Goal: Task Accomplishment & Management: Manage account settings

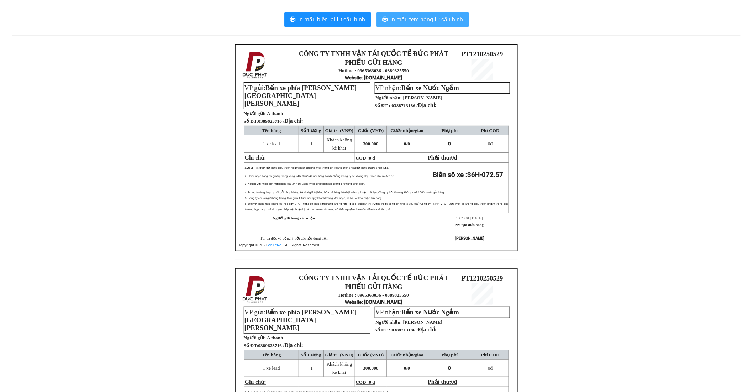
click at [417, 12] on button "In mẫu tem hàng tự cấu hình" at bounding box center [423, 19] width 93 height 14
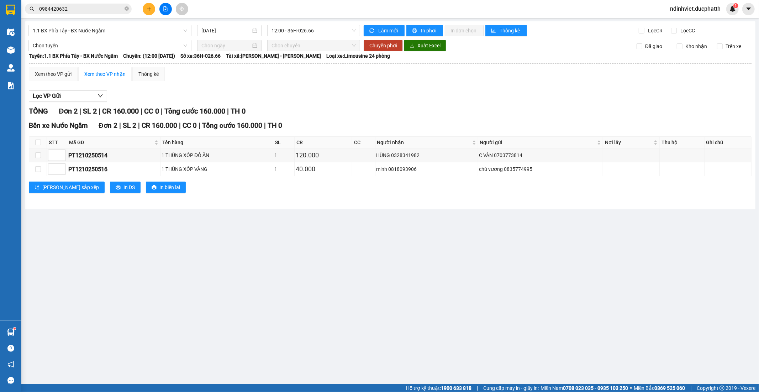
click at [146, 7] on button at bounding box center [149, 9] width 12 height 12
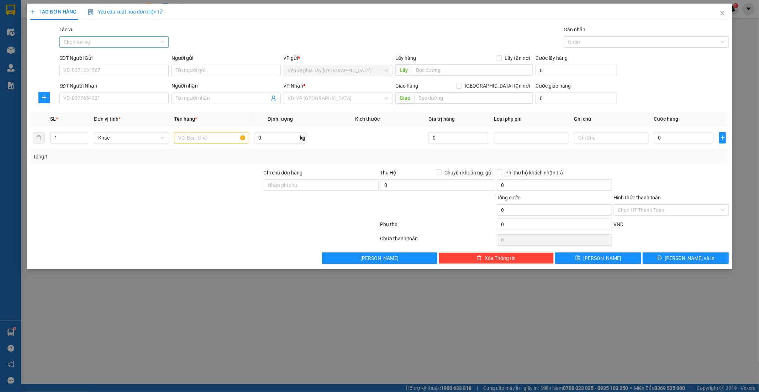
click at [109, 40] on input "Tác vụ" at bounding box center [112, 42] width 96 height 11
click at [498, 89] on label "[GEOGRAPHIC_DATA] tận nơi" at bounding box center [494, 86] width 77 height 8
click at [461, 88] on input "[GEOGRAPHIC_DATA] tận nơi" at bounding box center [458, 85] width 5 height 5
checkbox input "true"
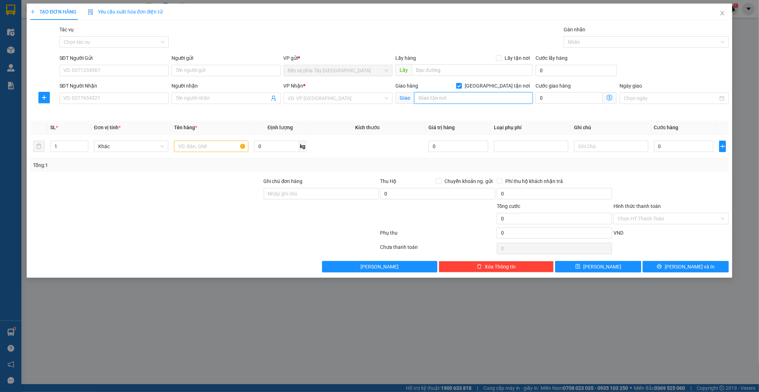
click at [448, 97] on input "text" at bounding box center [473, 97] width 119 height 11
type input "cổng làng đình thôn"
drag, startPoint x: 428, startPoint y: 103, endPoint x: 336, endPoint y: 94, distance: 92.6
click at [336, 94] on input "search" at bounding box center [336, 98] width 96 height 11
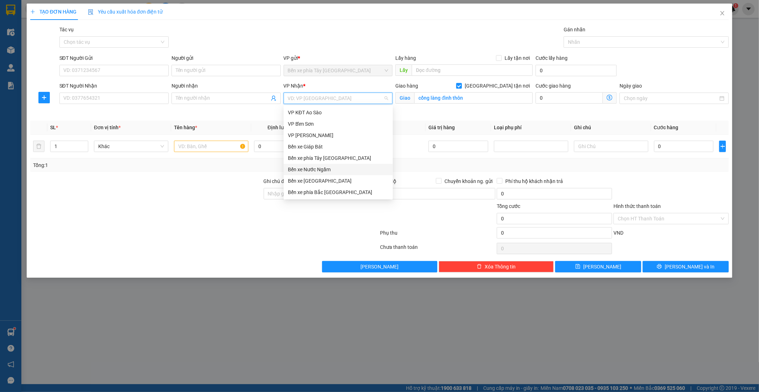
click at [321, 166] on div "Bến xe Nước Ngầm" at bounding box center [338, 169] width 101 height 8
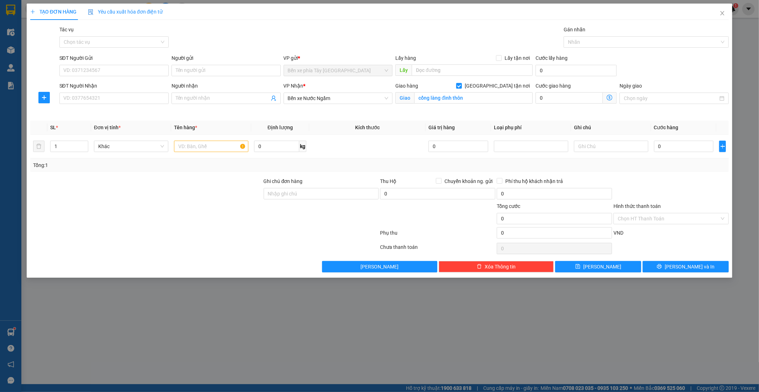
click at [613, 99] on span at bounding box center [610, 97] width 14 height 11
click at [611, 98] on icon "dollar-circle" at bounding box center [610, 98] width 6 height 6
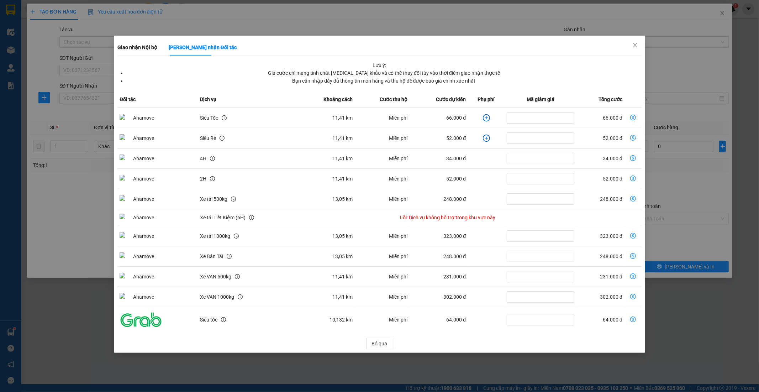
click at [483, 117] on icon "plus-circle" at bounding box center [486, 117] width 7 height 7
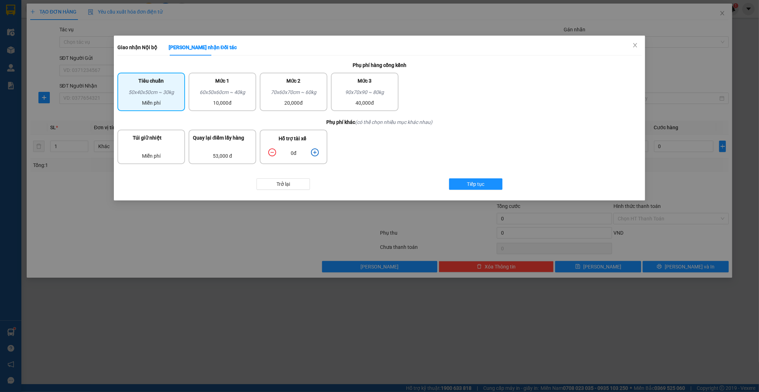
click at [315, 156] on div "dollar-circle" at bounding box center [315, 152] width 8 height 9
click at [315, 154] on icon "plus-circle" at bounding box center [315, 152] width 8 height 8
click at [476, 185] on span "Tiếp tục" at bounding box center [475, 184] width 17 height 8
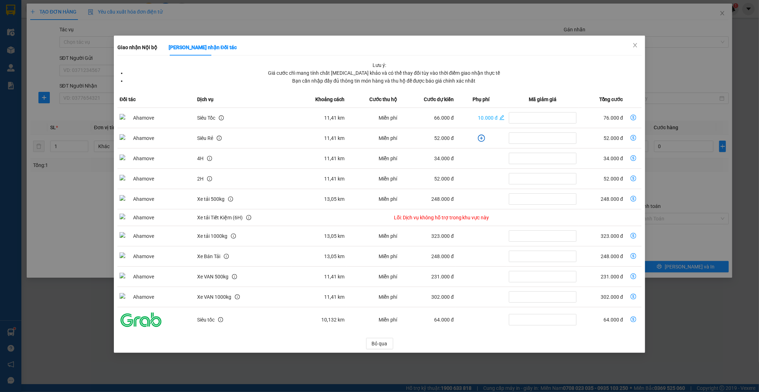
click at [635, 118] on icon "dollar-circle" at bounding box center [634, 118] width 6 height 6
type input "76.000"
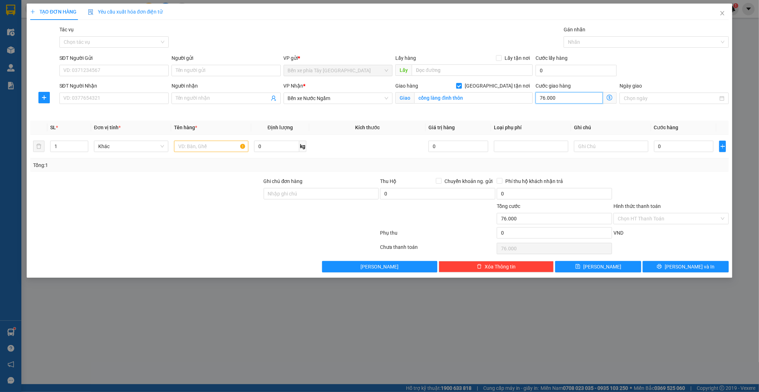
click at [565, 98] on input "76.000" at bounding box center [569, 97] width 67 height 11
type input "0"
type input "8"
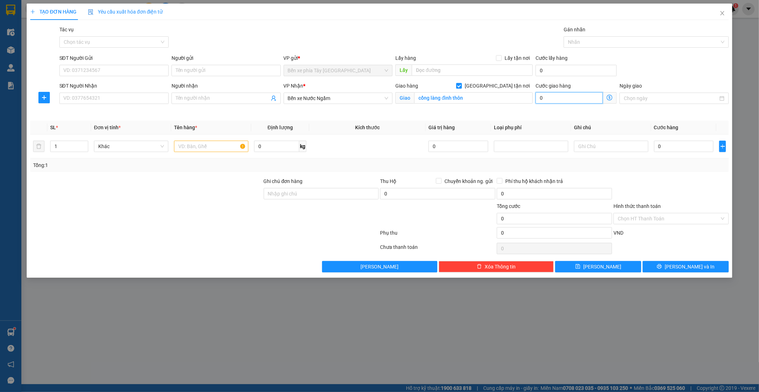
type input "8"
type input "80"
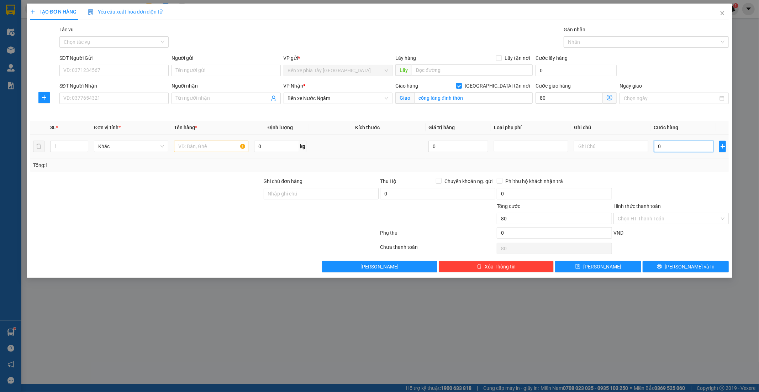
type input "80.000"
click at [688, 151] on input "0" at bounding box center [684, 146] width 60 height 11
type input "3"
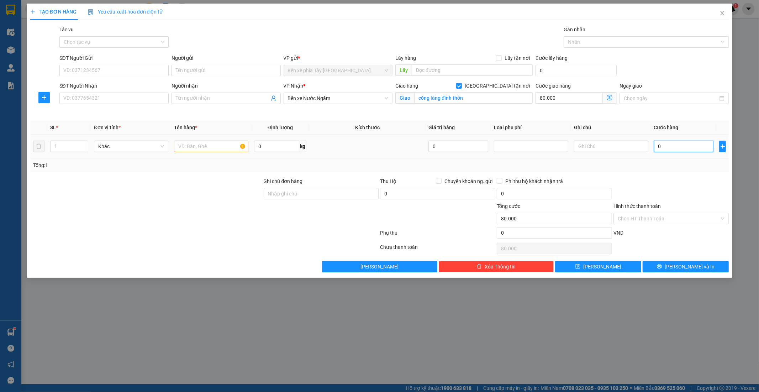
type input "80.003"
type input "30"
type input "80.030"
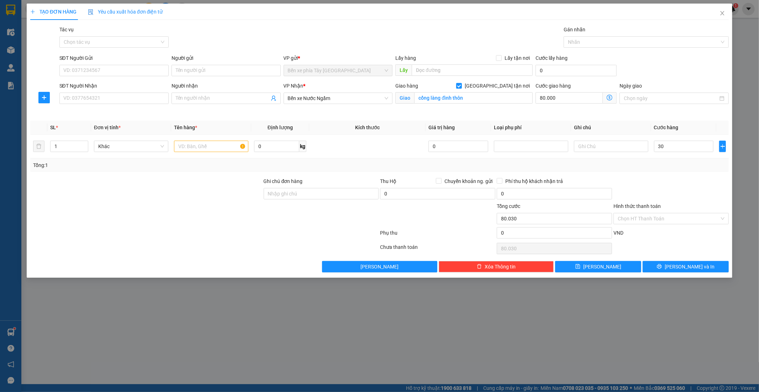
type input "30.000"
type input "110.000"
click at [671, 79] on form "SĐT Người Gửi VD: 0371234567 Người gửi Tên người gửi VP gửi * Bến xe phía Tây T…" at bounding box center [379, 84] width 699 height 61
click at [669, 68] on div "SĐT Người Gửi VD: 0371234567 Người gửi Tên người gửi VP gửi * Bến xe phía Tây T…" at bounding box center [394, 66] width 673 height 25
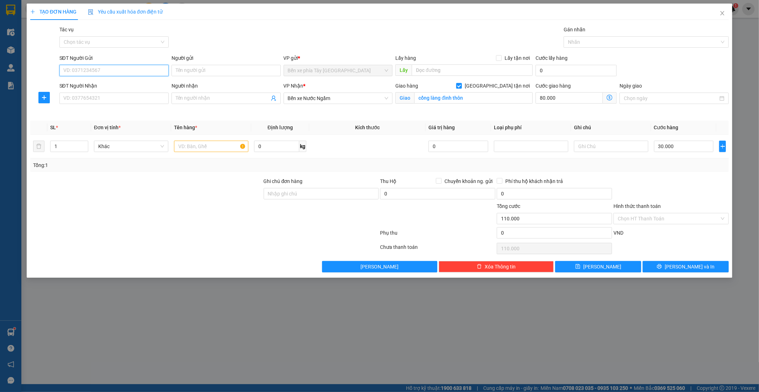
click at [90, 72] on input "SĐT Người Gửi" at bounding box center [113, 70] width 109 height 11
click at [115, 42] on input "Tác vụ" at bounding box center [112, 42] width 96 height 11
click at [109, 56] on div "Nhập hàng lên xe" at bounding box center [114, 56] width 101 height 8
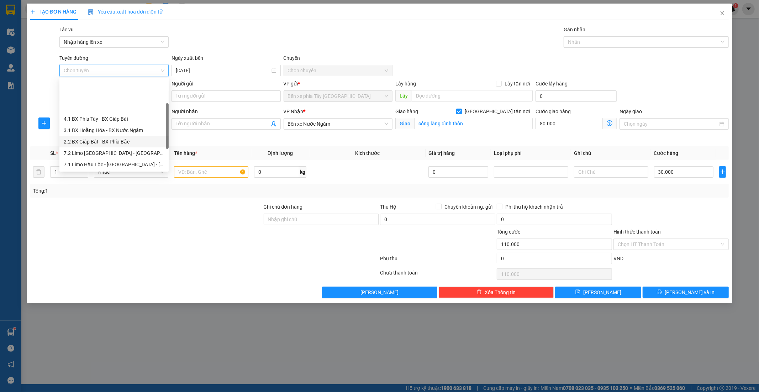
scroll to position [40, 0]
click at [106, 155] on div "1.1 BX Phía Tây - BX Nước Ngầm" at bounding box center [114, 159] width 101 height 8
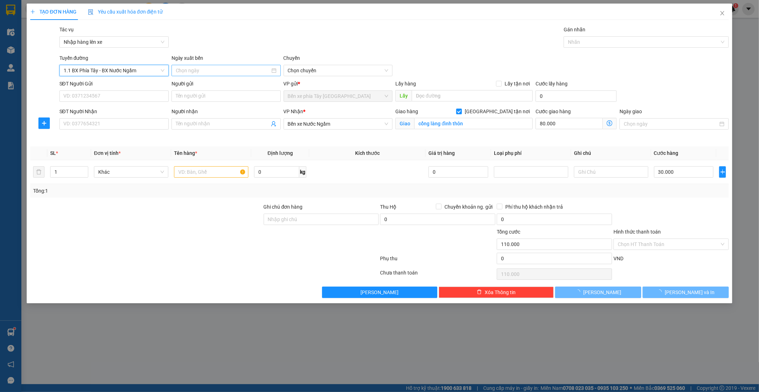
type input "[DATE]"
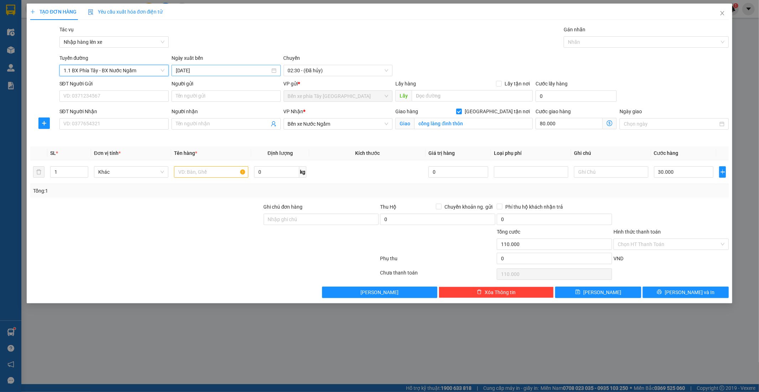
click at [257, 73] on input "[DATE]" at bounding box center [223, 71] width 94 height 8
click at [331, 69] on span "02:30 - (Đã hủy)" at bounding box center [338, 70] width 101 height 11
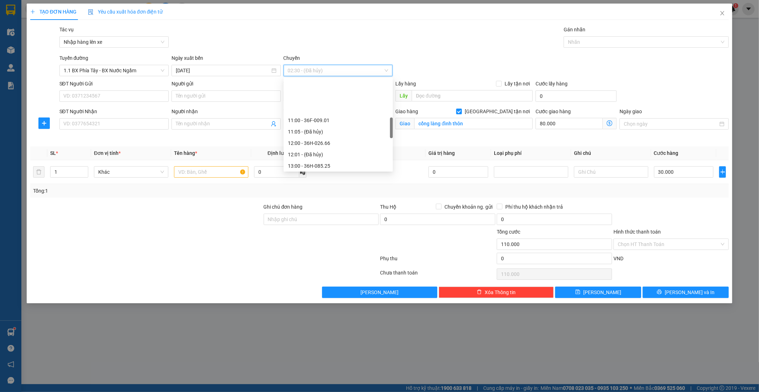
scroll to position [198, 0]
click at [304, 164] on div "14:00 - 36F-009.28" at bounding box center [338, 161] width 101 height 8
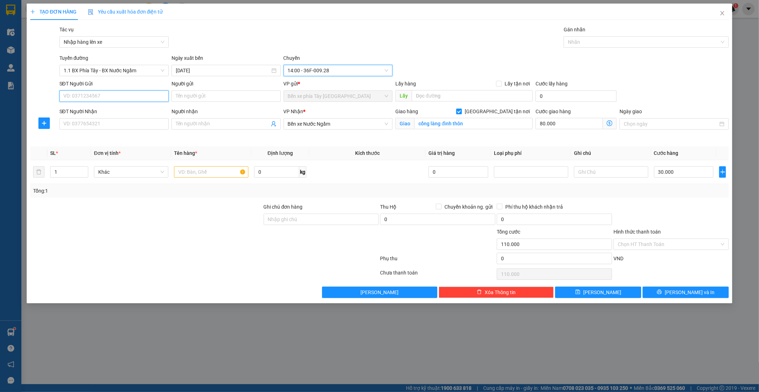
click at [98, 91] on input "SĐT Người Gửi" at bounding box center [113, 95] width 109 height 11
type input "0879813456"
click at [199, 109] on div "Người nhận" at bounding box center [226, 111] width 109 height 8
click at [199, 120] on input "Người nhận" at bounding box center [223, 124] width 94 height 8
click at [214, 95] on input "Người gửi" at bounding box center [226, 95] width 109 height 11
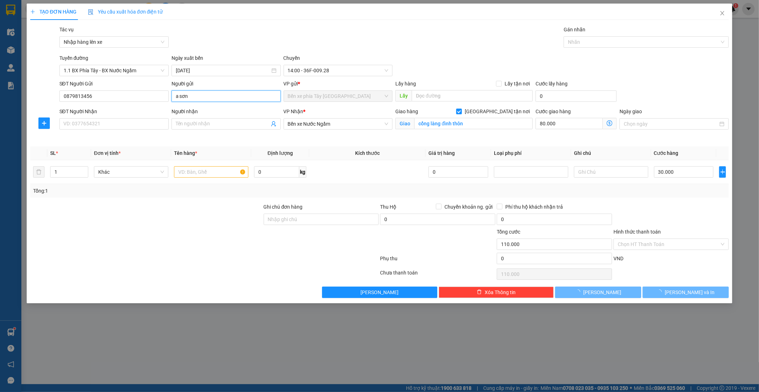
type input "a sơn"
click at [98, 131] on div "SĐT Người Nhận VD: 0377654321" at bounding box center [113, 119] width 109 height 25
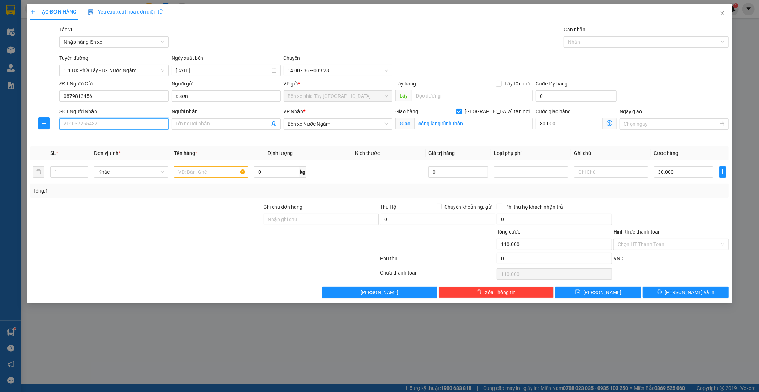
click at [105, 125] on input "SĐT Người Nhận" at bounding box center [113, 123] width 109 height 11
click at [476, 123] on input "cổng làng đình thôn" at bounding box center [473, 123] width 119 height 11
click at [100, 122] on input "SĐT Người Nhận" at bounding box center [113, 123] width 109 height 11
type input "0399145347"
click at [201, 126] on input "Người nhận" at bounding box center [223, 124] width 94 height 8
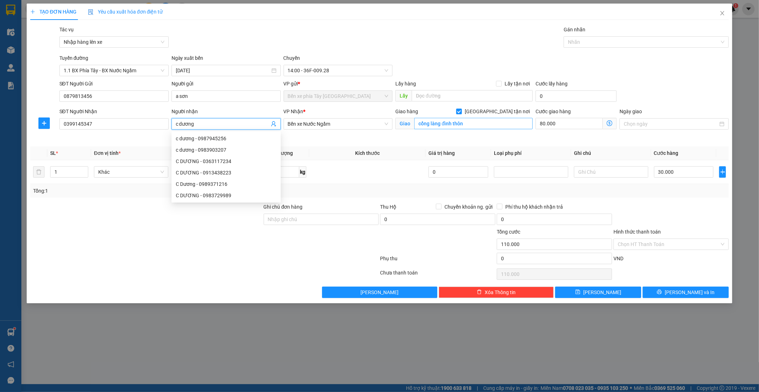
type input "c dương"
click at [477, 121] on input "cổng làng đình thôn" at bounding box center [473, 123] width 119 height 11
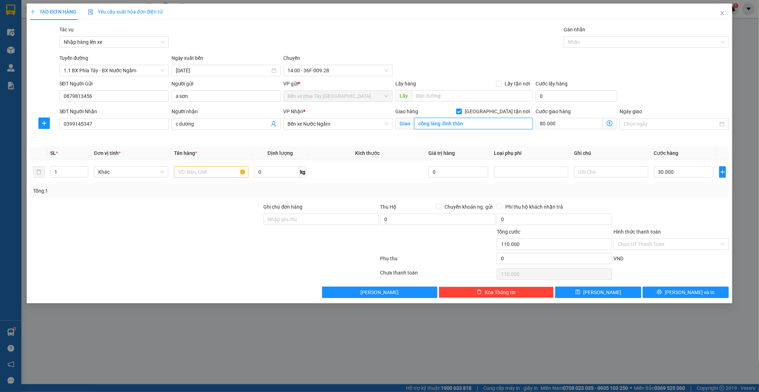
click at [474, 122] on input "cổng làng đình thôn" at bounding box center [473, 123] width 119 height 11
type input "cổng làng đình thôn, nam từ liêm"
click at [611, 125] on icon "dollar-circle" at bounding box center [610, 123] width 6 height 6
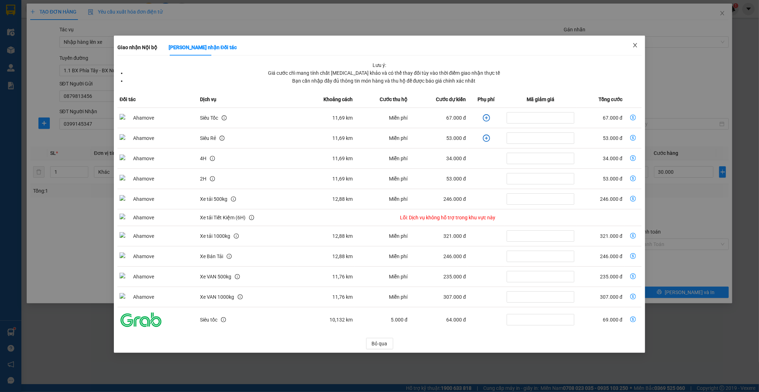
click at [636, 42] on span "Close" at bounding box center [635, 46] width 20 height 20
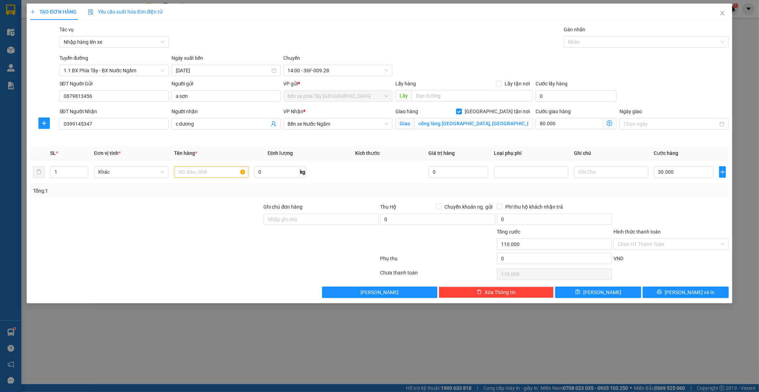
click at [461, 111] on input "[GEOGRAPHIC_DATA] tận nơi" at bounding box center [458, 111] width 5 height 5
checkbox input "false"
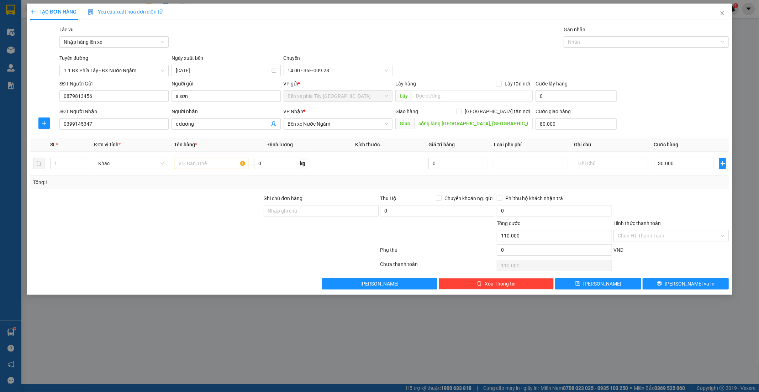
click at [491, 130] on div "Giao cổng làng đình thôn, nam từ liêm" at bounding box center [463, 123] width 137 height 11
click at [559, 125] on input "80.000" at bounding box center [576, 123] width 81 height 11
type input "30.000"
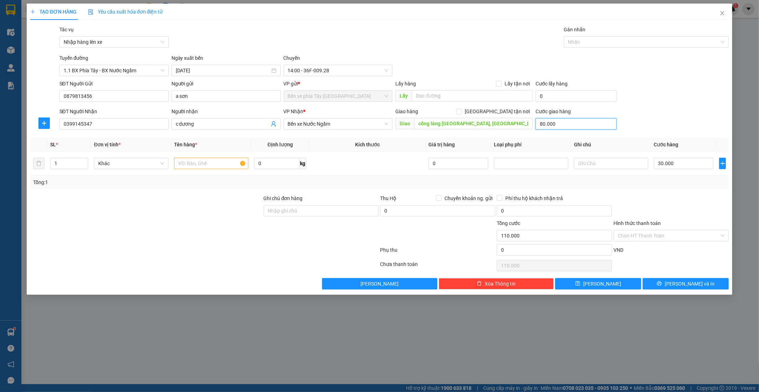
type input "30.000"
type input "0"
click at [487, 125] on input "cổng làng đình thôn, nam từ liêm" at bounding box center [473, 123] width 119 height 11
click at [336, 152] on td at bounding box center [367, 164] width 116 height 24
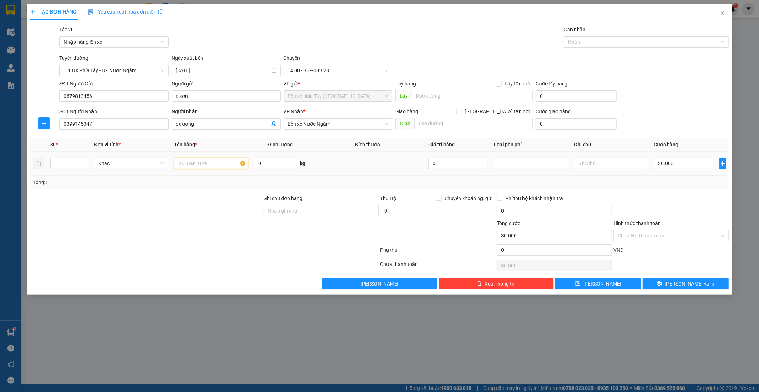
click at [214, 164] on input "text" at bounding box center [211, 163] width 74 height 11
type input "1 ct trắng"
click at [669, 104] on div "SĐT Người Gửi 0879813456 Người gửi a sơn VP gửi * Bến xe phía Tây Thanh Hóa Lấy…" at bounding box center [394, 92] width 673 height 25
click at [414, 44] on div "Tác vụ Nhập hàng lên xe Gán nhãn Nhãn" at bounding box center [394, 38] width 673 height 25
drag, startPoint x: 305, startPoint y: 208, endPoint x: 293, endPoint y: 213, distance: 12.6
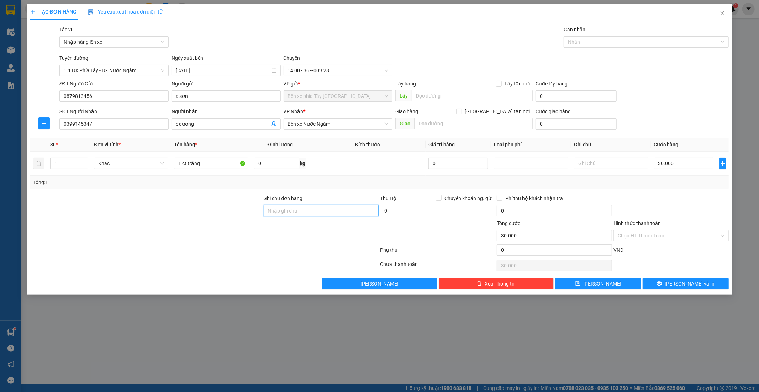
click at [305, 208] on input "Ghi chú đơn hàng" at bounding box center [321, 210] width 115 height 11
type input "1"
type input "13h27 12/10 vtb nguyen dang sam"
click at [218, 92] on input "a sơn" at bounding box center [226, 95] width 109 height 11
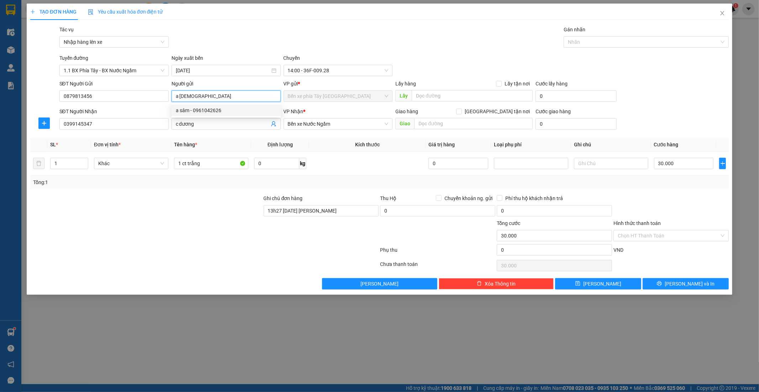
type input "a sâm"
drag, startPoint x: 683, startPoint y: 225, endPoint x: 683, endPoint y: 238, distance: 13.9
click at [683, 227] on div "Hình thức thanh toán" at bounding box center [671, 224] width 115 height 11
click at [683, 238] on input "Hình thức thanh toán" at bounding box center [669, 235] width 102 height 11
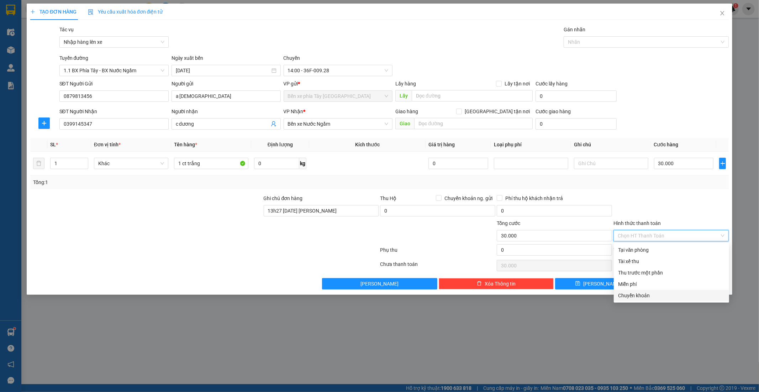
click at [657, 293] on div "Chuyển khoản" at bounding box center [671, 295] width 107 height 8
type input "0"
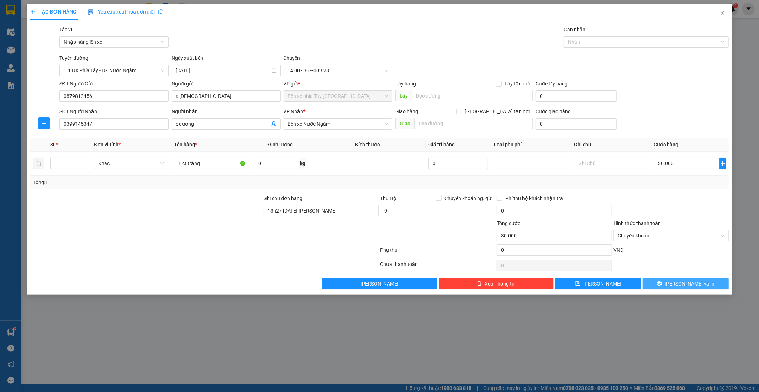
click at [662, 285] on icon "printer" at bounding box center [659, 283] width 5 height 5
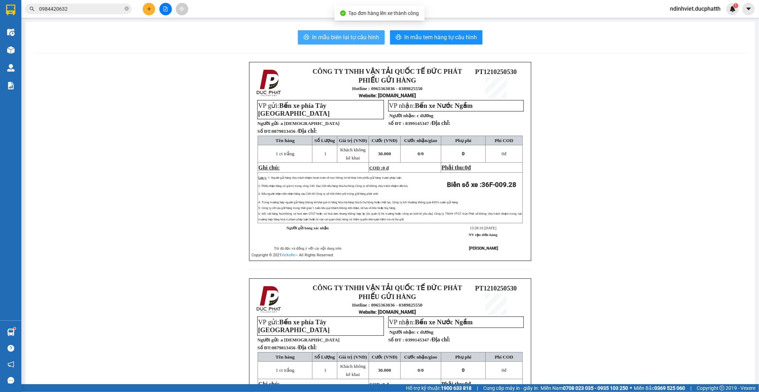
drag, startPoint x: 341, startPoint y: 41, endPoint x: 342, endPoint y: 33, distance: 8.0
click at [341, 41] on span "In mẫu biên lai tự cấu hình" at bounding box center [345, 37] width 67 height 9
click at [166, 8] on icon "file-add" at bounding box center [165, 8] width 5 height 5
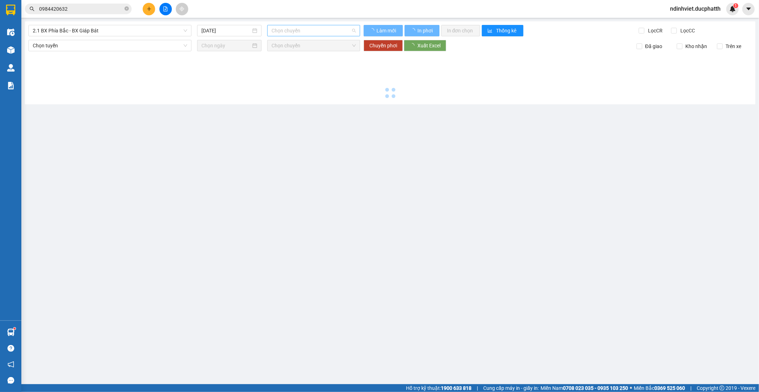
click at [300, 35] on span "Chọn chuyến" at bounding box center [314, 30] width 84 height 11
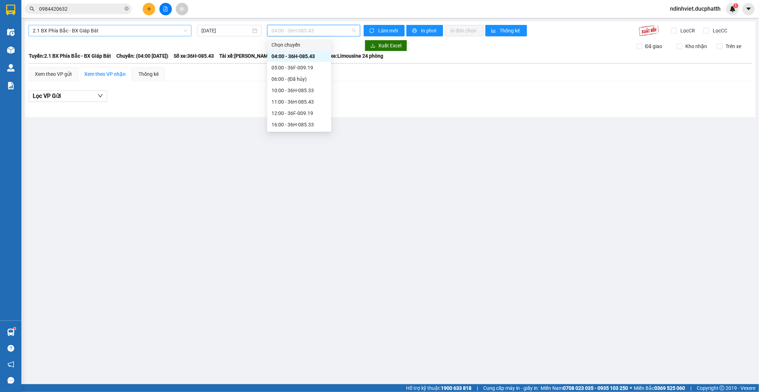
click at [136, 30] on span "2.1 BX Phía Bắc - BX Giáp Bát" at bounding box center [110, 30] width 154 height 11
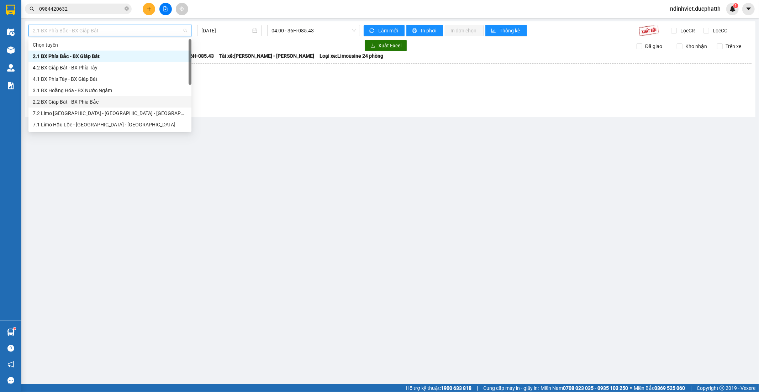
scroll to position [74, 0]
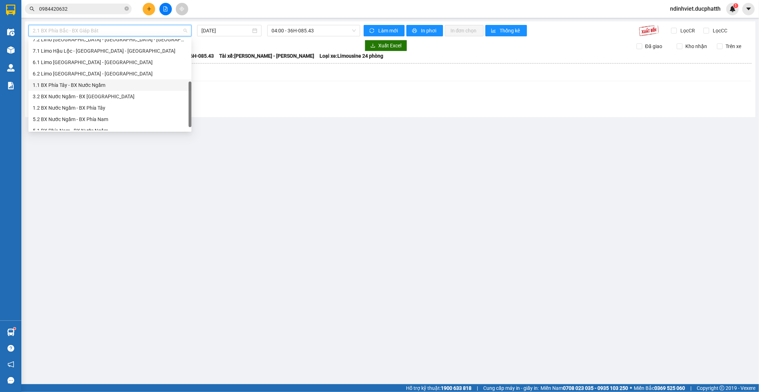
click at [80, 89] on div "1.1 BX Phía Tây - BX Nước Ngầm" at bounding box center [109, 84] width 163 height 11
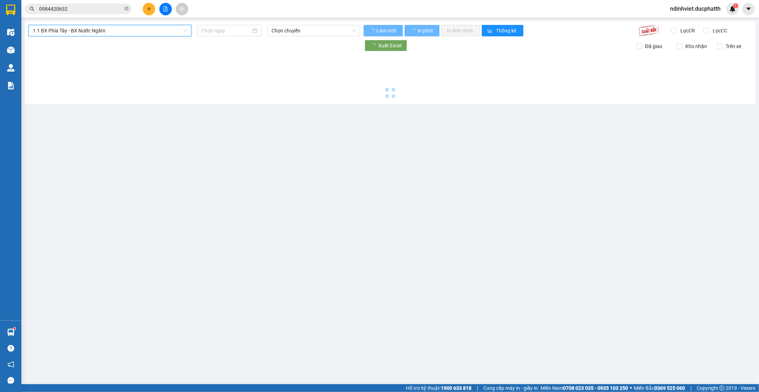
type input "[DATE]"
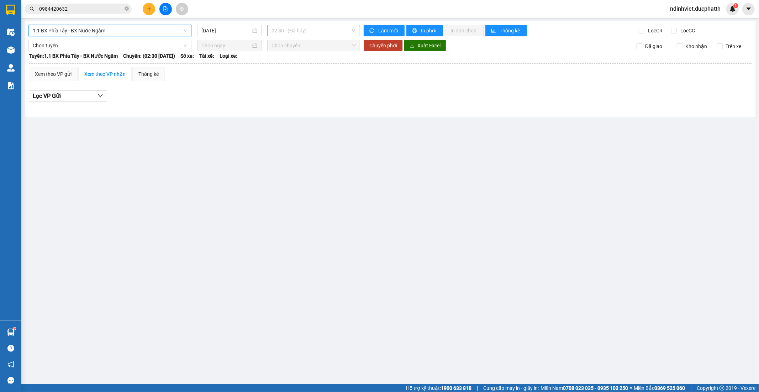
click at [282, 30] on span "02:30 - (Đã hủy)" at bounding box center [314, 30] width 84 height 11
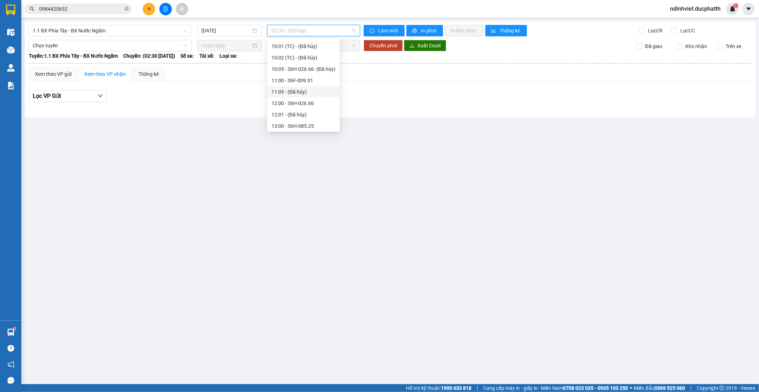
scroll to position [198, 0]
click at [293, 120] on div "14:00 - 36F-009.28" at bounding box center [304, 121] width 64 height 8
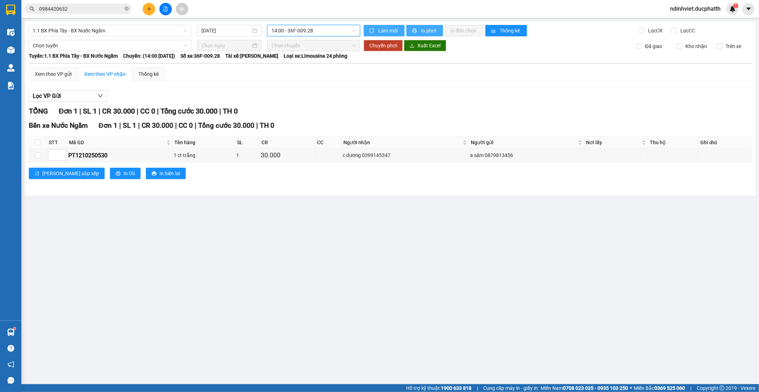
drag, startPoint x: 419, startPoint y: 31, endPoint x: 401, endPoint y: 31, distance: 17.1
click at [418, 31] on button "In phơi" at bounding box center [424, 30] width 37 height 11
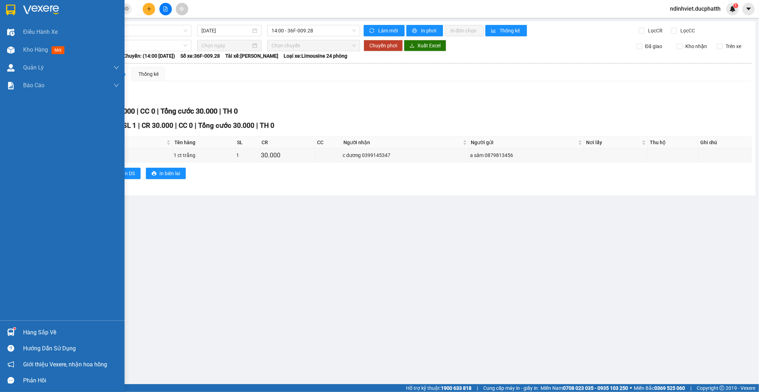
click at [31, 327] on div "Hàng sắp về" at bounding box center [71, 332] width 96 height 11
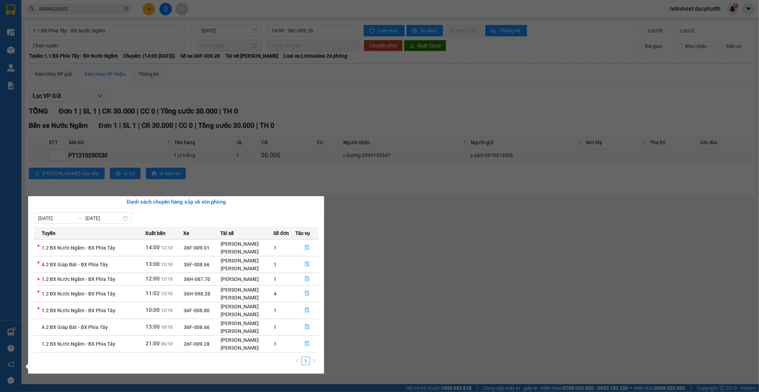
click at [4, 330] on div "Điều hành xe Kho hàng mới Quản Lý Quản lý thu hộ Quản lý chuyến Quản lý khách h…" at bounding box center [10, 196] width 21 height 392
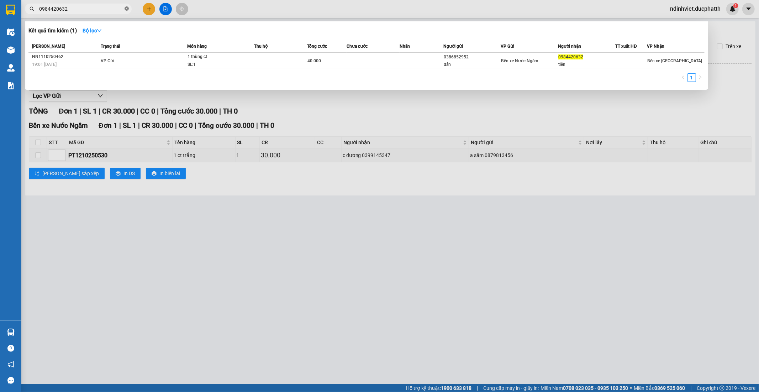
click at [127, 8] on icon "close-circle" at bounding box center [127, 8] width 4 height 4
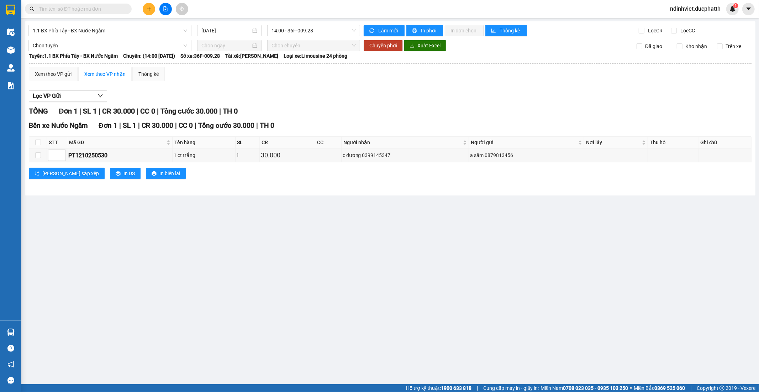
click at [100, 8] on input "text" at bounding box center [81, 9] width 84 height 8
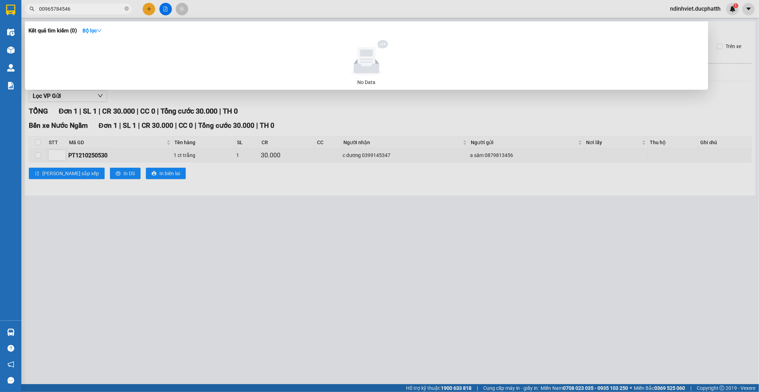
click at [42, 7] on input "00965784546" at bounding box center [81, 9] width 84 height 8
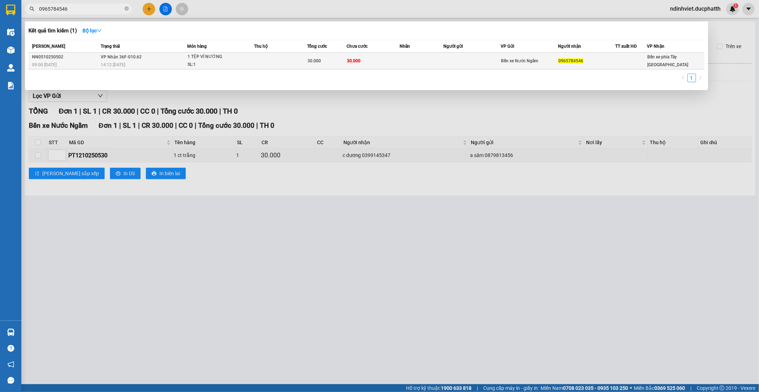
type input "0965784546"
click at [228, 62] on div "SL: 1" at bounding box center [214, 65] width 53 height 8
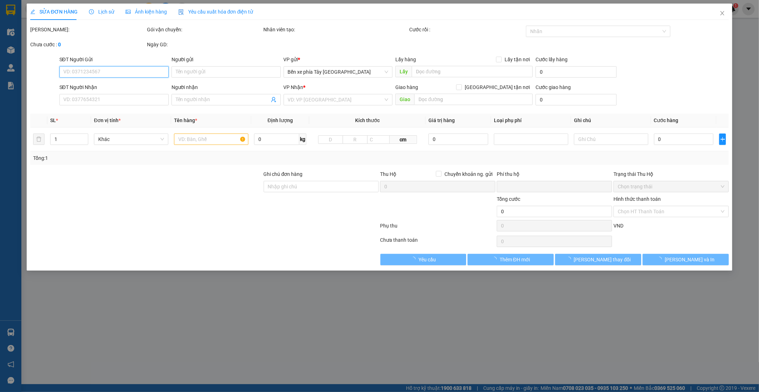
type input "0965784546"
type input "0"
type input "30.000"
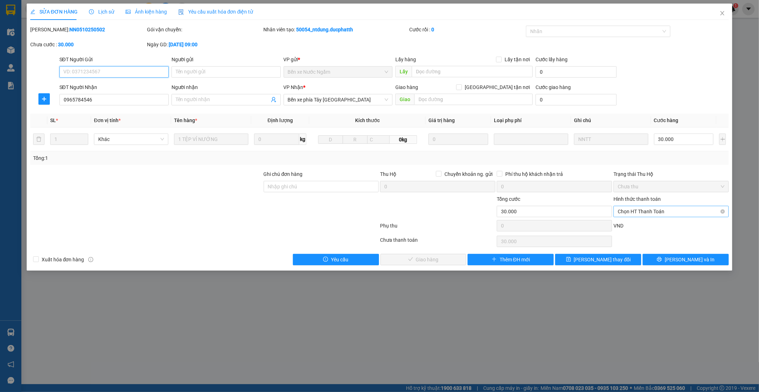
click at [632, 212] on span "Chọn HT Thanh Toán" at bounding box center [671, 211] width 107 height 11
click at [663, 248] on div "Chuyển khoản" at bounding box center [671, 249] width 107 height 8
type input "0"
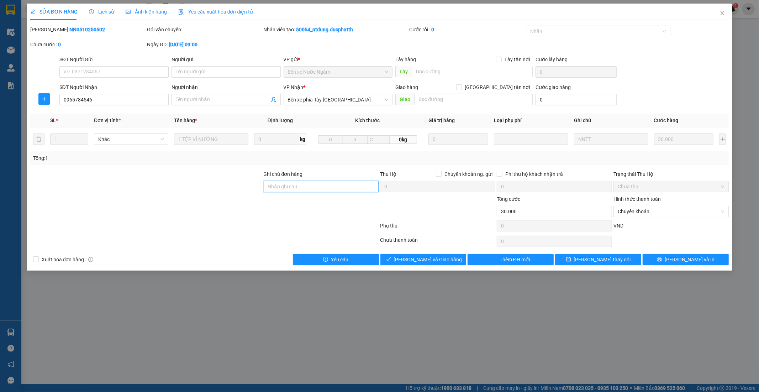
click at [330, 188] on input "Ghi chú đơn hàng" at bounding box center [321, 186] width 115 height 11
type input "Nntt - ck 12/10 14h18 phung van khôi vietin"
click at [448, 265] on div "SỬA ĐƠN HÀNG Lịch sử Ảnh kiện hàng Yêu cầu xuất hóa đơn điện tử Total Paid Fee …" at bounding box center [380, 137] width 706 height 267
click at [445, 264] on button "[PERSON_NAME] và Giao hàng" at bounding box center [423, 259] width 86 height 11
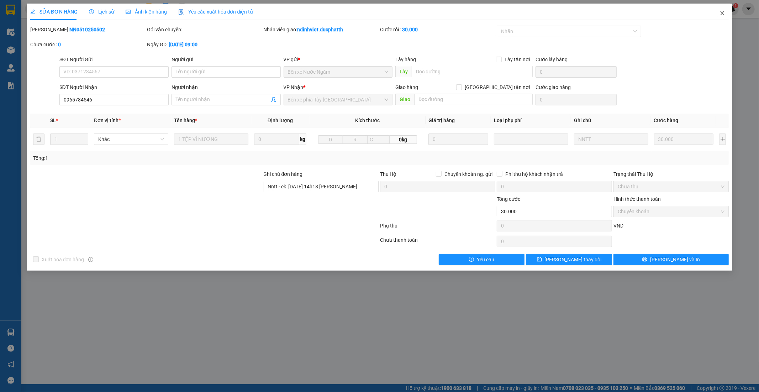
click at [723, 16] on icon "close" at bounding box center [723, 13] width 6 height 6
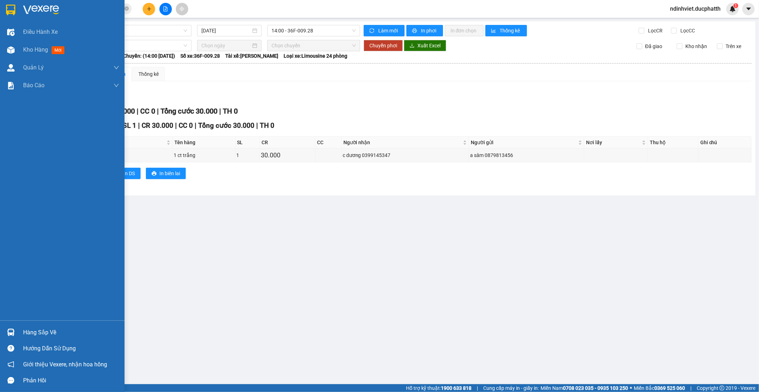
click at [50, 335] on div "Hàng sắp về" at bounding box center [71, 332] width 96 height 11
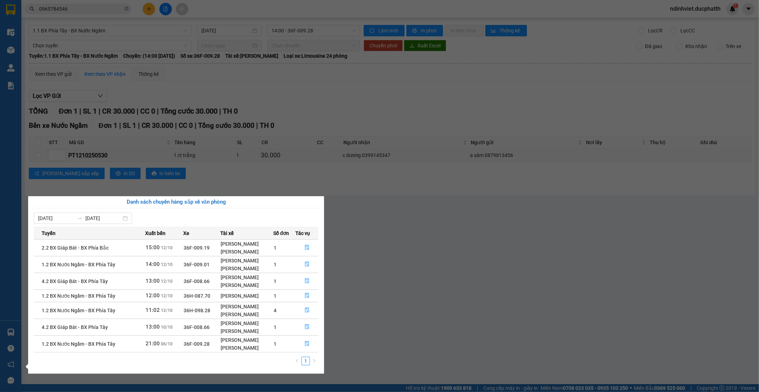
click at [412, 319] on section "Kết quả tìm kiếm ( 1 ) Bộ lọc Mã ĐH Trạng thái Món hàng Thu hộ Tổng cước Chưa c…" at bounding box center [379, 196] width 759 height 392
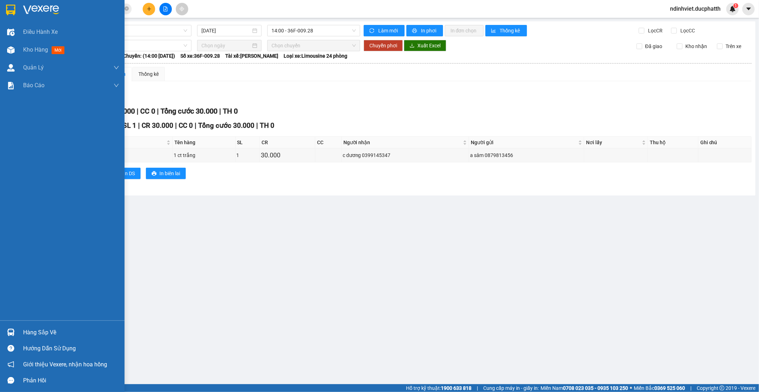
click at [43, 333] on div "Hàng sắp về" at bounding box center [71, 332] width 96 height 11
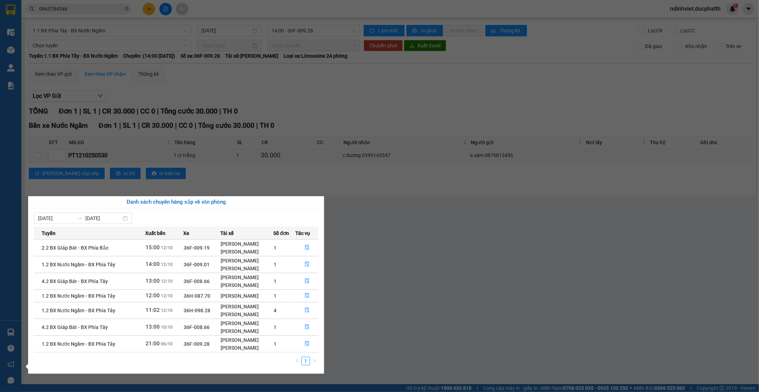
click at [184, 312] on span "36H-098.28" at bounding box center [197, 310] width 27 height 6
click at [244, 344] on div "Vũ Phương Anh" at bounding box center [247, 348] width 52 height 8
click at [308, 346] on icon "file-done" at bounding box center [307, 343] width 5 height 5
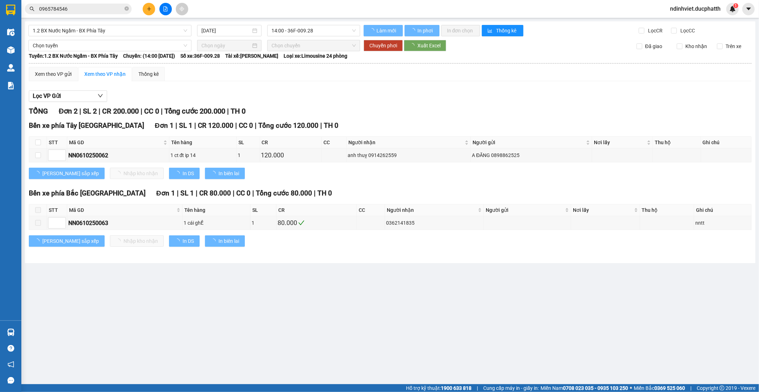
type input "[DATE]"
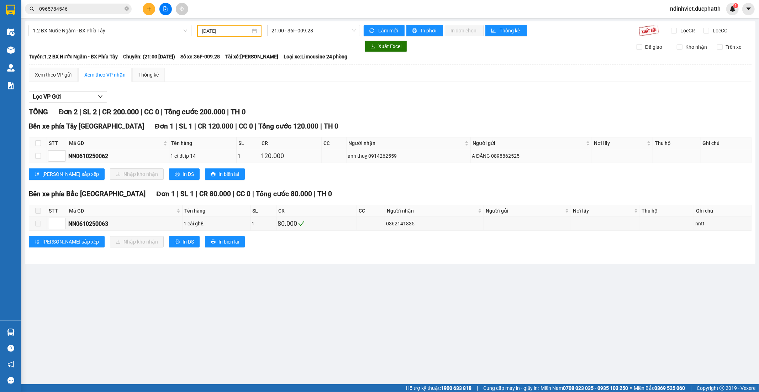
click at [226, 152] on div "1 ct đt ip 14" at bounding box center [202, 156] width 65 height 8
drag, startPoint x: 37, startPoint y: 155, endPoint x: 77, endPoint y: 146, distance: 40.9
click at [45, 152] on td at bounding box center [38, 156] width 18 height 14
click at [38, 155] on input "checkbox" at bounding box center [38, 156] width 6 height 6
checkbox input "true"
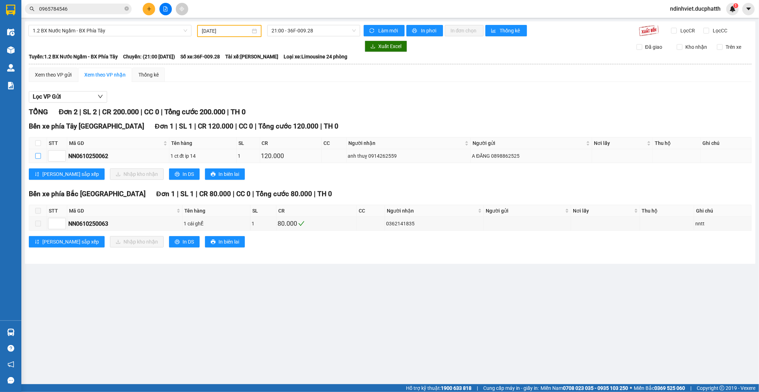
checkbox input "true"
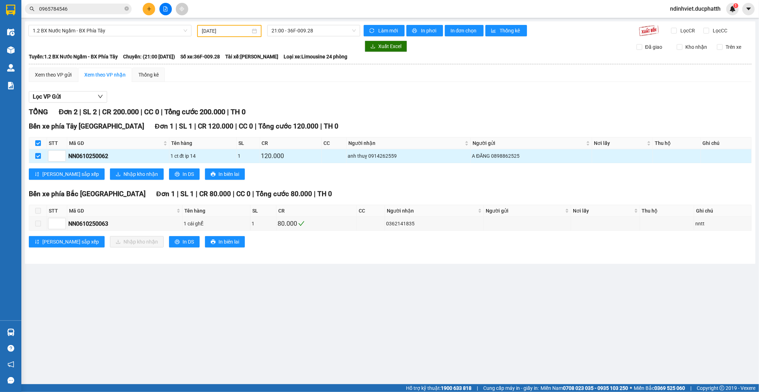
click at [38, 153] on input "checkbox" at bounding box center [38, 156] width 6 height 6
checkbox input "false"
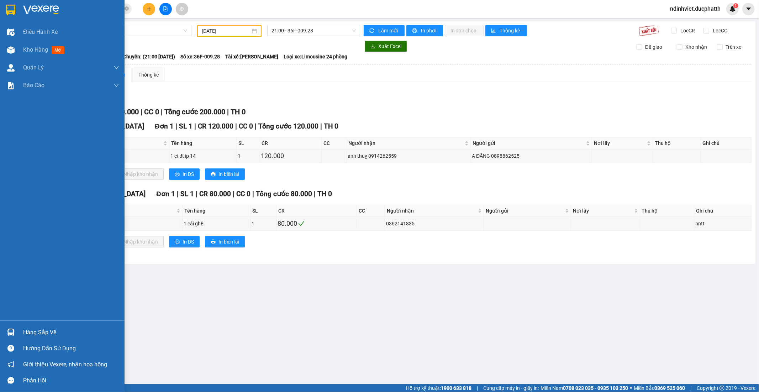
click at [47, 336] on div "Hàng sắp về" at bounding box center [71, 332] width 96 height 11
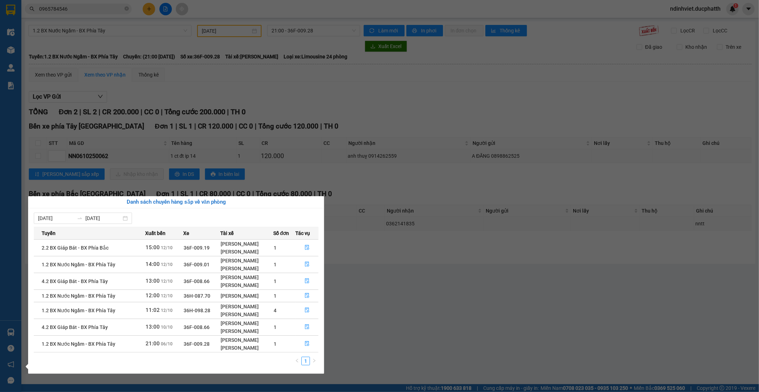
click at [211, 312] on td "36H-098.28" at bounding box center [201, 310] width 37 height 17
click at [305, 310] on icon "file-done" at bounding box center [307, 309] width 5 height 5
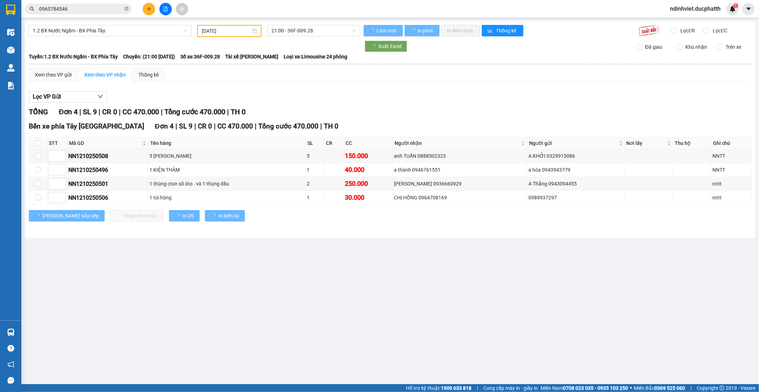
type input "[DATE]"
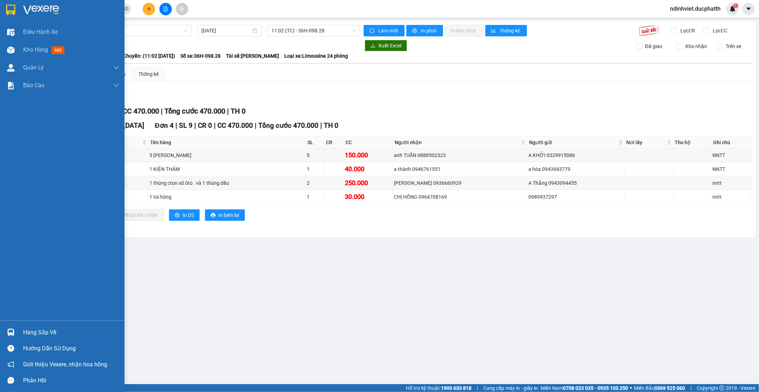
click at [13, 326] on div at bounding box center [11, 332] width 12 height 12
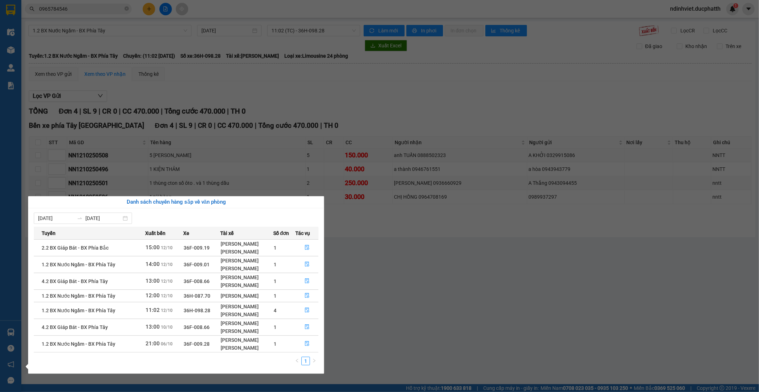
click at [175, 310] on td "11:02 12/10" at bounding box center [164, 310] width 38 height 17
click at [196, 311] on span "36H-098.28" at bounding box center [197, 310] width 27 height 6
click at [126, 312] on td "1.2 BX Nước Ngầm - BX Phía Tây" at bounding box center [89, 310] width 111 height 17
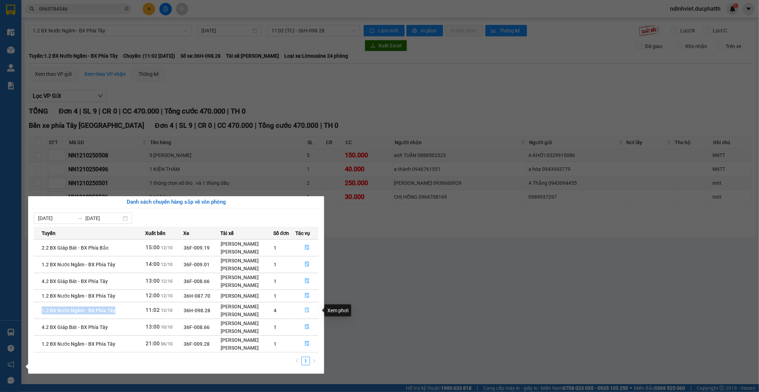
click at [306, 309] on icon "file-done" at bounding box center [307, 309] width 5 height 5
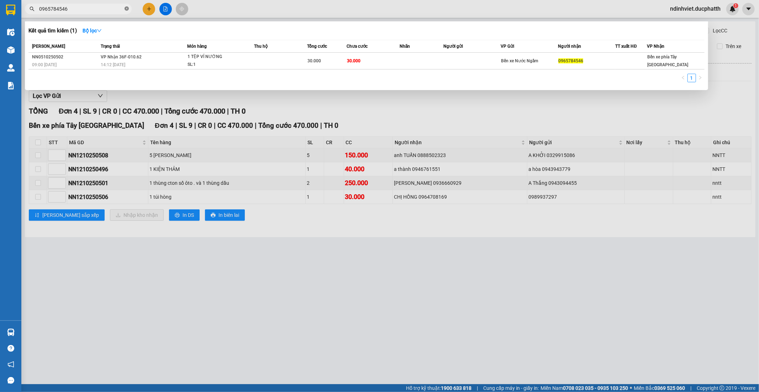
click at [126, 6] on span at bounding box center [127, 9] width 4 height 7
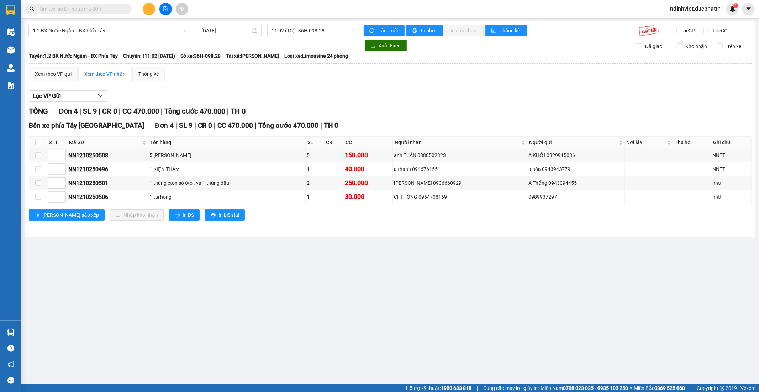
click at [110, 8] on input "text" at bounding box center [81, 9] width 84 height 8
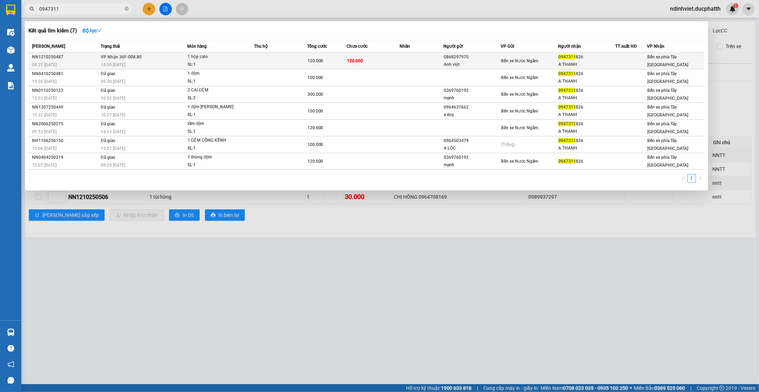
type input "0947311"
click at [173, 58] on td "VP Nhận 36F-008.80 14:04 - 12/10" at bounding box center [143, 61] width 88 height 17
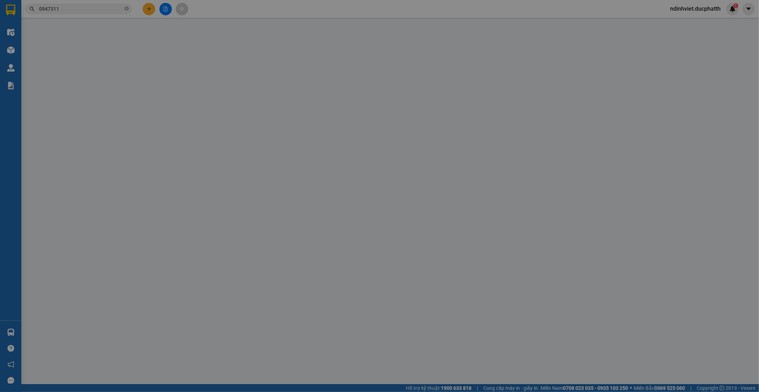
type input "0868297970"
type input "Anh việt"
type input "0947311826"
type input "A THANH"
type input "NNTT"
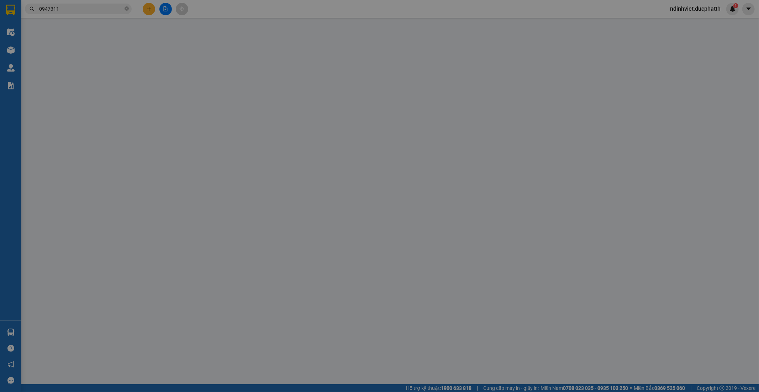
type input "0"
type input "120.000"
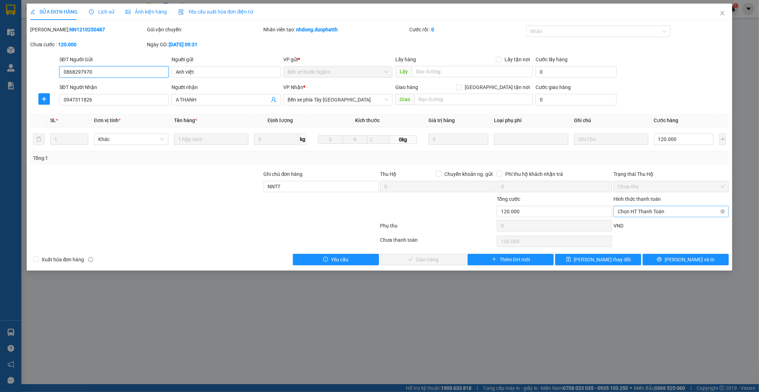
click at [635, 210] on span "Chọn HT Thanh Toán" at bounding box center [671, 211] width 107 height 11
click at [627, 247] on div "Chuyển khoản" at bounding box center [671, 249] width 107 height 8
type input "0"
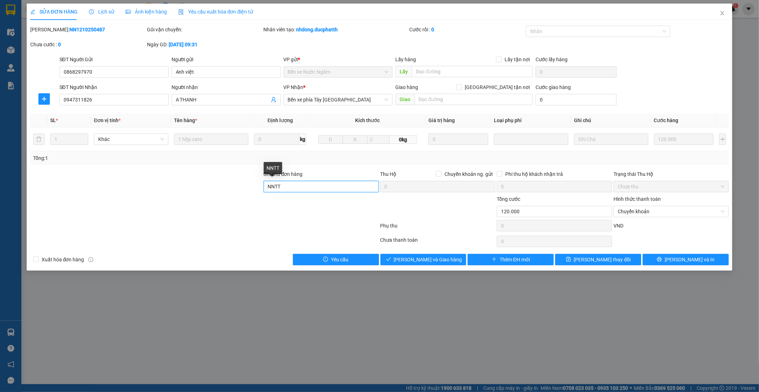
click at [343, 185] on input "NNTT" at bounding box center [321, 186] width 115 height 11
type input "nntt ck12/10 14h51 le van thanh vietin"
click at [422, 257] on span "[PERSON_NAME] và Giao hàng" at bounding box center [428, 260] width 68 height 8
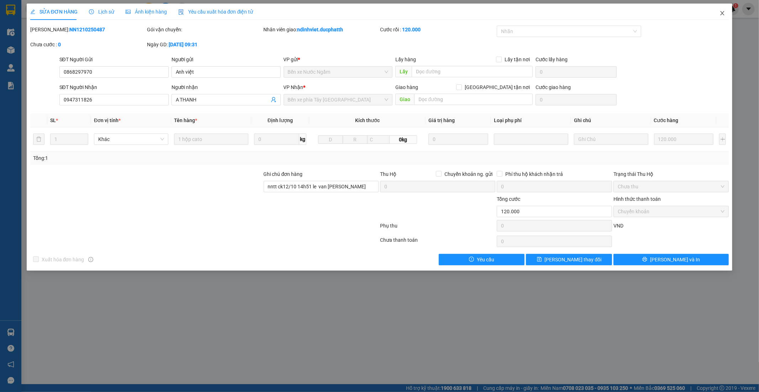
click at [723, 12] on icon "close" at bounding box center [723, 13] width 6 height 6
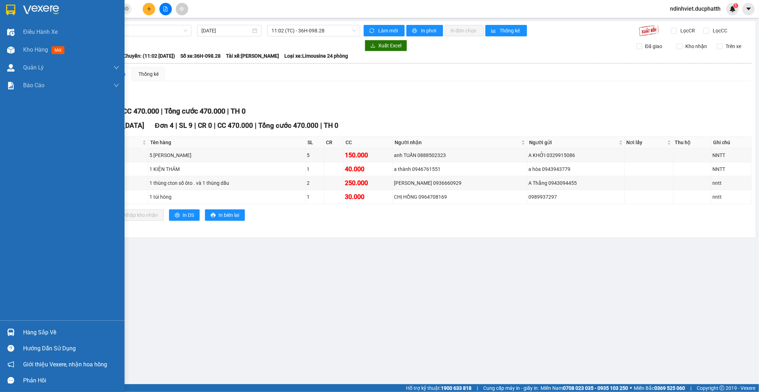
click at [13, 332] on img at bounding box center [10, 331] width 7 height 7
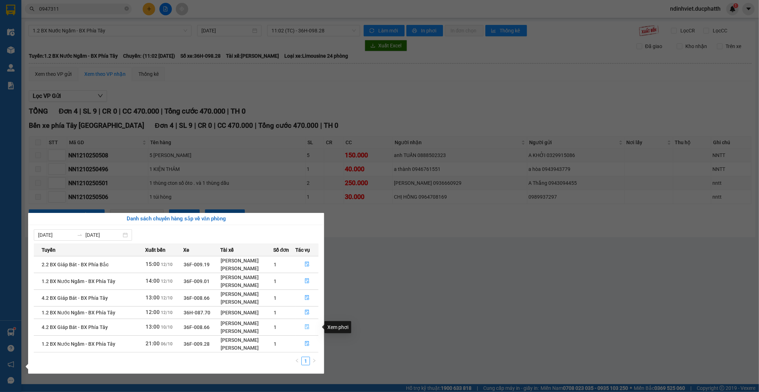
click at [310, 326] on button "button" at bounding box center [307, 326] width 22 height 11
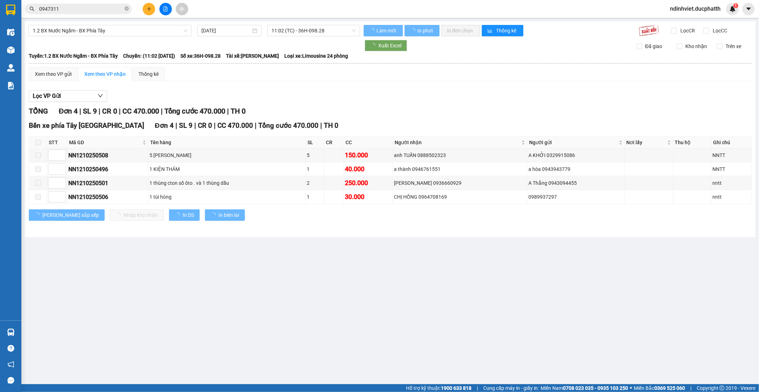
type input "10/10/2025"
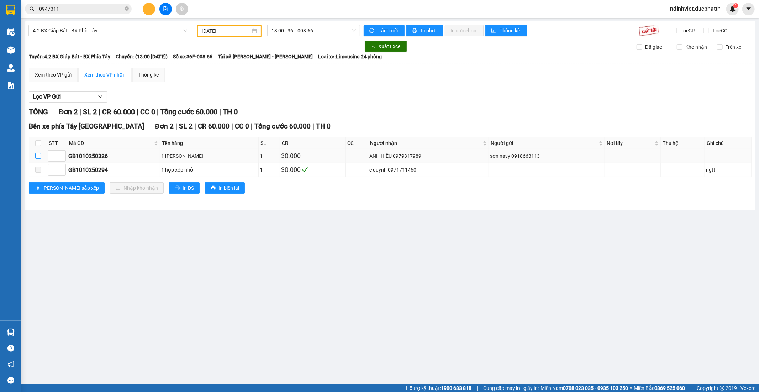
click at [38, 157] on input "checkbox" at bounding box center [38, 156] width 6 height 6
checkbox input "true"
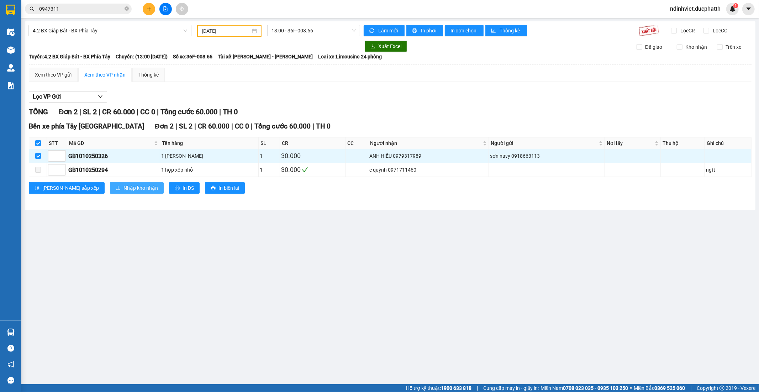
click at [125, 185] on span "Nhập kho nhận" at bounding box center [140, 188] width 35 height 8
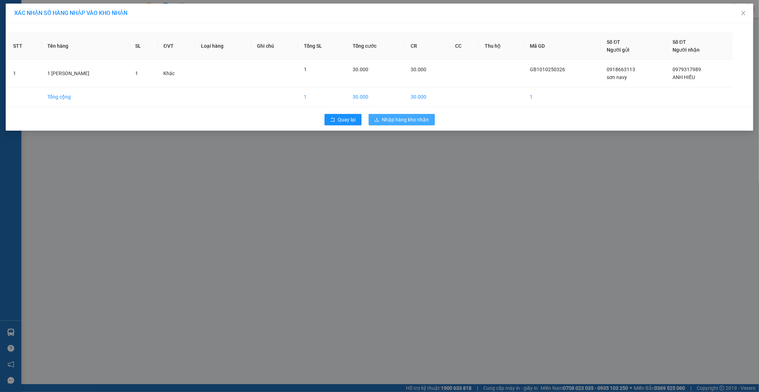
click at [424, 121] on span "Nhập hàng kho nhận" at bounding box center [405, 120] width 47 height 8
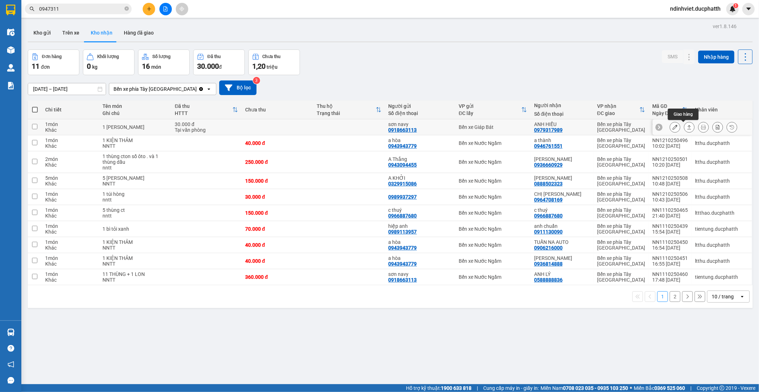
click at [684, 125] on button at bounding box center [689, 127] width 10 height 12
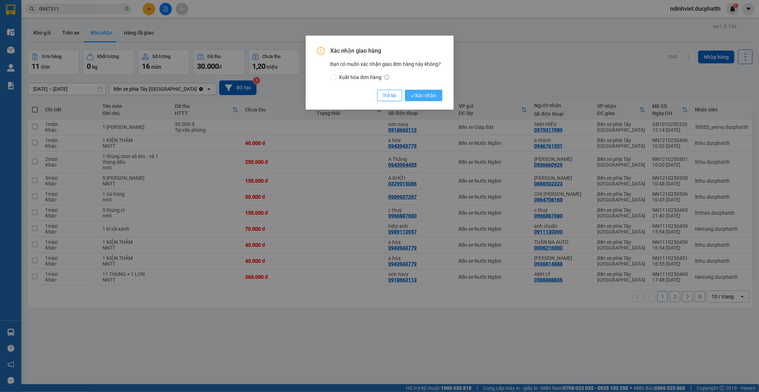
click at [435, 93] on span "Xác nhận" at bounding box center [424, 95] width 26 height 8
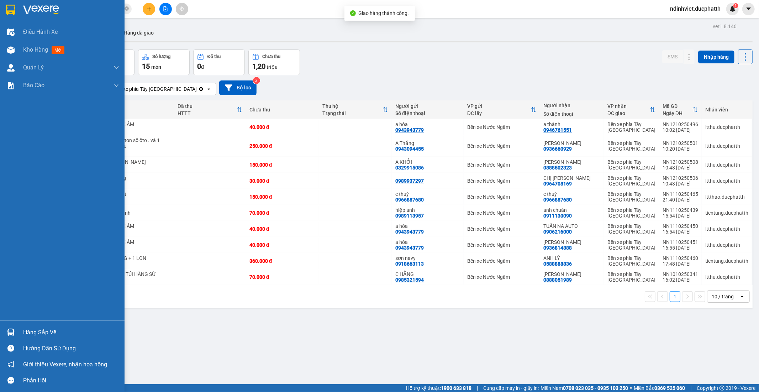
click at [11, 331] on img at bounding box center [10, 331] width 7 height 7
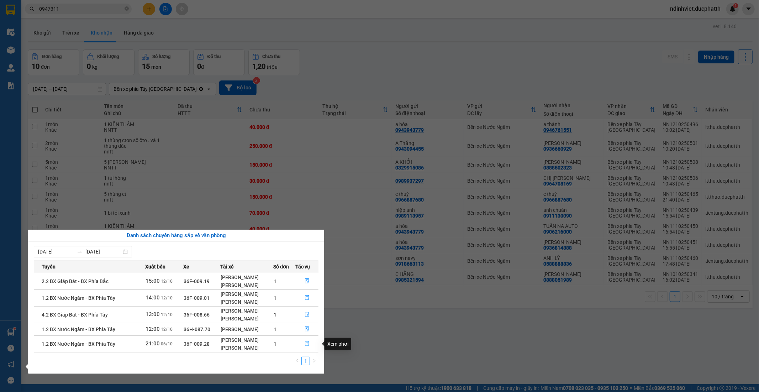
click at [305, 343] on icon "file-done" at bounding box center [307, 343] width 4 height 5
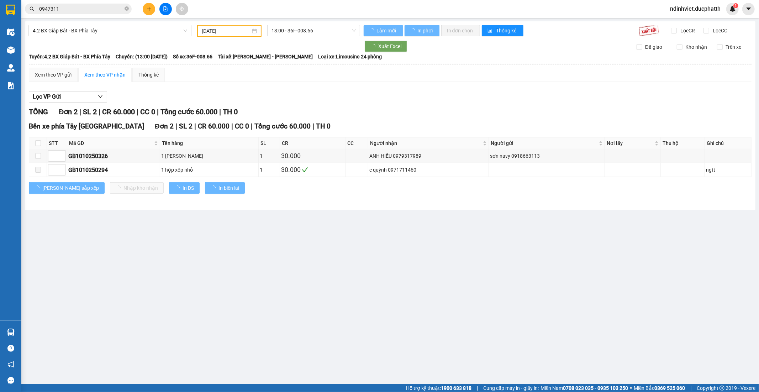
type input "[DATE]"
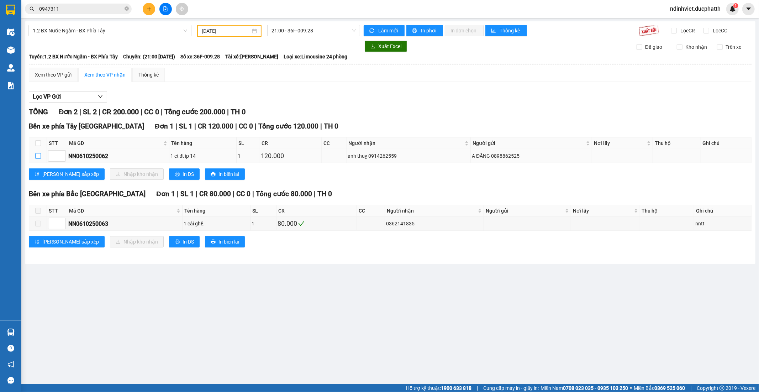
click at [38, 154] on input "checkbox" at bounding box center [38, 156] width 6 height 6
checkbox input "true"
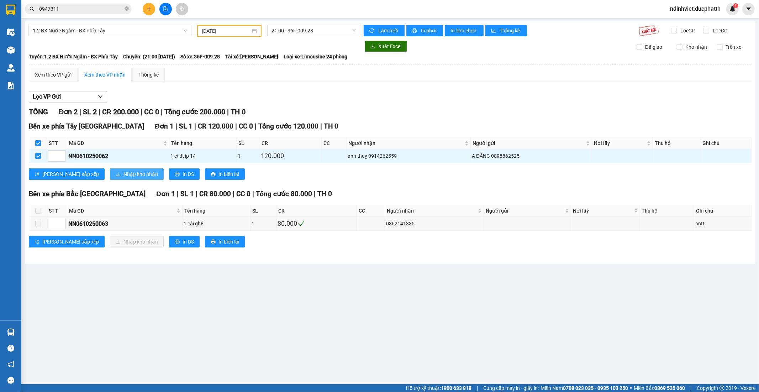
click at [123, 173] on span "Nhập kho nhận" at bounding box center [140, 174] width 35 height 8
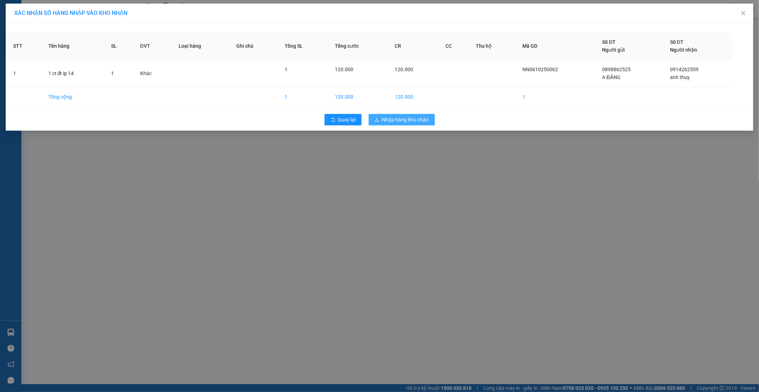
click at [393, 120] on span "Nhập hàng kho nhận" at bounding box center [405, 120] width 47 height 8
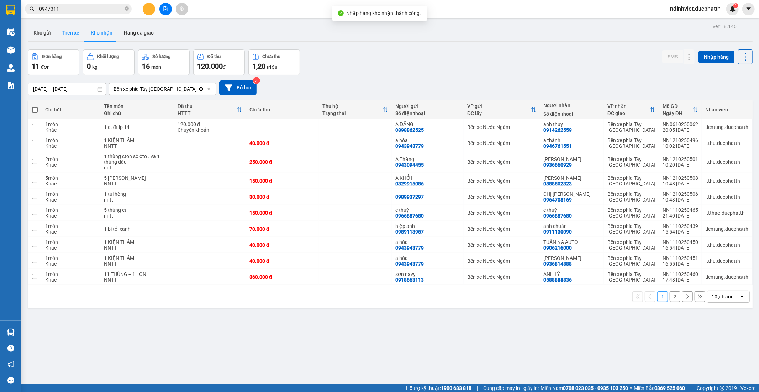
click at [69, 30] on button "Trên xe" at bounding box center [71, 32] width 28 height 17
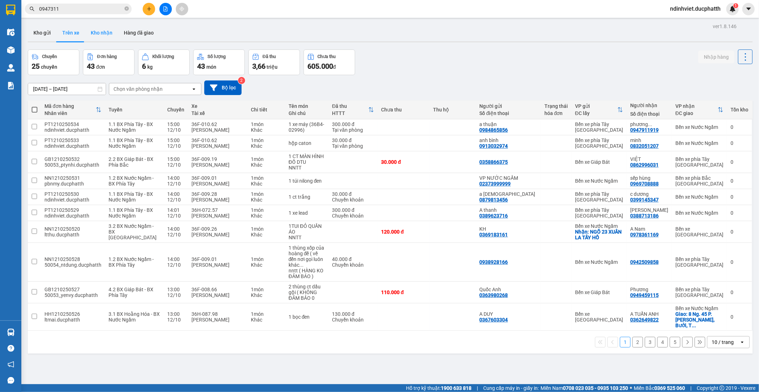
click at [102, 29] on button "Kho nhận" at bounding box center [101, 32] width 33 height 17
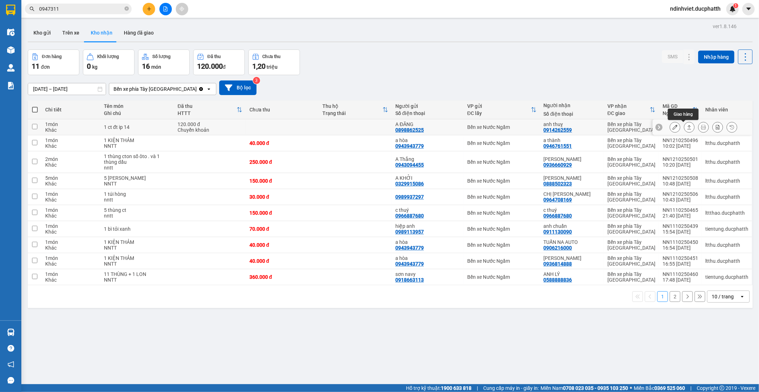
click at [688, 127] on icon at bounding box center [690, 127] width 4 height 4
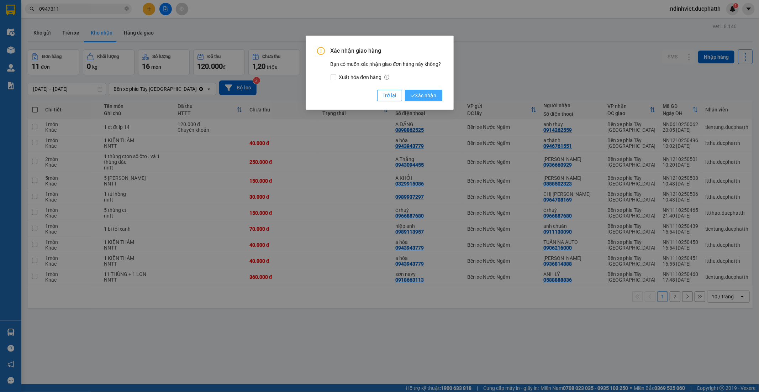
click at [428, 93] on span "Xác nhận" at bounding box center [424, 95] width 26 height 8
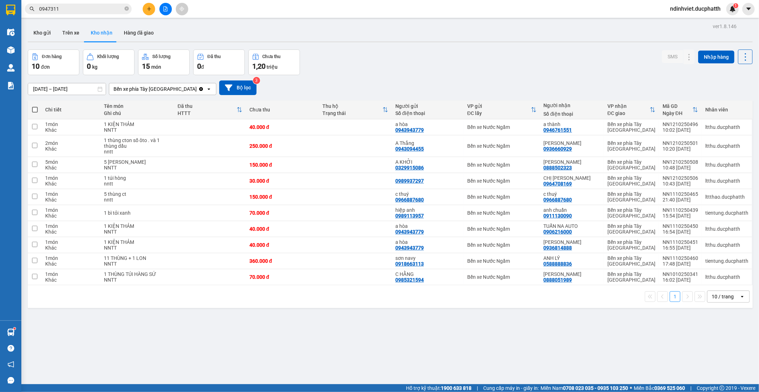
click at [684, 5] on span "ndinhviet.ducphatth" at bounding box center [695, 8] width 62 height 9
click at [458, 49] on div "Đơn hàng 10 đơn Khối lượng 0 kg Số lượng 15 món Đã thu 0 đ Chưa thu 1,20 triệu …" at bounding box center [390, 62] width 725 height 26
click at [161, 12] on button at bounding box center [165, 9] width 12 height 12
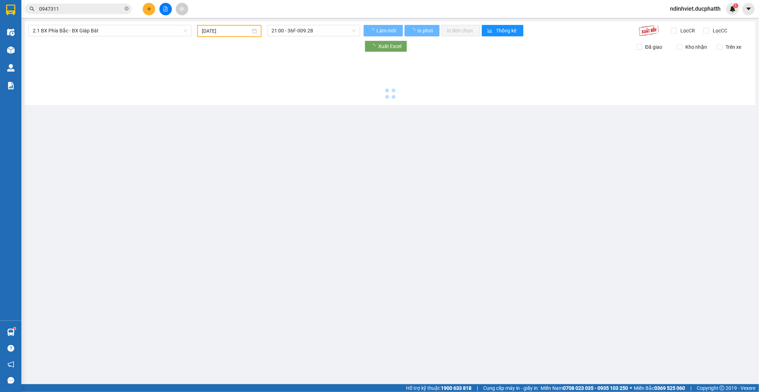
type input "[DATE]"
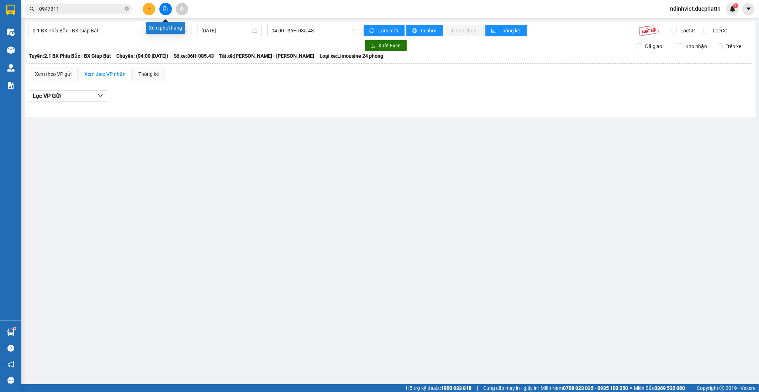
click at [162, 10] on button at bounding box center [165, 9] width 12 height 12
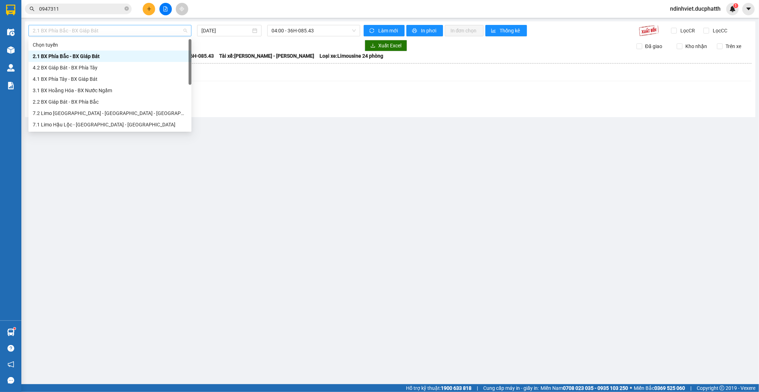
click at [162, 33] on span "2.1 BX Phía Bắc - BX Giáp Bát" at bounding box center [110, 30] width 154 height 11
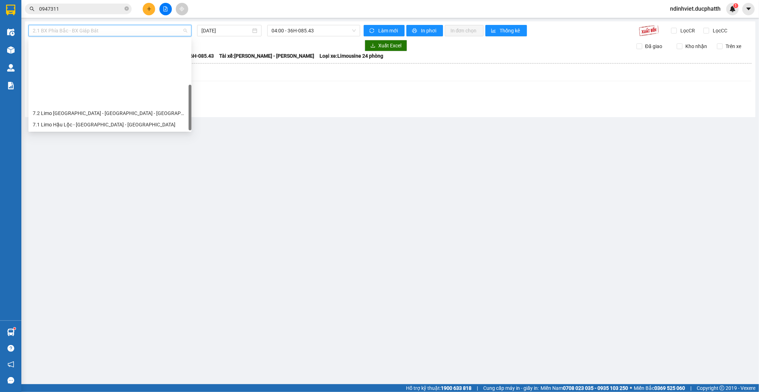
scroll to position [80, 0]
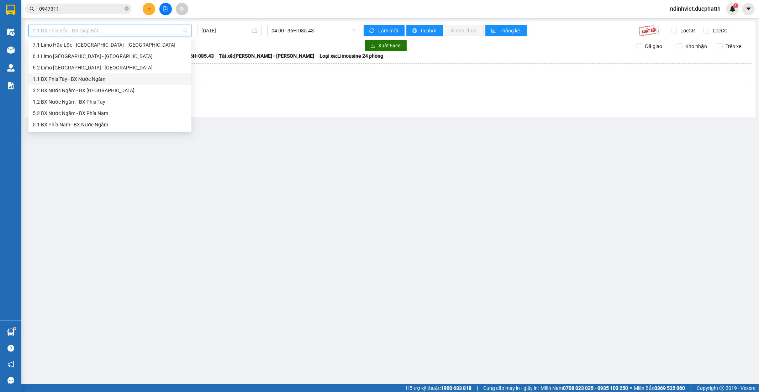
click at [101, 79] on div "1.1 BX Phía Tây - BX Nước Ngầm" at bounding box center [110, 79] width 154 height 8
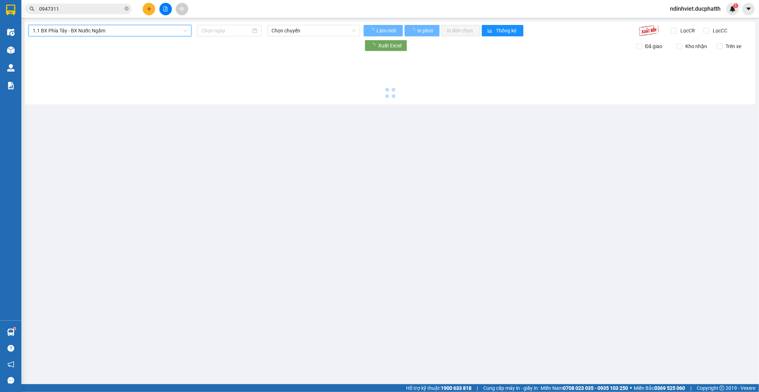
type input "[DATE]"
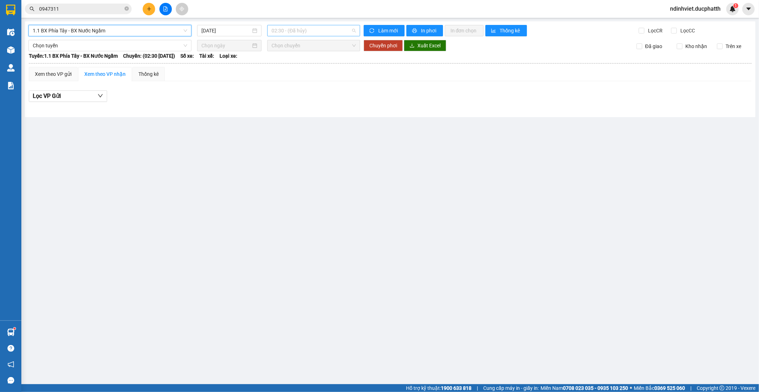
click at [339, 31] on span "02:30 - (Đã hủy)" at bounding box center [314, 30] width 84 height 11
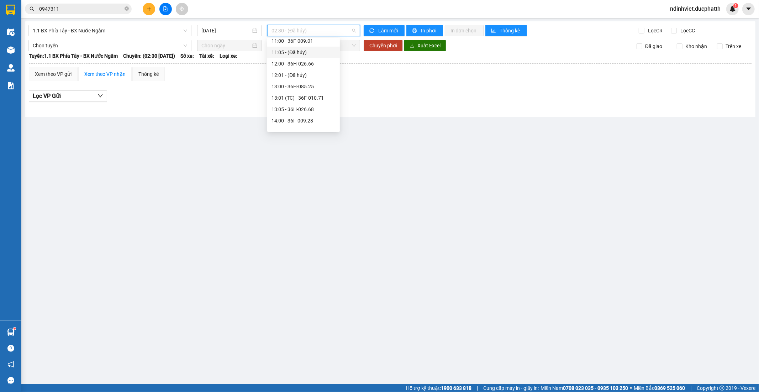
scroll to position [277, 0]
click at [307, 72] on div "15:00 - 36F-010.62" at bounding box center [304, 76] width 64 height 8
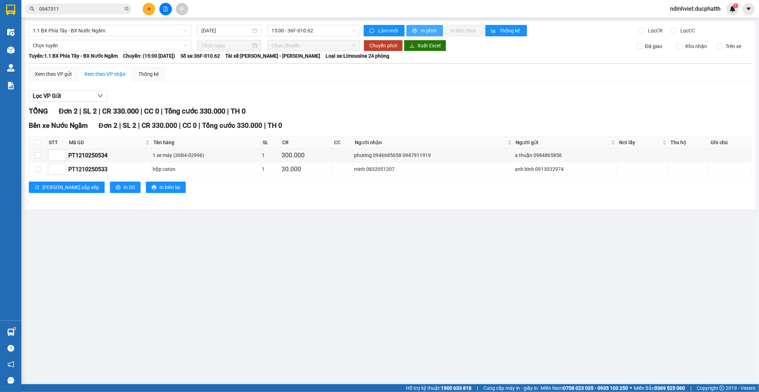
click at [433, 30] on span "In phơi" at bounding box center [429, 31] width 16 height 8
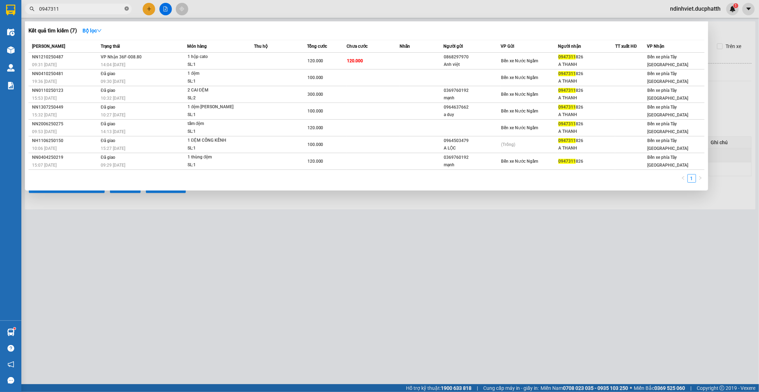
click at [126, 10] on icon "close-circle" at bounding box center [127, 8] width 4 height 4
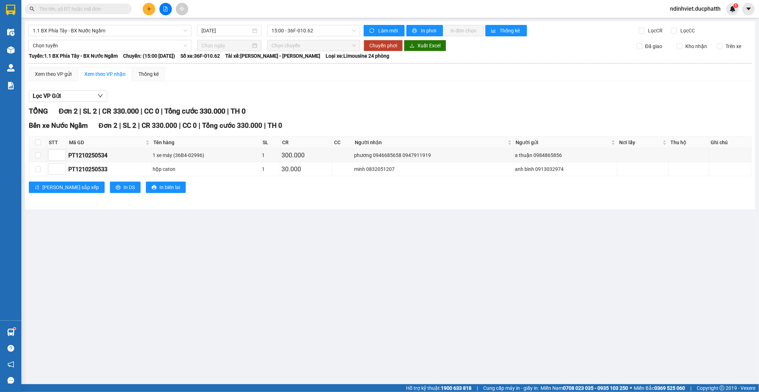
click at [107, 5] on input "text" at bounding box center [81, 9] width 84 height 8
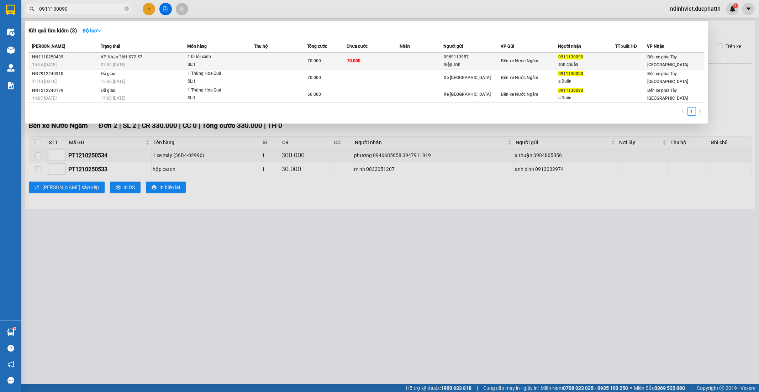
type input "0911130090"
click at [262, 64] on td at bounding box center [280, 61] width 53 height 17
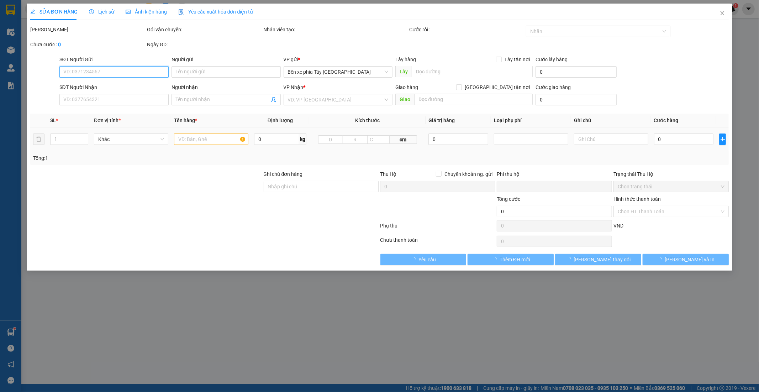
type input "0989113957"
type input "hiệp anh"
type input "0911130090"
type input "anh chuẩn"
type input "nntt"
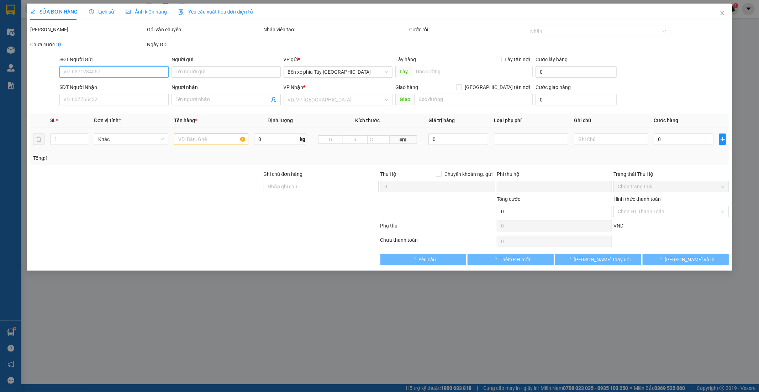
type input "0"
type input "70.000"
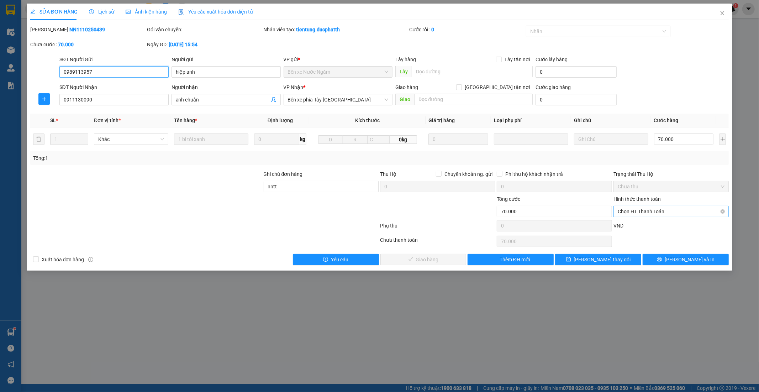
click at [651, 211] on span "Chọn HT Thanh Toán" at bounding box center [671, 211] width 107 height 11
click at [641, 227] on div "Tại văn phòng" at bounding box center [671, 226] width 107 height 8
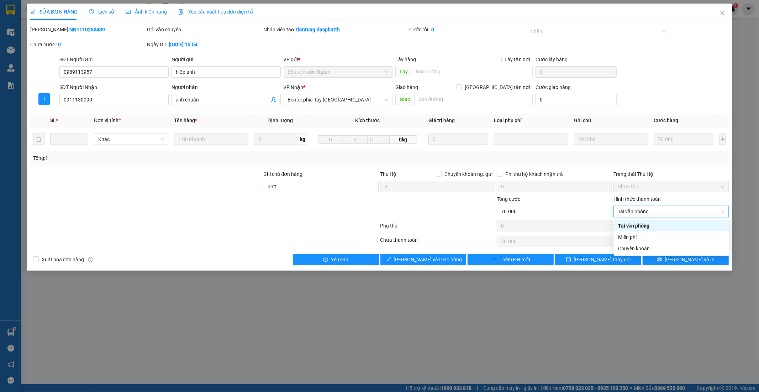
type input "0"
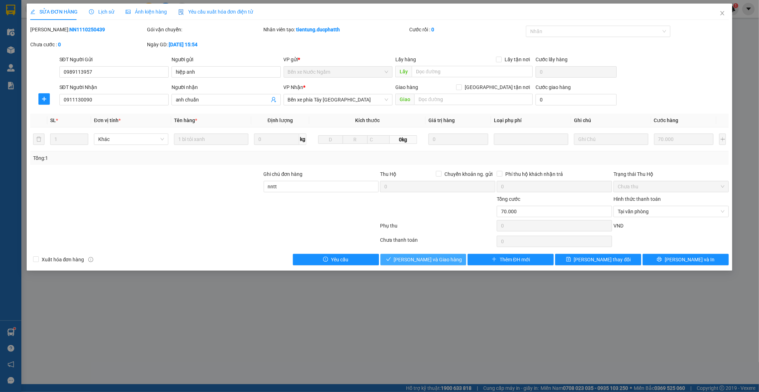
click at [426, 258] on span "[PERSON_NAME] và Giao hàng" at bounding box center [428, 260] width 68 height 8
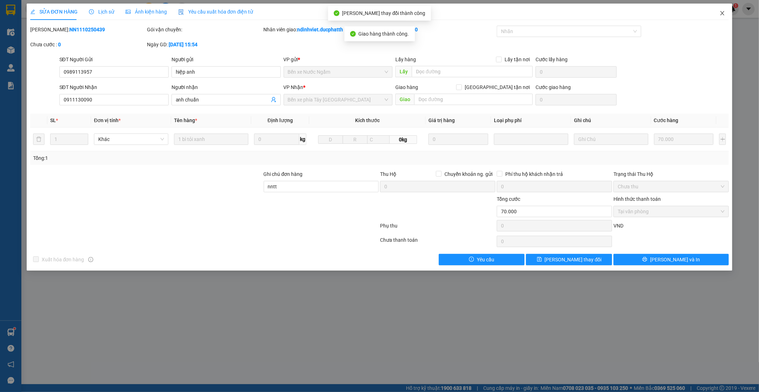
click at [722, 14] on icon "close" at bounding box center [723, 13] width 6 height 6
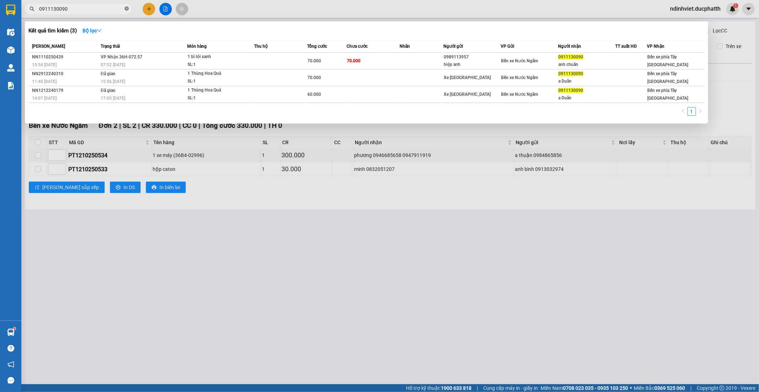
click at [125, 7] on icon "close-circle" at bounding box center [127, 8] width 4 height 4
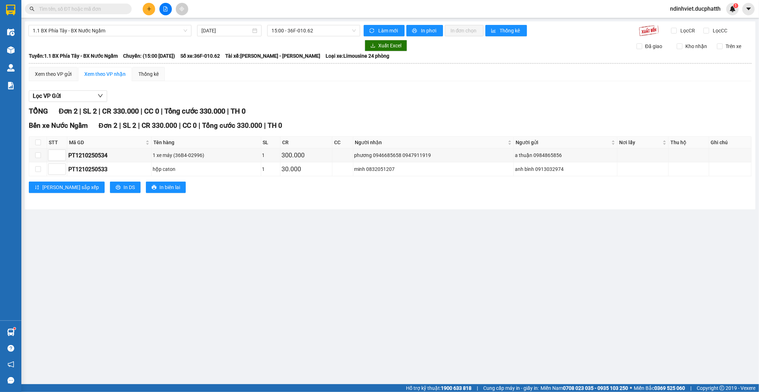
click at [101, 8] on input "text" at bounding box center [81, 9] width 84 height 8
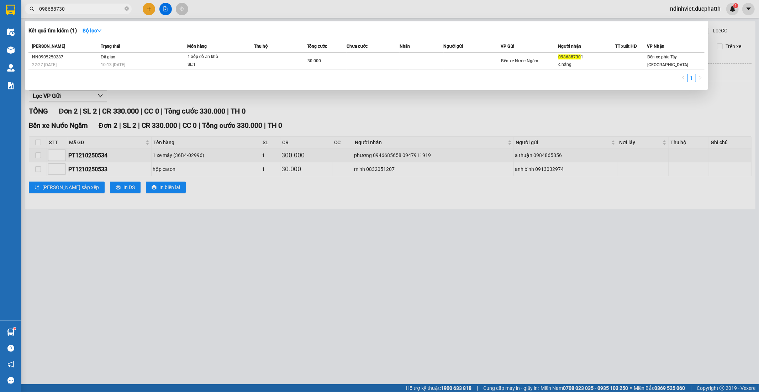
type input "0986887301"
click at [127, 9] on icon "close-circle" at bounding box center [127, 8] width 4 height 4
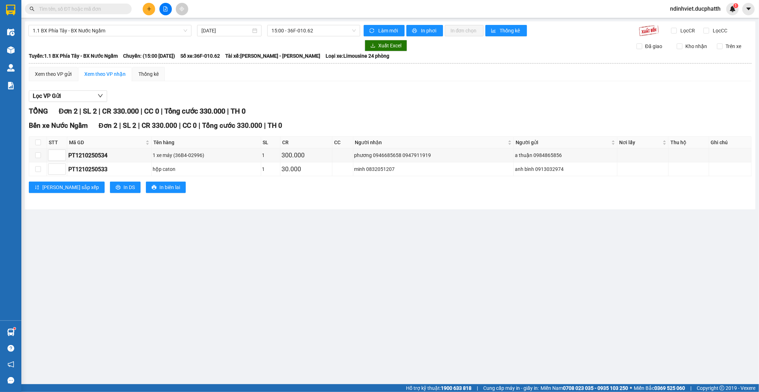
click at [116, 11] on input "text" at bounding box center [81, 9] width 84 height 8
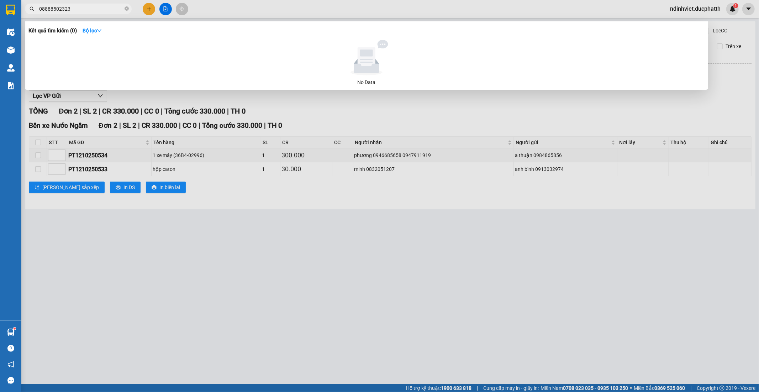
click at [48, 9] on input "08888502323" at bounding box center [81, 9] width 84 height 8
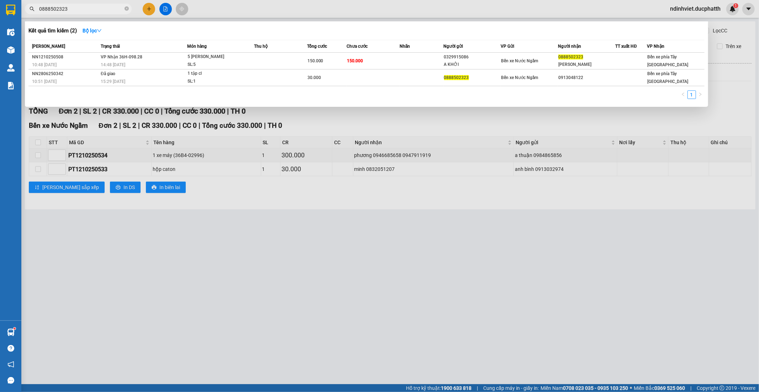
type input "0888502323"
click at [248, 58] on span "5 THÙNG SƠN SL: 5" at bounding box center [221, 60] width 66 height 15
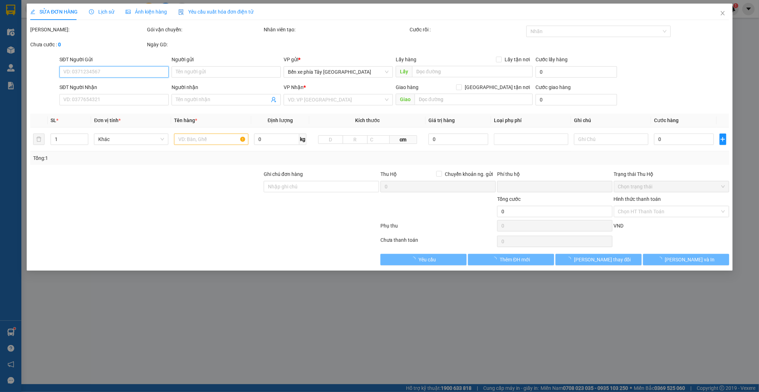
type input "0329915086"
type input "A KHỞI"
type input "0888502323"
type input "anh TUẤN"
type input "0"
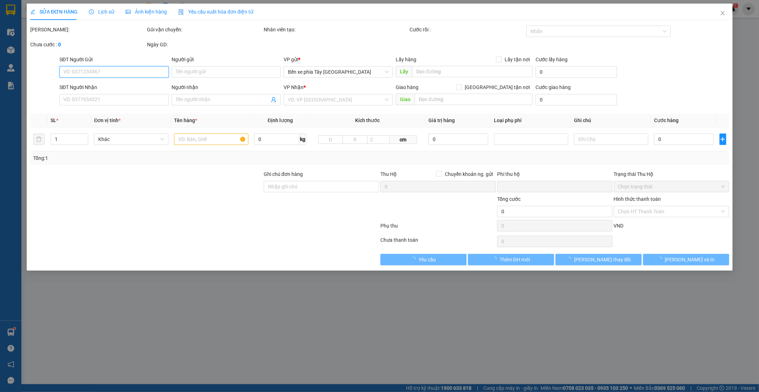
type input "150.000"
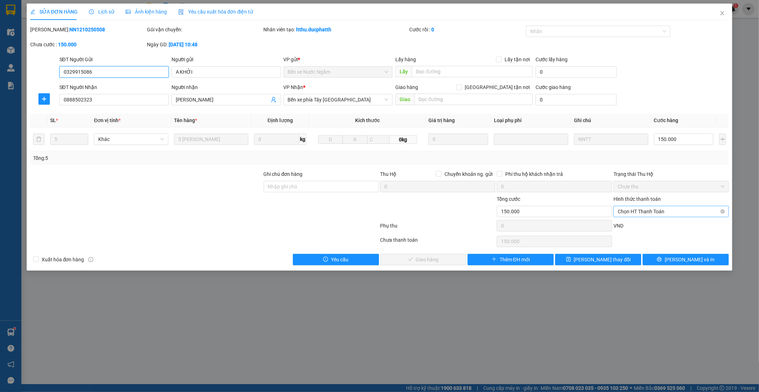
click at [646, 214] on span "Chọn HT Thanh Toán" at bounding box center [671, 211] width 107 height 11
drag, startPoint x: 646, startPoint y: 250, endPoint x: 561, endPoint y: 232, distance: 86.6
click at [646, 250] on div "Chuyển khoản" at bounding box center [671, 249] width 107 height 8
type input "0"
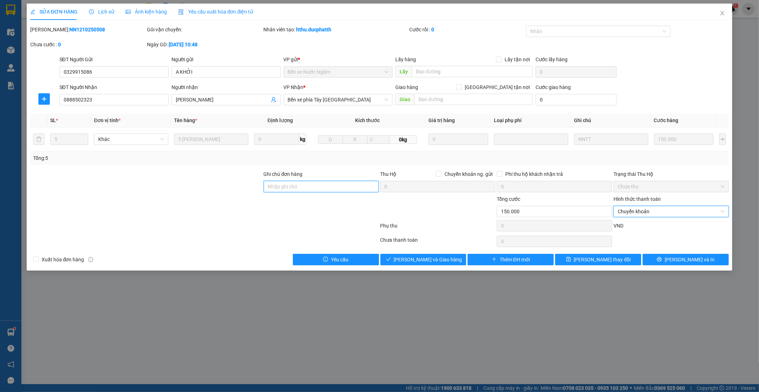
click at [317, 189] on input "Ghi chú đơn hàng" at bounding box center [321, 186] width 115 height 11
type input "Nntt - ck 12/10 15h37 le thi thuy vietin"
click at [446, 260] on span "[PERSON_NAME] và Giao hàng" at bounding box center [428, 260] width 68 height 8
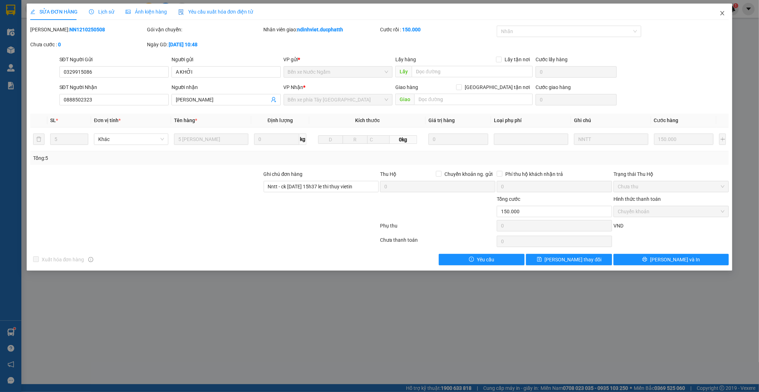
click at [723, 13] on icon "close" at bounding box center [723, 13] width 6 height 6
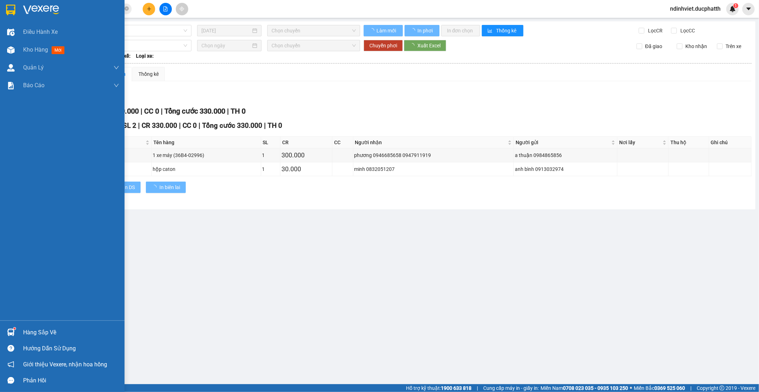
click at [15, 329] on sup at bounding box center [15, 328] width 2 height 2
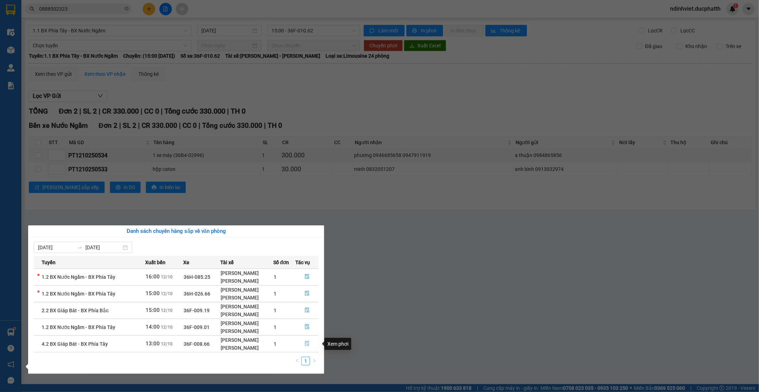
click at [305, 344] on icon "file-done" at bounding box center [307, 343] width 5 height 5
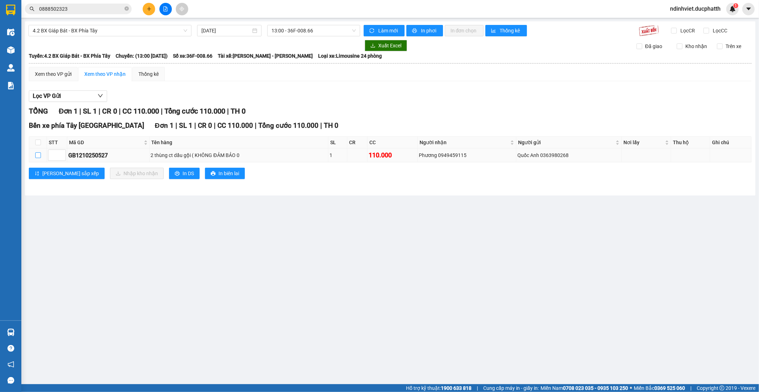
click at [36, 156] on input "checkbox" at bounding box center [38, 155] width 6 height 6
checkbox input "true"
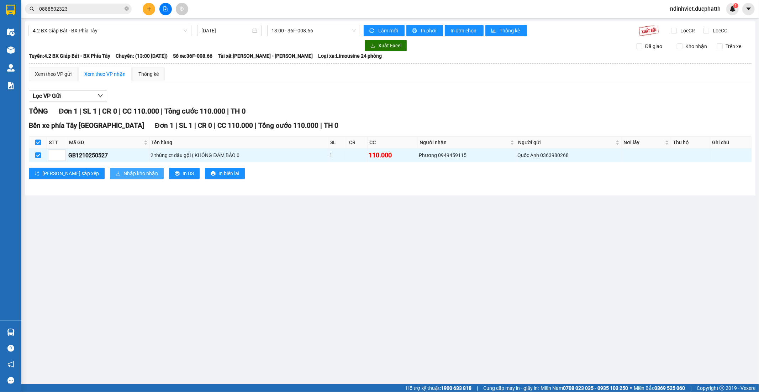
click at [123, 171] on span "Nhập kho nhận" at bounding box center [140, 173] width 35 height 8
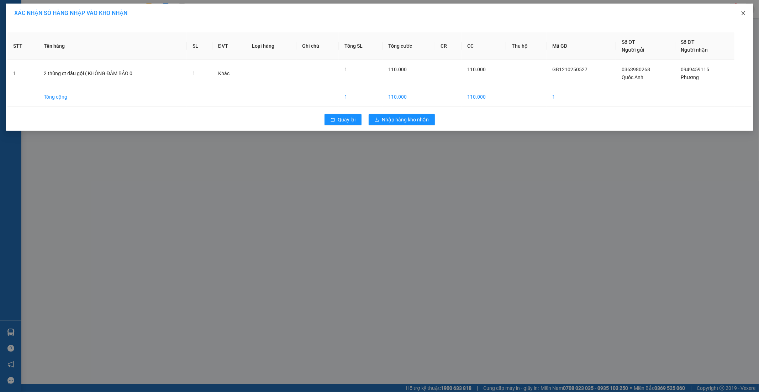
click at [745, 14] on icon "close" at bounding box center [744, 13] width 6 height 6
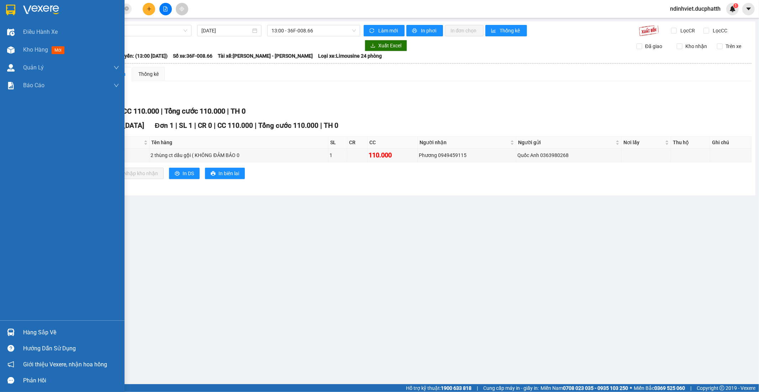
click at [35, 332] on div "Hàng sắp về" at bounding box center [71, 332] width 96 height 11
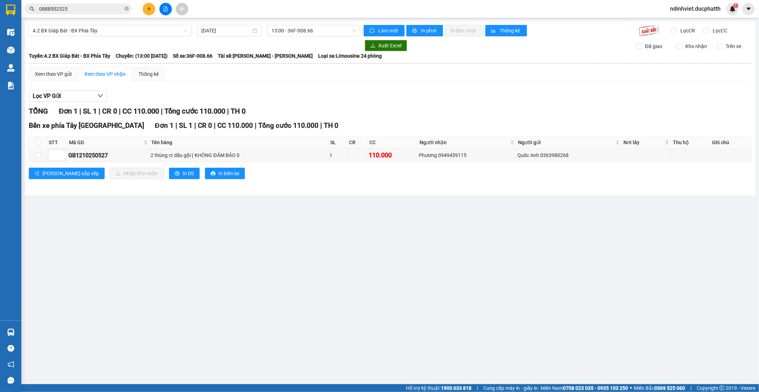
click at [148, 194] on section "Kết quả tìm kiếm ( 2 ) Bộ lọc Mã ĐH Trạng thái Món hàng Thu hộ Tổng cước Chưa c…" at bounding box center [379, 196] width 759 height 392
click at [37, 152] on label at bounding box center [38, 155] width 6 height 8
click at [37, 152] on input "checkbox" at bounding box center [38, 155] width 6 height 6
checkbox input "true"
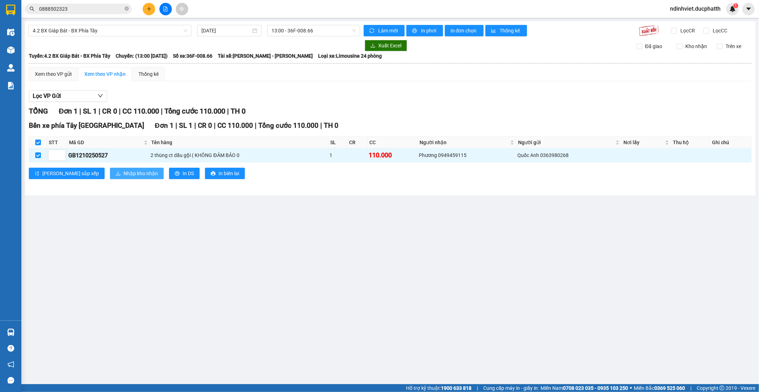
click at [123, 174] on span "Nhập kho nhận" at bounding box center [140, 173] width 35 height 8
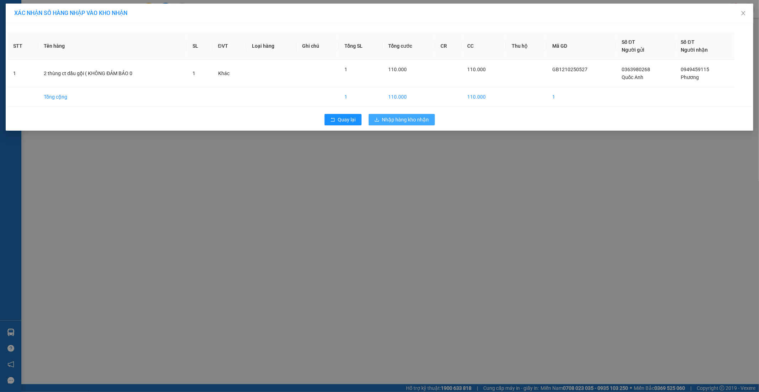
click at [411, 120] on span "Nhập hàng kho nhận" at bounding box center [405, 120] width 47 height 8
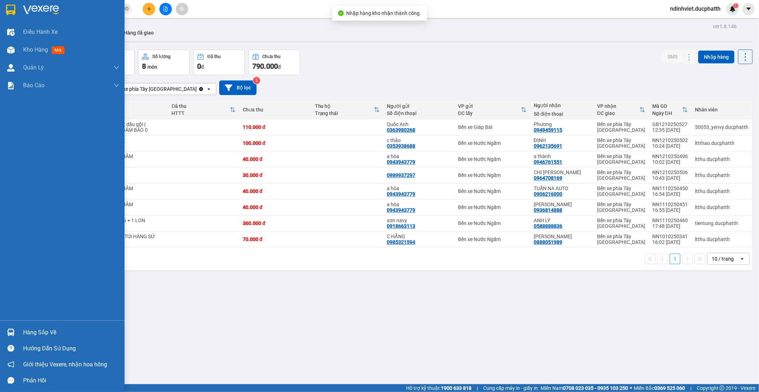
click at [32, 333] on div "Hàng sắp về" at bounding box center [71, 332] width 96 height 11
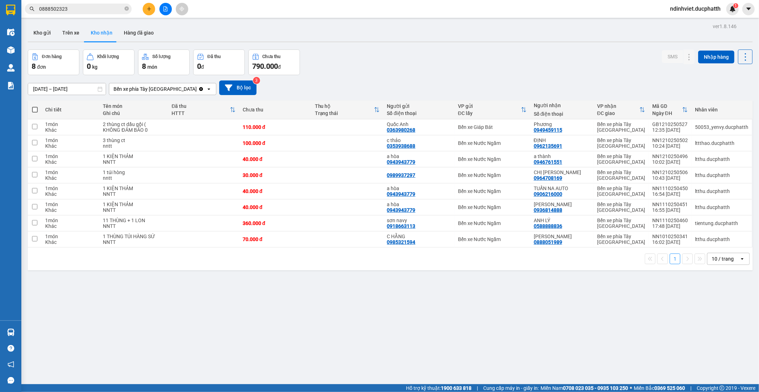
click at [367, 316] on section "Kết quả tìm kiếm ( 2 ) Bộ lọc Mã ĐH Trạng thái Món hàng Thu hộ Tổng cước Chưa c…" at bounding box center [379, 196] width 759 height 392
click at [165, 10] on icon "file-add" at bounding box center [165, 8] width 5 height 5
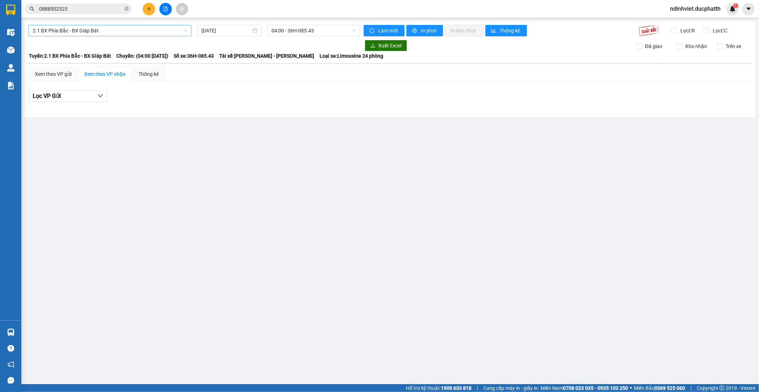
click at [161, 33] on span "2.1 BX Phía Bắc - BX Giáp Bát" at bounding box center [110, 30] width 154 height 11
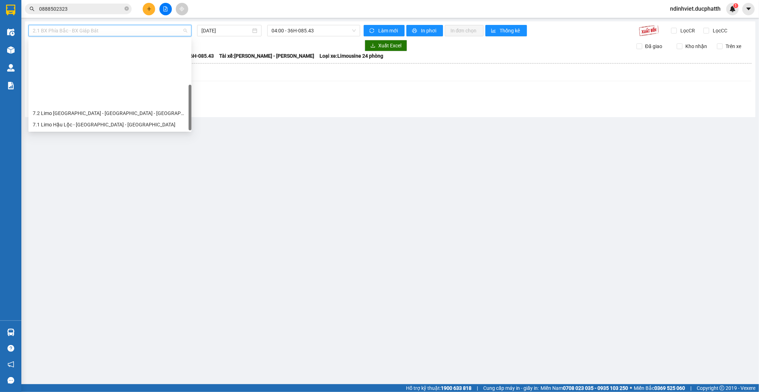
scroll to position [80, 0]
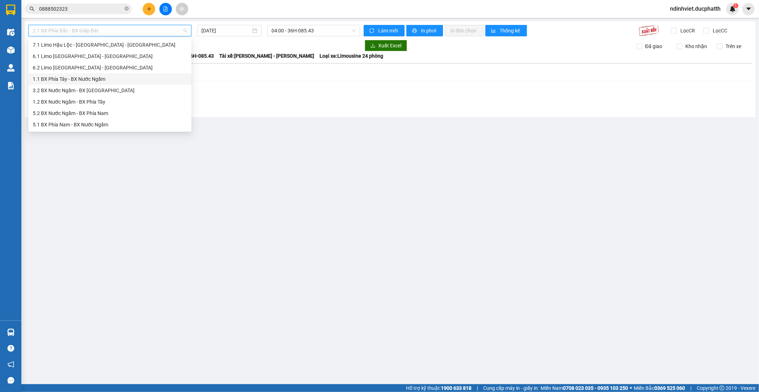
click at [102, 79] on div "1.1 BX Phía Tây - BX Nước Ngầm" at bounding box center [110, 79] width 154 height 8
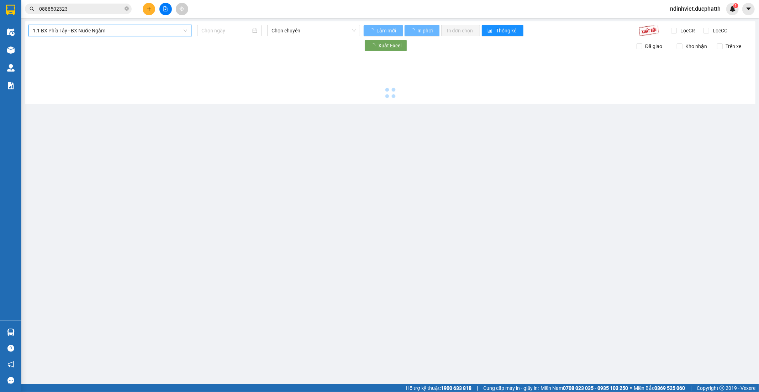
type input "[DATE]"
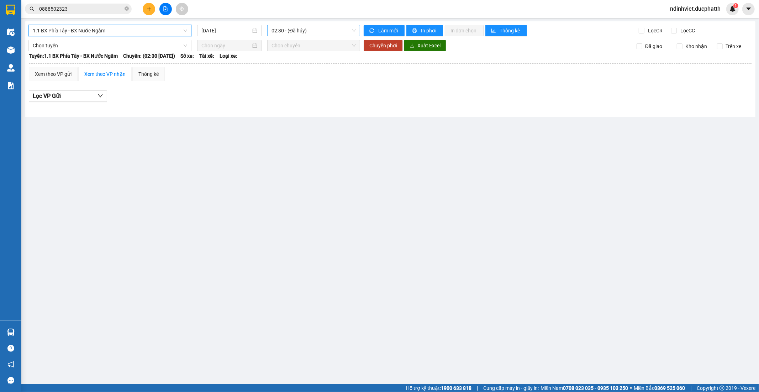
click at [301, 33] on span "02:30 - (Đã hủy)" at bounding box center [314, 30] width 84 height 11
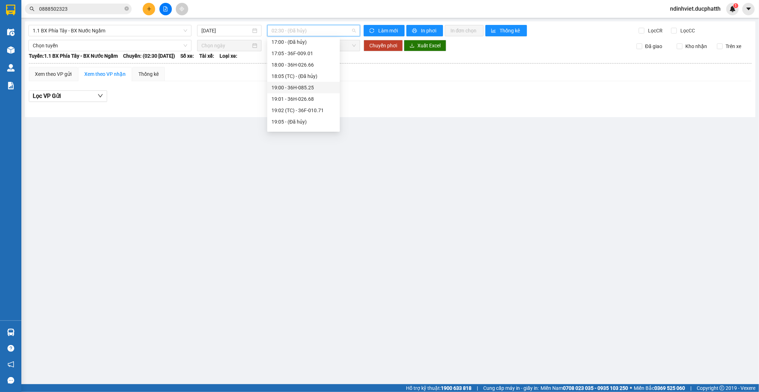
scroll to position [316, 0]
click at [315, 61] on div "16:00 - 36H-087.70" at bounding box center [304, 59] width 64 height 8
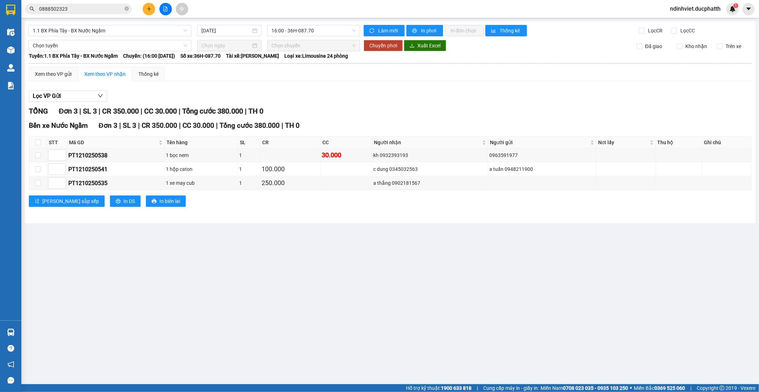
click at [432, 24] on div "1.1 BX Phía Tây - BX Nước Ngầm 12/10/2025 16:00 - 36H-087.70 Làm mới In phơi In…" at bounding box center [390, 122] width 731 height 202
click at [432, 27] on span "In phơi" at bounding box center [429, 31] width 16 height 8
click at [73, 5] on input "0888502323" at bounding box center [81, 9] width 84 height 8
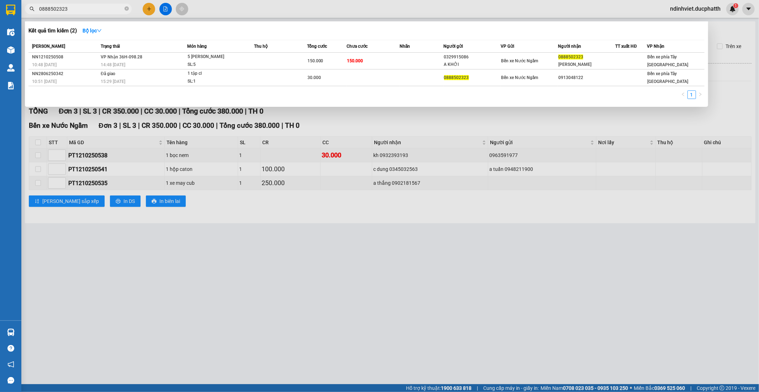
click at [73, 5] on input "0888502323" at bounding box center [81, 9] width 84 height 8
paste input "773628888"
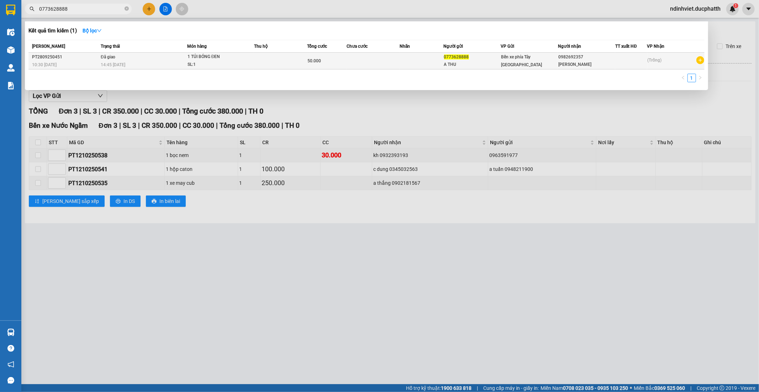
type input "0773628888"
click at [215, 62] on div "SL: 1" at bounding box center [214, 65] width 53 height 8
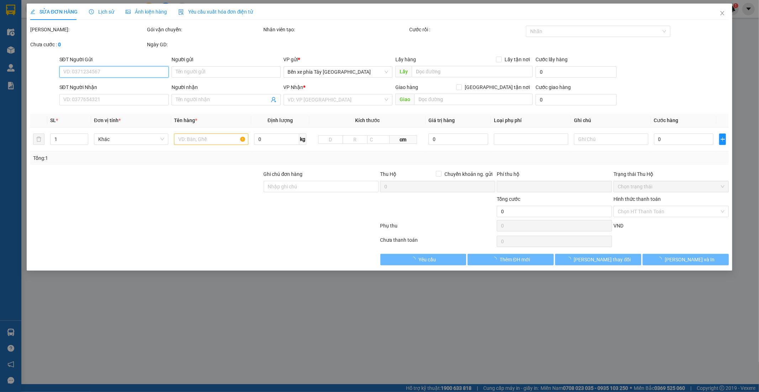
type input "0773628888"
type input "A THU"
type input "0982692357"
type input "c giang"
type input "0"
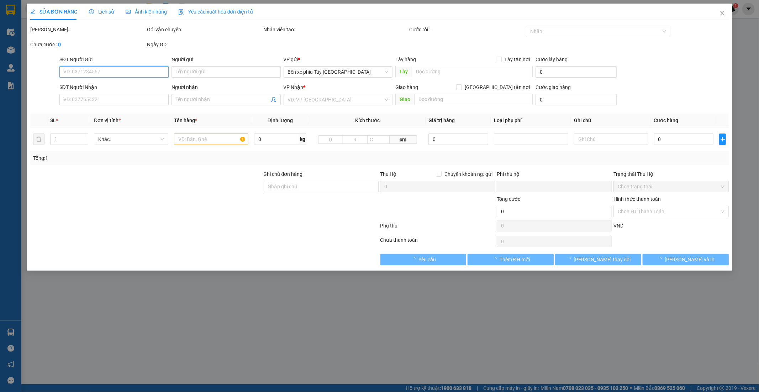
type input "50.000"
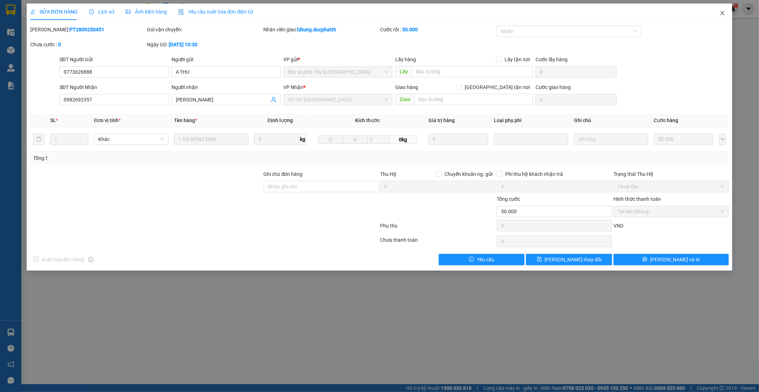
drag, startPoint x: 723, startPoint y: 10, endPoint x: 445, endPoint y: 10, distance: 278.0
click at [723, 10] on span "Close" at bounding box center [723, 14] width 20 height 20
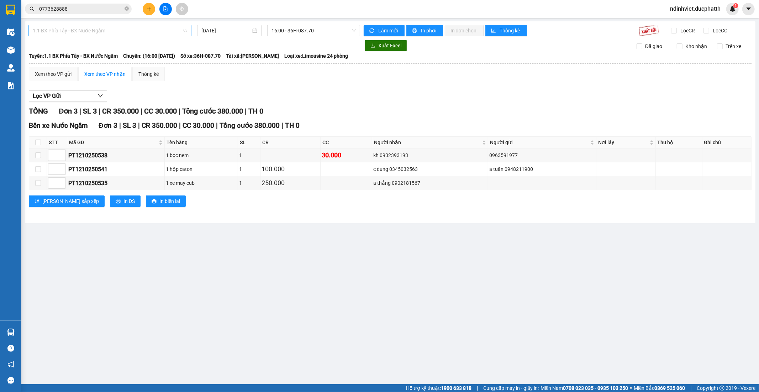
click at [97, 30] on span "1.1 BX Phía Tây - BX Nước Ngầm" at bounding box center [110, 30] width 154 height 11
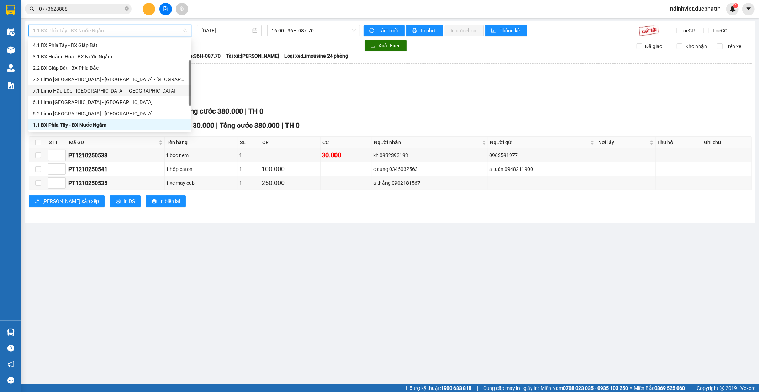
scroll to position [73, 0]
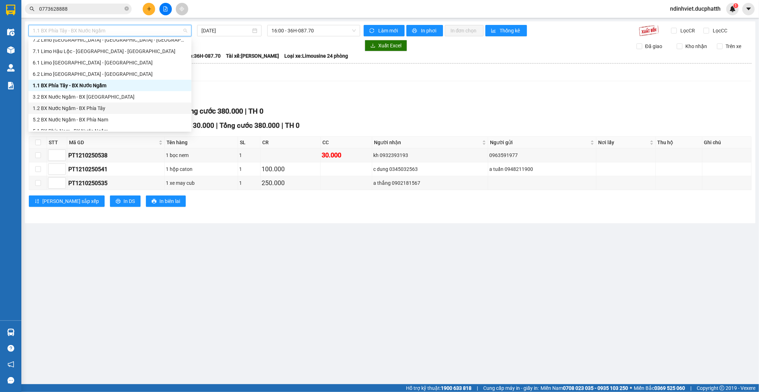
click at [90, 105] on div "1.2 BX Nước Ngầm - BX Phía Tây" at bounding box center [110, 108] width 154 height 8
type input "[DATE]"
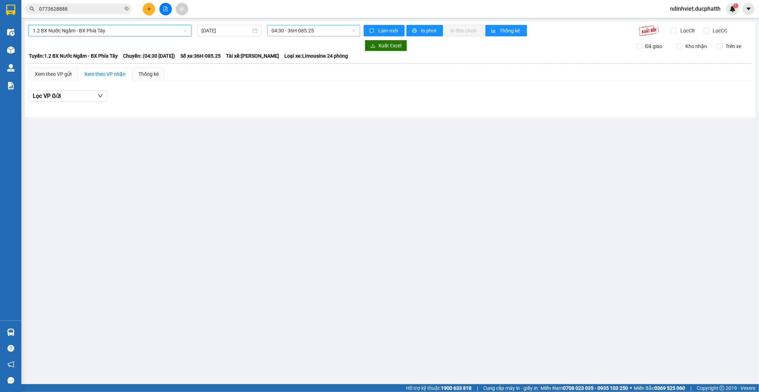
click at [282, 30] on span "04:30 - 36H-085.25" at bounding box center [314, 30] width 84 height 11
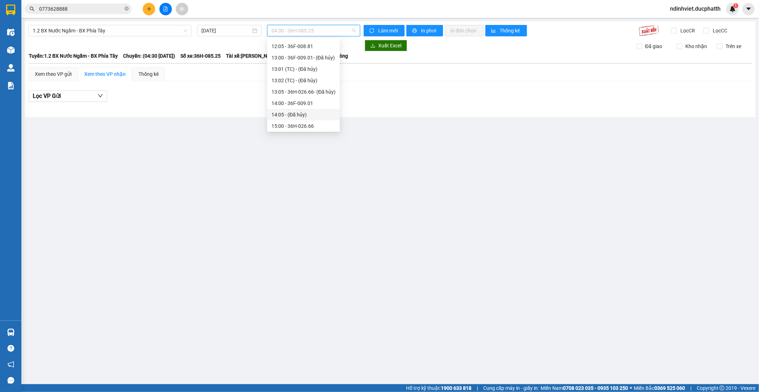
scroll to position [237, 0]
click at [300, 104] on div "17:00 - 36F-009.28" at bounding box center [304, 104] width 64 height 8
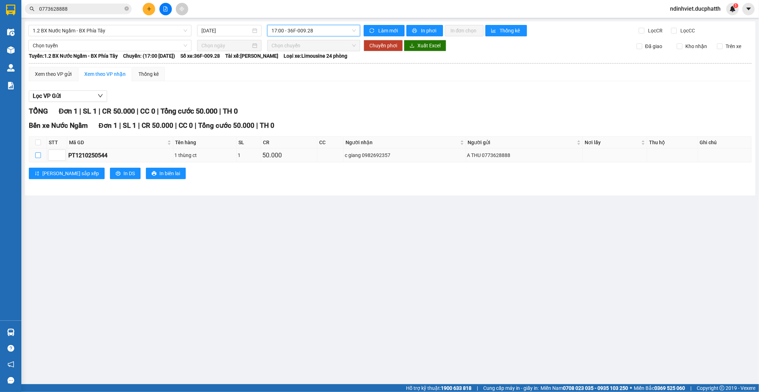
click at [37, 154] on input "checkbox" at bounding box center [38, 155] width 6 height 6
checkbox input "true"
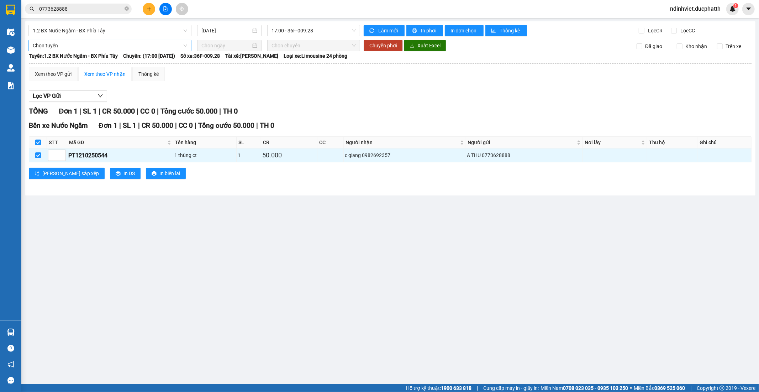
click at [77, 43] on span "Chọn tuyến" at bounding box center [110, 45] width 154 height 11
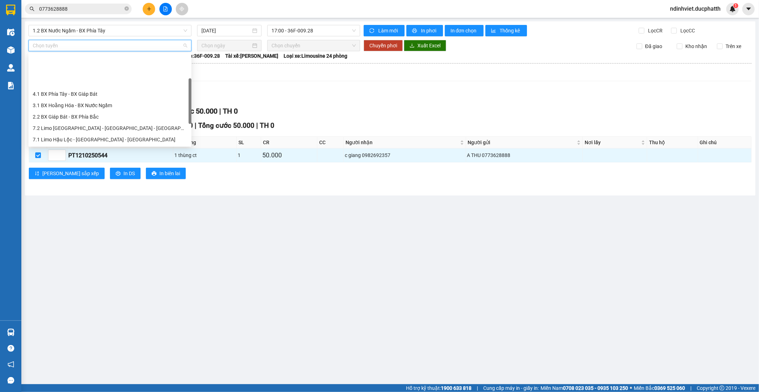
scroll to position [40, 0]
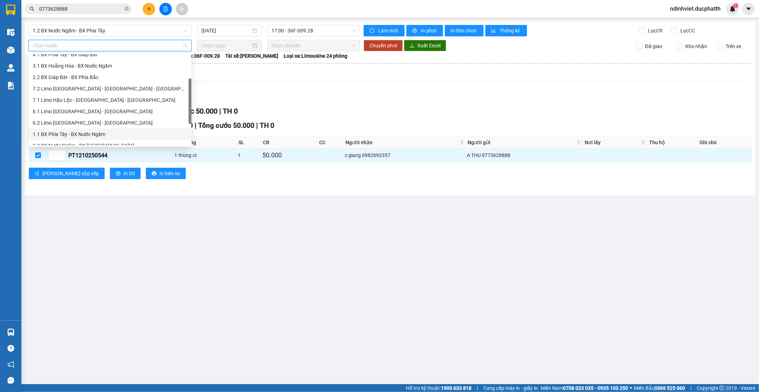
click at [69, 132] on div "1.1 BX Phía Tây - BX Nước Ngầm" at bounding box center [110, 134] width 154 height 8
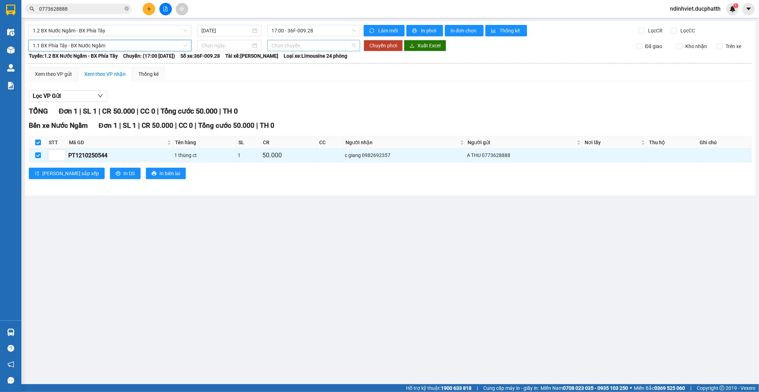
click at [294, 47] on span "Chọn chuyến" at bounding box center [314, 45] width 84 height 11
click at [214, 46] on input at bounding box center [225, 46] width 49 height 8
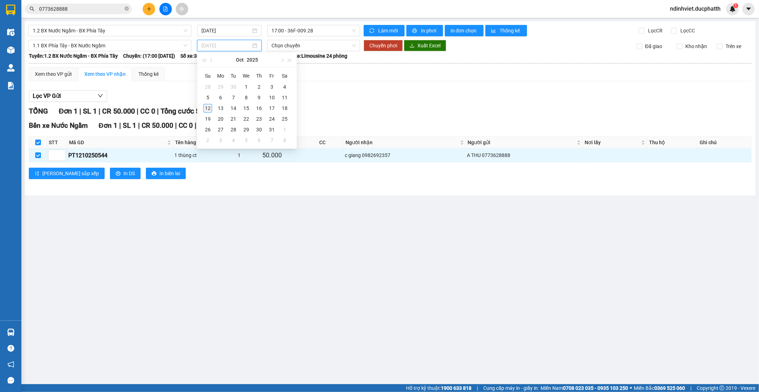
type input "[DATE]"
click at [207, 105] on div "12" at bounding box center [208, 108] width 9 height 9
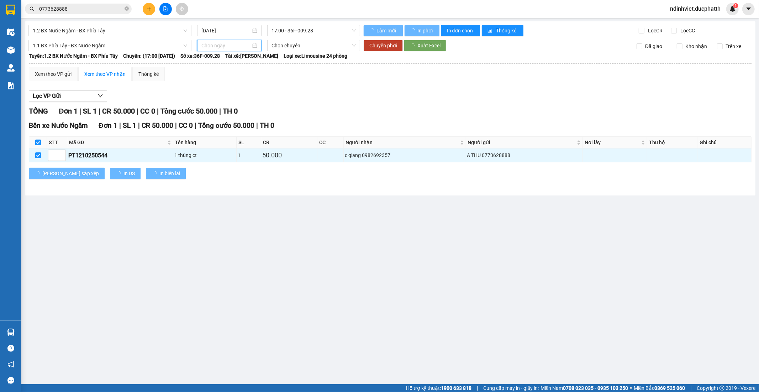
type input "[DATE]"
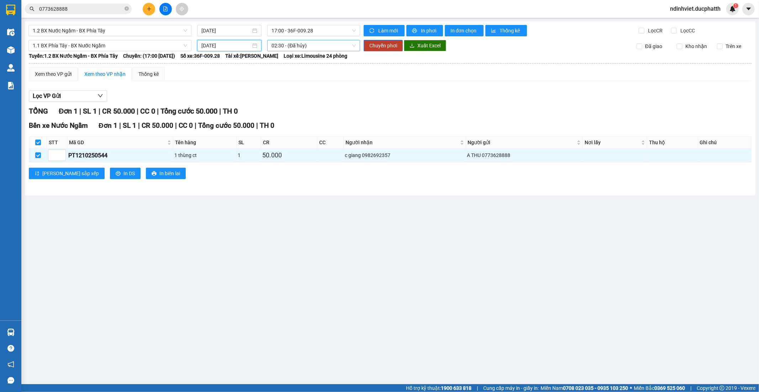
click at [293, 45] on span "02:30 - (Đã hủy)" at bounding box center [314, 45] width 84 height 11
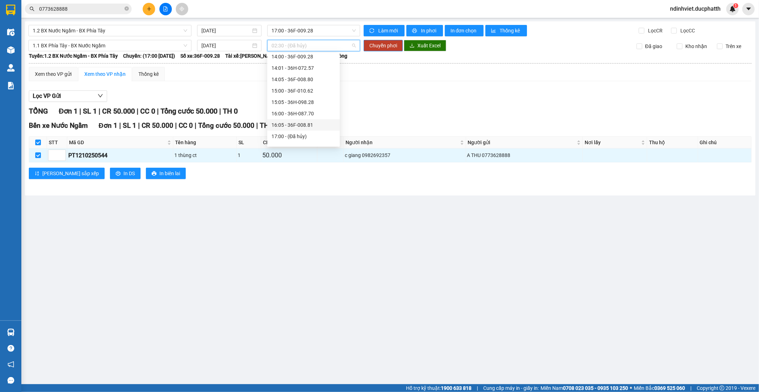
scroll to position [356, 0]
click at [307, 68] on div "17:05 - 36F-009.01" at bounding box center [304, 68] width 64 height 8
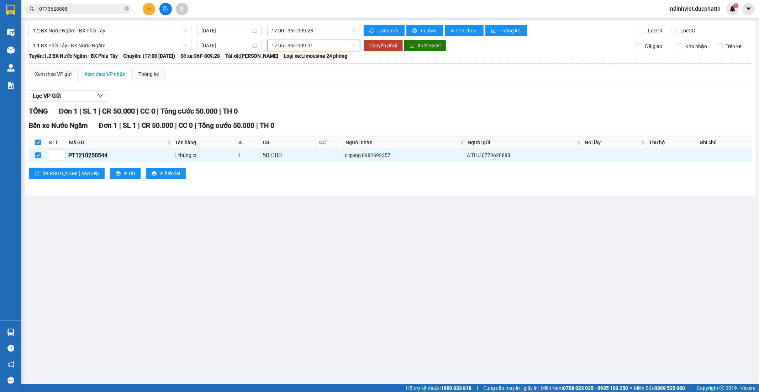
click at [380, 48] on span "Chuyển phơi" at bounding box center [383, 46] width 28 height 8
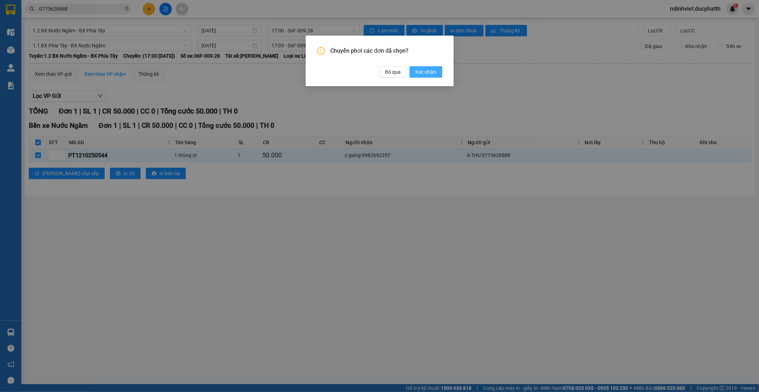
click at [440, 70] on button "Xác nhận" at bounding box center [426, 71] width 33 height 11
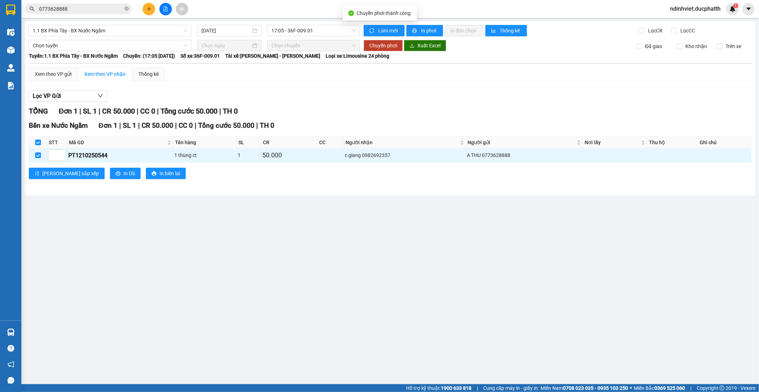
checkbox input "false"
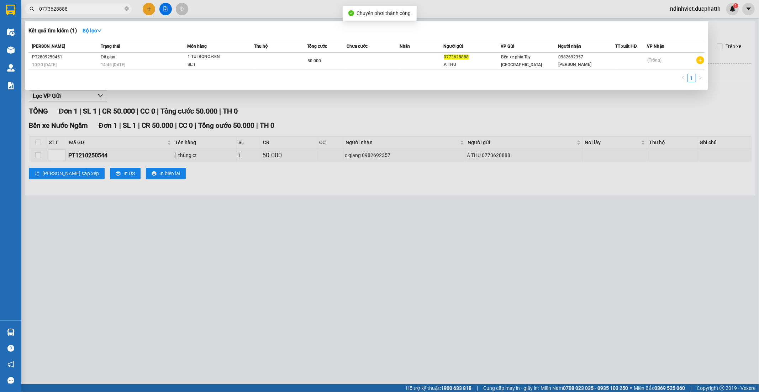
click at [65, 5] on input "0773628888" at bounding box center [81, 9] width 84 height 8
click at [67, 5] on input "0773628888" at bounding box center [81, 9] width 84 height 8
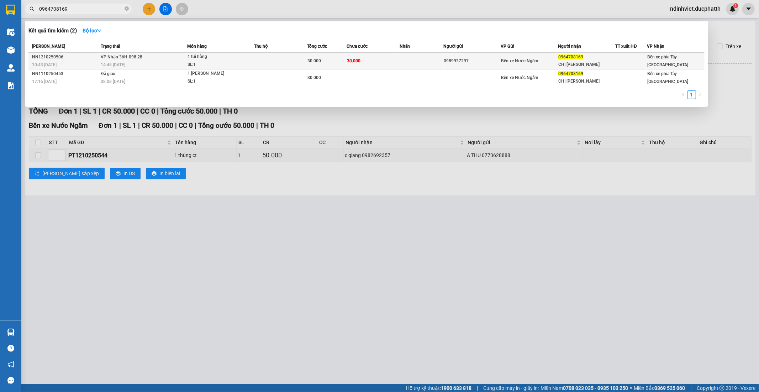
type input "0964708169"
click at [179, 57] on td "VP Nhận 36H-098.28 14:48 - 12/10" at bounding box center [143, 61] width 88 height 17
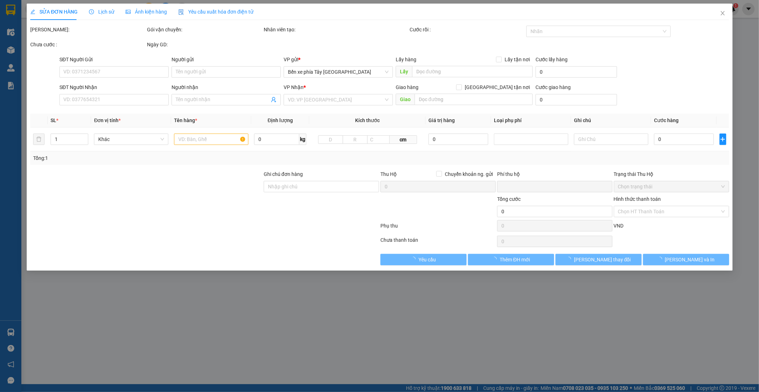
type input "0989937297"
type input "0964708169"
type input "CHỊ [PERSON_NAME]"
type input "0"
type input "30.000"
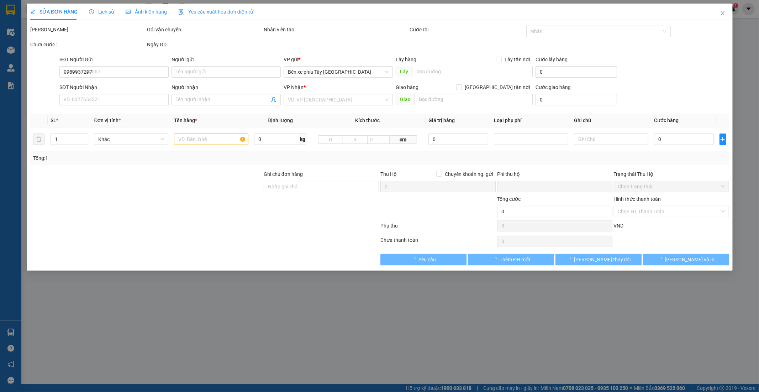
type input "30.000"
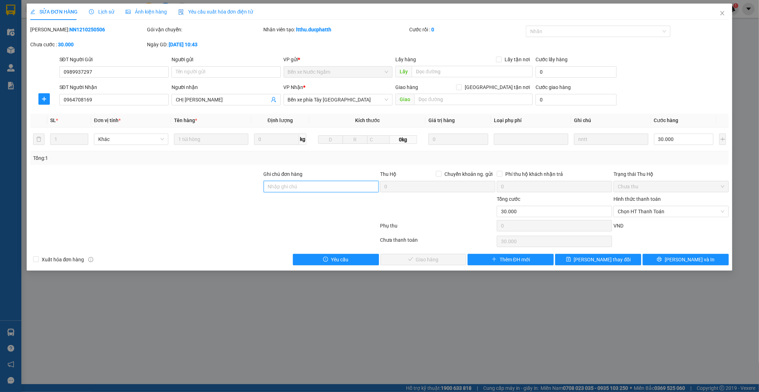
drag, startPoint x: 325, startPoint y: 186, endPoint x: 316, endPoint y: 185, distance: 9.3
click at [321, 186] on input "Ghi chú đơn hàng" at bounding box center [321, 186] width 115 height 11
type input "16h34 12/10 vtb nguyen lan huong"
click at [646, 209] on span "Chọn HT Thanh Toán" at bounding box center [671, 211] width 107 height 11
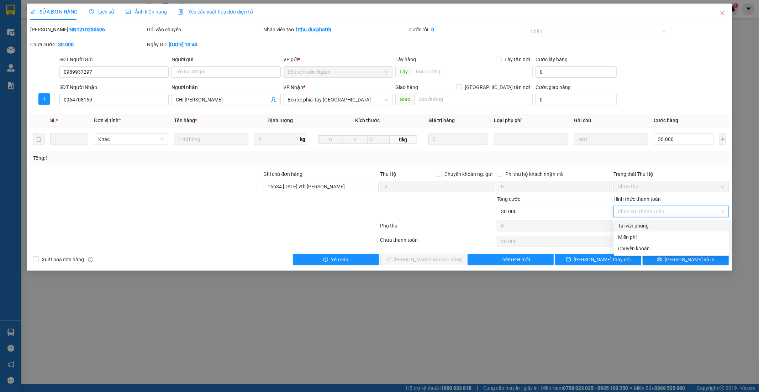
click at [641, 229] on div "Tại văn phòng" at bounding box center [671, 226] width 107 height 8
type input "0"
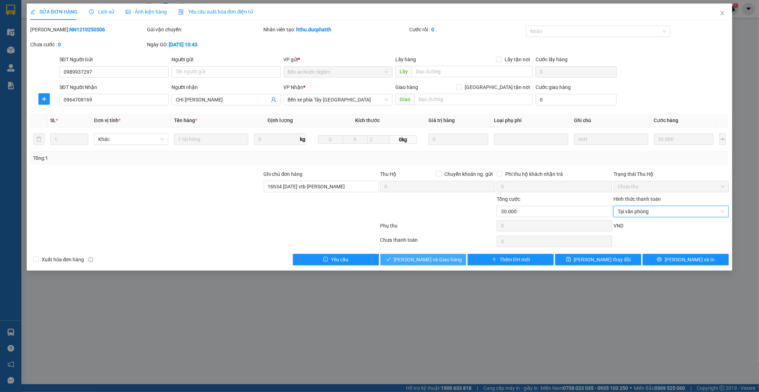
click at [391, 257] on icon "check" at bounding box center [388, 259] width 5 height 5
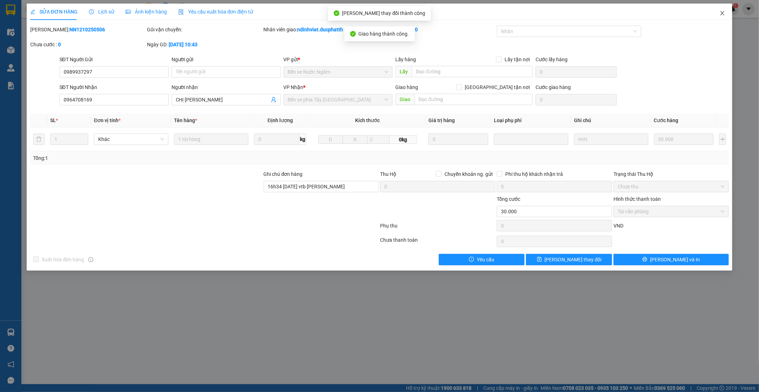
click at [729, 11] on span "Close" at bounding box center [723, 14] width 20 height 20
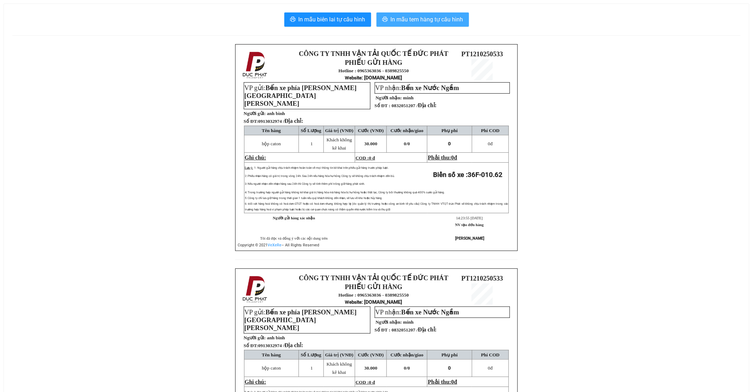
click at [414, 20] on span "In mẫu tem hàng tự cấu hình" at bounding box center [427, 19] width 73 height 9
click at [440, 22] on span "In mẫu tem hàng tự cấu hình" at bounding box center [427, 19] width 73 height 9
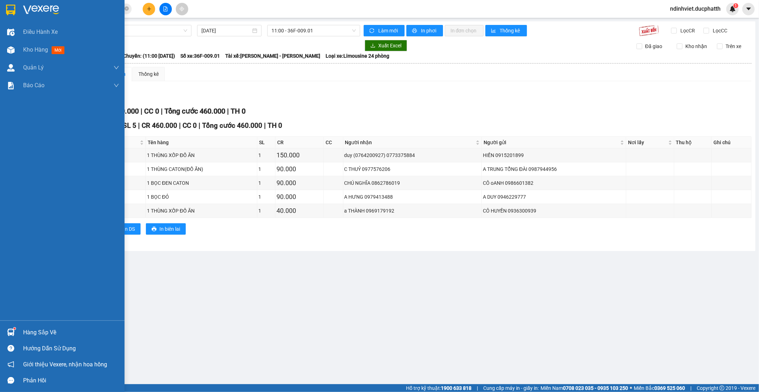
click at [14, 335] on img at bounding box center [10, 331] width 7 height 7
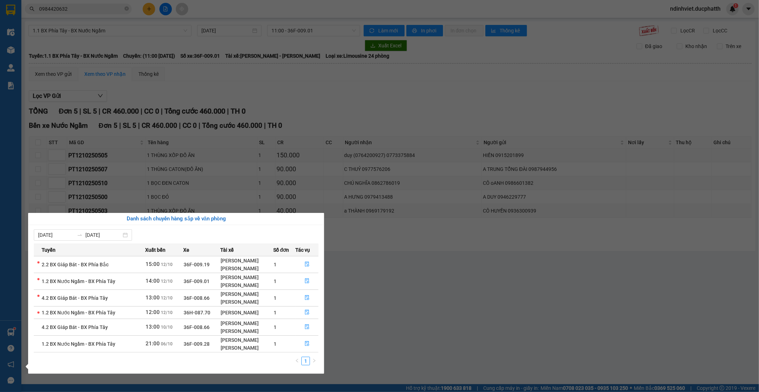
click at [126, 326] on td "4.2 BX Giáp Bát - BX Phía Tây" at bounding box center [89, 327] width 111 height 17
click at [308, 328] on icon "file-done" at bounding box center [307, 326] width 5 height 5
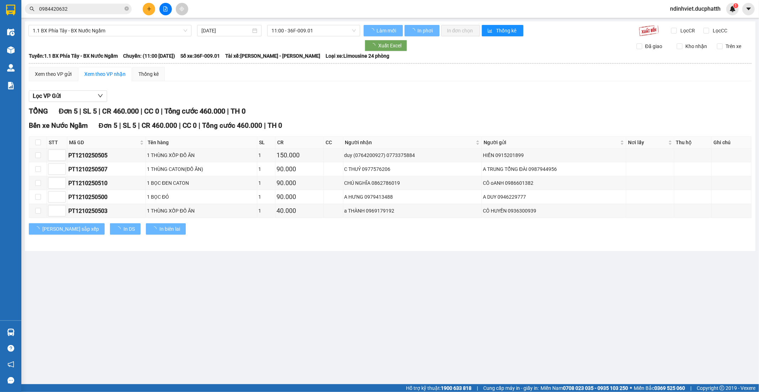
type input "10/10/2025"
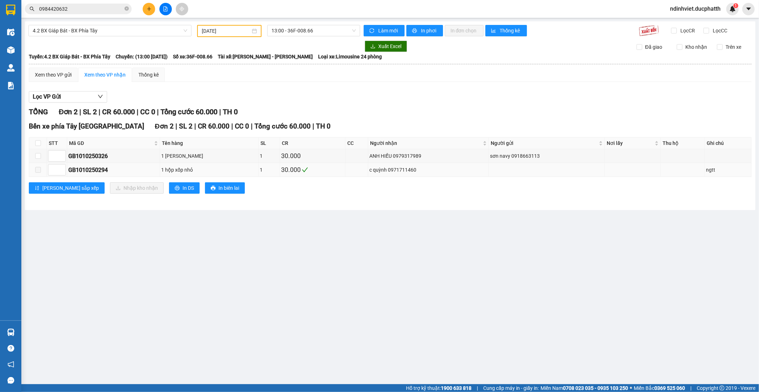
click at [38, 172] on span at bounding box center [38, 170] width 6 height 6
drag, startPoint x: 191, startPoint y: 219, endPoint x: 158, endPoint y: 226, distance: 33.7
click at [189, 222] on main "4.2 BX Giáp Bát - BX Phía Tây 10/10/2025 13:00 - 36F-008.66 Làm mới In phơi In …" at bounding box center [379, 192] width 759 height 384
click at [38, 142] on input "checkbox" at bounding box center [38, 143] width 6 height 6
checkbox input "true"
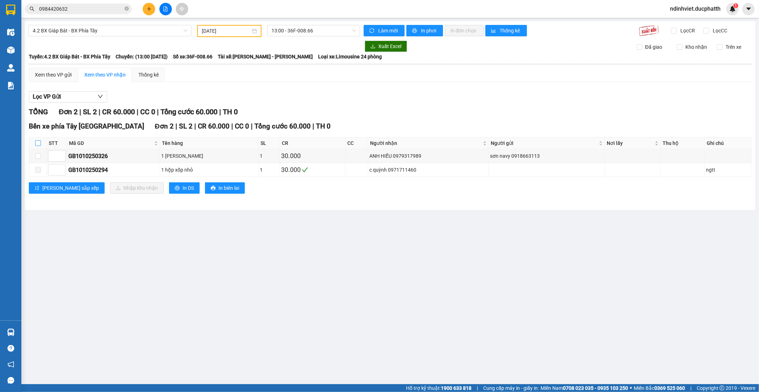
checkbox input "true"
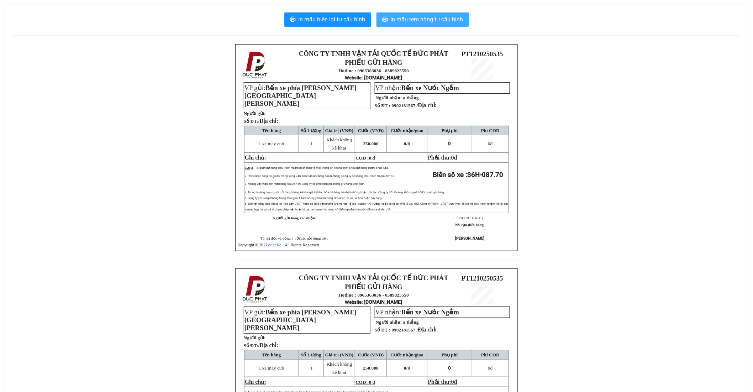
click at [439, 19] on span "In mẫu tem hàng tự cấu hình" at bounding box center [427, 19] width 73 height 9
click at [442, 18] on span "In mẫu tem hàng tự cấu hình" at bounding box center [427, 19] width 73 height 9
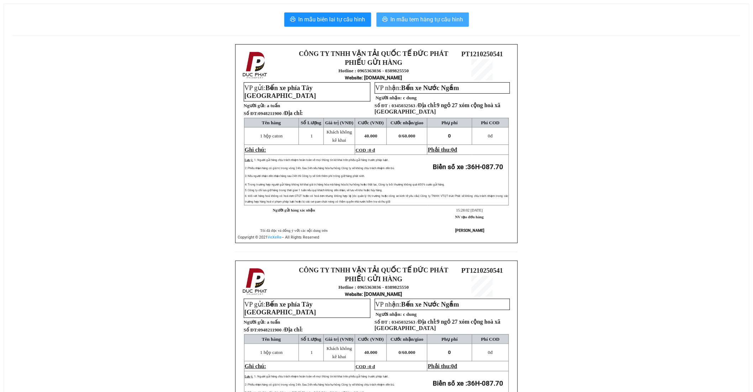
click at [433, 16] on span "In mẫu tem hàng tự cấu hình" at bounding box center [427, 19] width 73 height 9
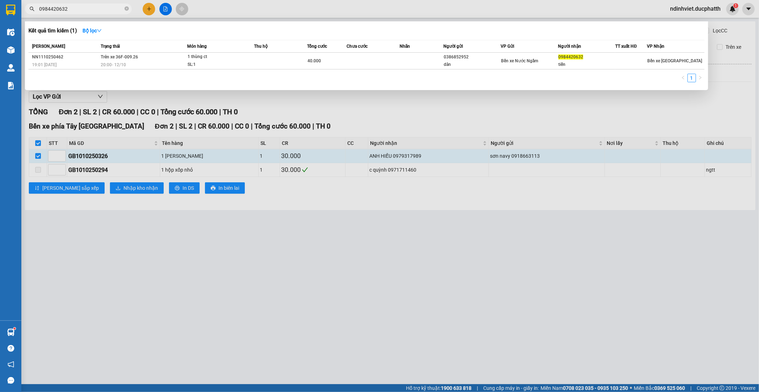
click at [99, 10] on input "0984420632" at bounding box center [81, 9] width 84 height 8
type input "0"
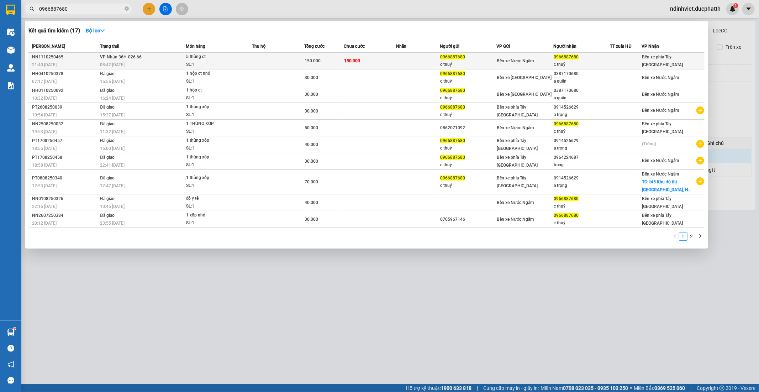
type input "0966887680"
click at [242, 62] on span "5 thùng ct SL: 1" at bounding box center [219, 60] width 66 height 15
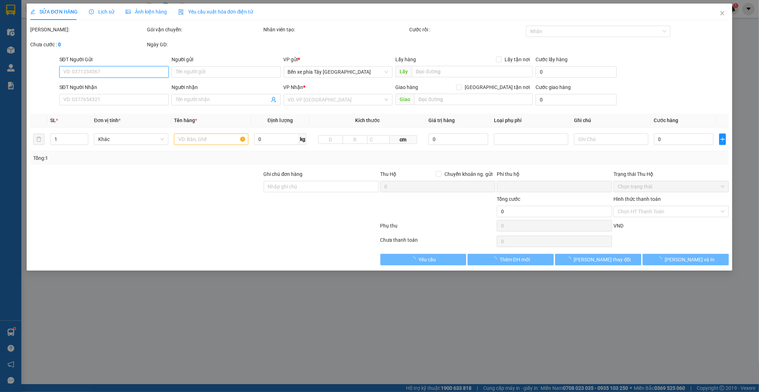
type input "0966887680"
type input "c thuý"
type input "0966887680"
type input "c thuý"
type input "nntt"
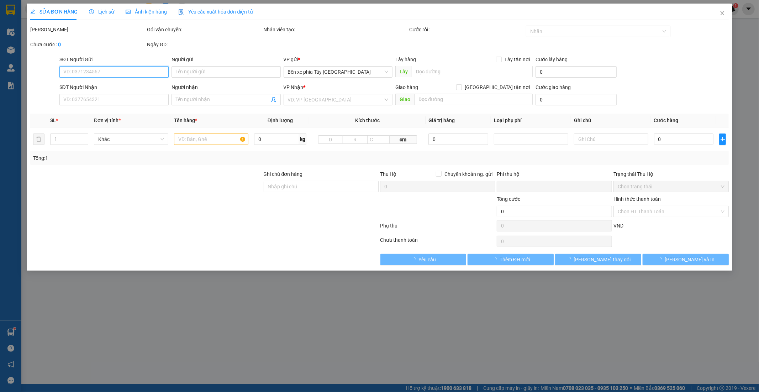
type input "0"
type input "150.000"
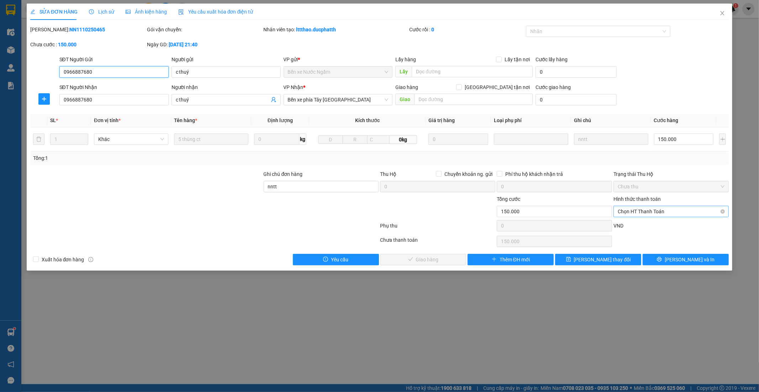
click at [682, 211] on span "Chọn HT Thanh Toán" at bounding box center [671, 211] width 107 height 11
click at [659, 226] on div "Tại văn phòng" at bounding box center [671, 226] width 107 height 8
type input "0"
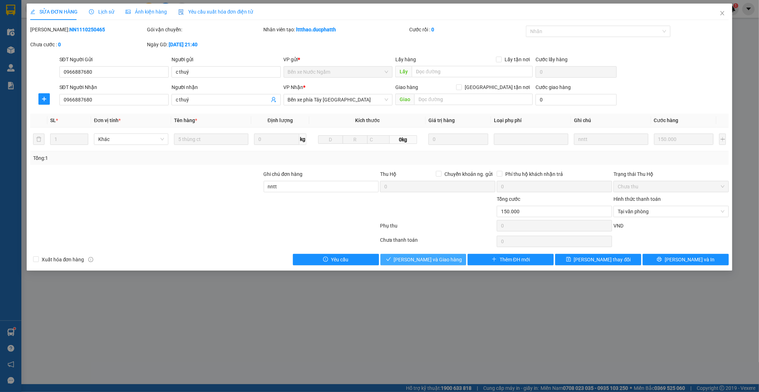
click at [444, 260] on span "[PERSON_NAME] và Giao hàng" at bounding box center [428, 260] width 68 height 8
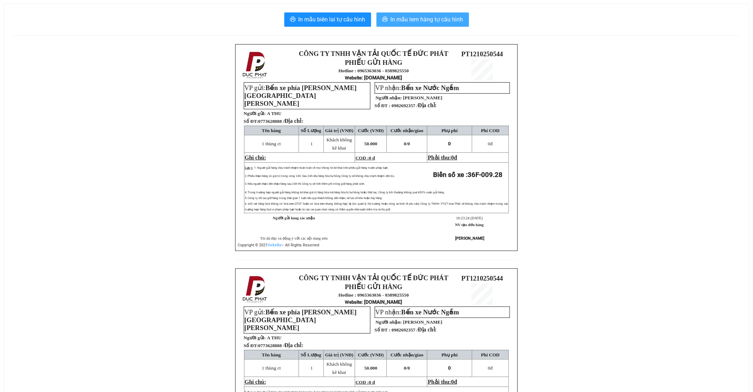
click at [425, 20] on span "In mẫu tem hàng tự cấu hình" at bounding box center [427, 19] width 73 height 9
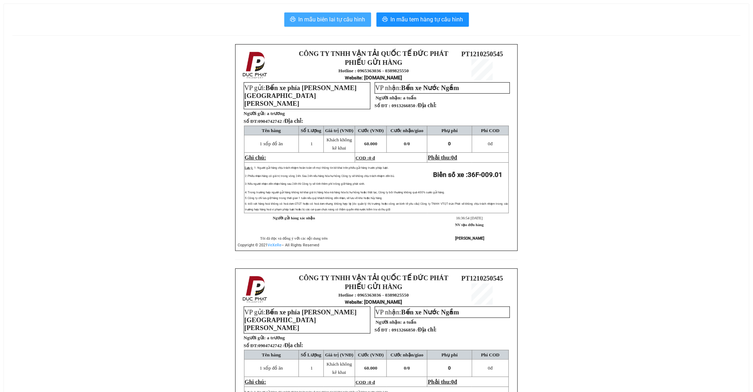
click at [345, 26] on button "In mẫu biên lai tự cấu hình" at bounding box center [327, 19] width 87 height 14
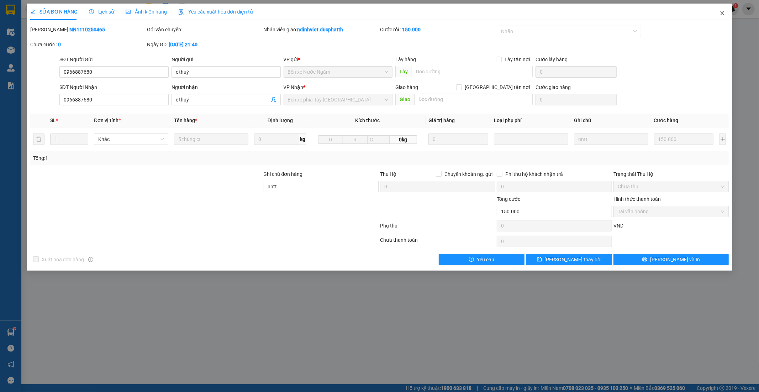
click at [722, 14] on icon "close" at bounding box center [723, 13] width 4 height 4
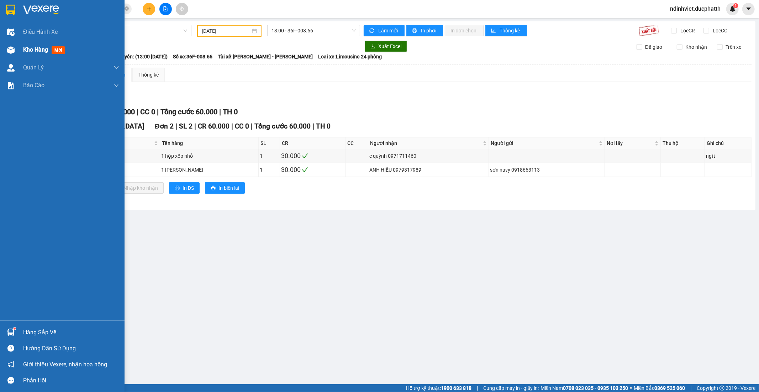
click at [40, 52] on span "Kho hàng" at bounding box center [35, 49] width 25 height 7
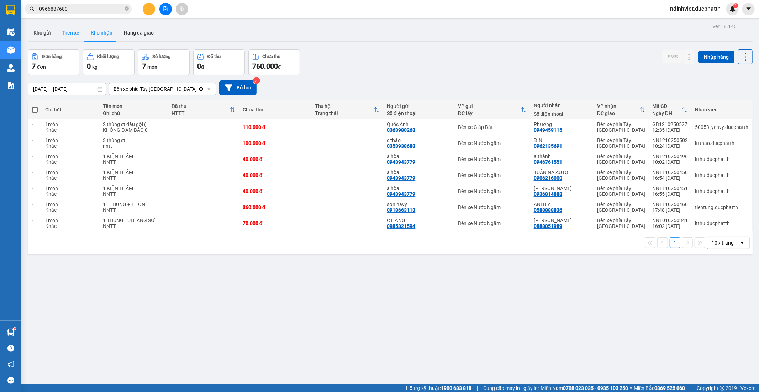
click at [76, 33] on button "Trên xe" at bounding box center [71, 32] width 28 height 17
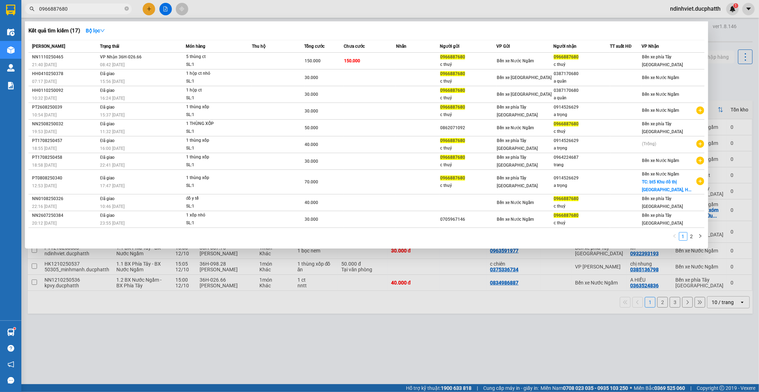
click at [78, 9] on input "0966887680" at bounding box center [81, 9] width 84 height 8
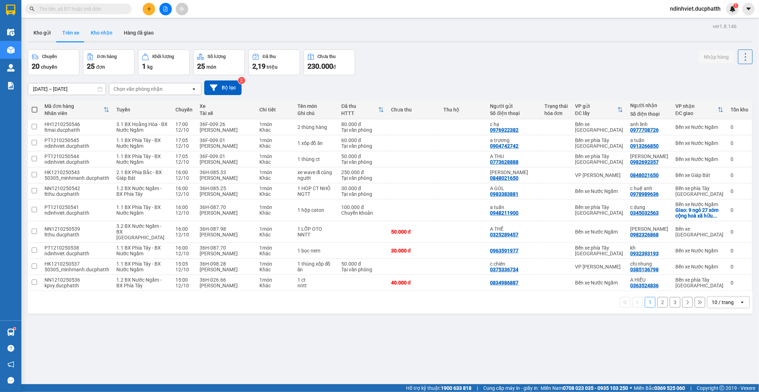
click at [104, 33] on button "Kho nhận" at bounding box center [101, 32] width 33 height 17
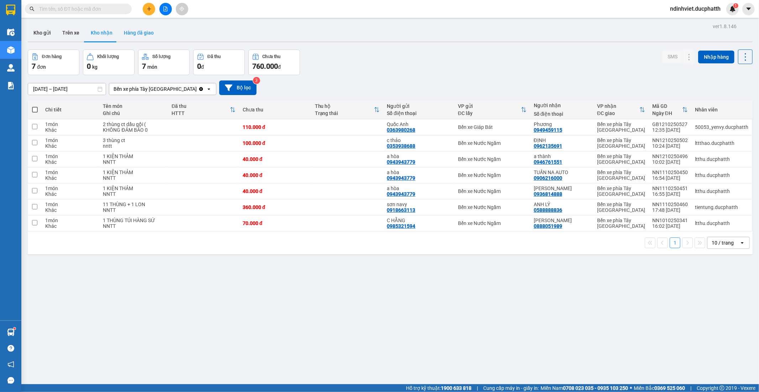
click at [138, 36] on button "Hàng đã giao" at bounding box center [138, 32] width 41 height 17
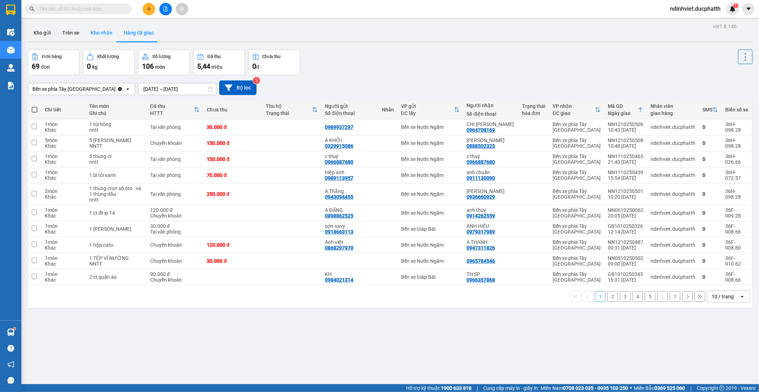
click at [103, 31] on button "Kho nhận" at bounding box center [101, 32] width 33 height 17
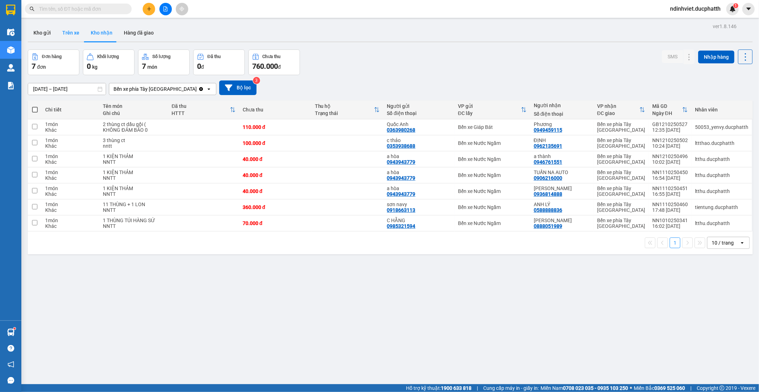
click at [69, 31] on button "Trên xe" at bounding box center [71, 32] width 28 height 17
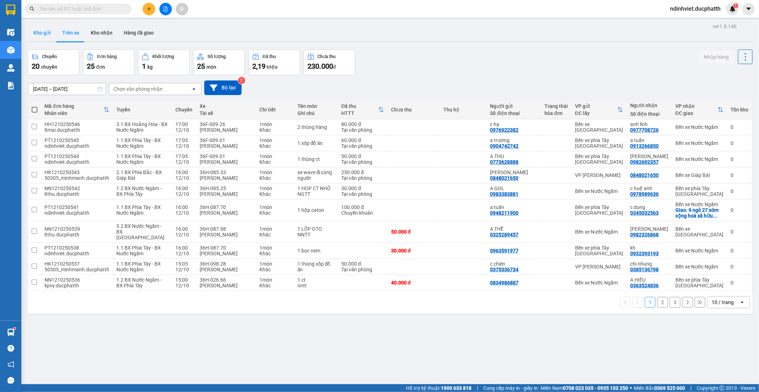
click at [38, 34] on button "Kho gửi" at bounding box center [42, 32] width 29 height 17
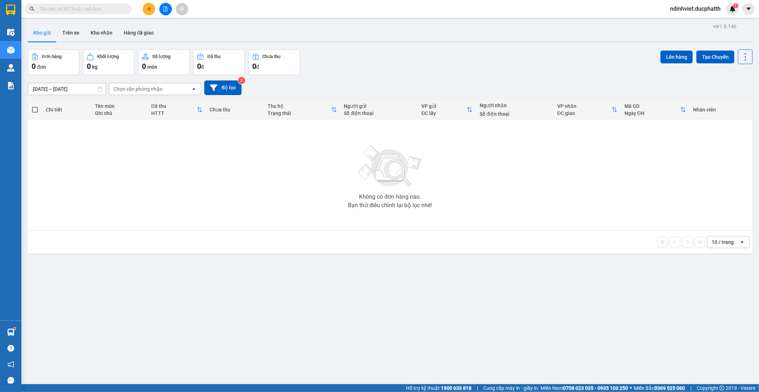
click at [230, 152] on div "Không có đơn hàng nào. Bạn thử điều chỉnh lại bộ lọc nhé!" at bounding box center [390, 174] width 718 height 107
click at [74, 34] on button "Trên xe" at bounding box center [71, 32] width 28 height 17
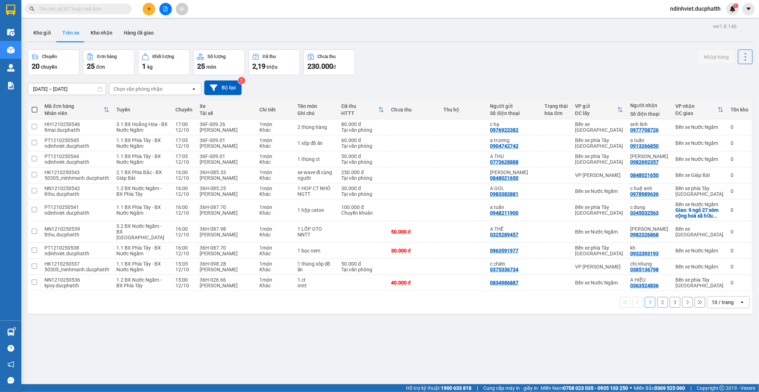
click at [133, 89] on div "Chọn văn phòng nhận" at bounding box center [138, 88] width 49 height 7
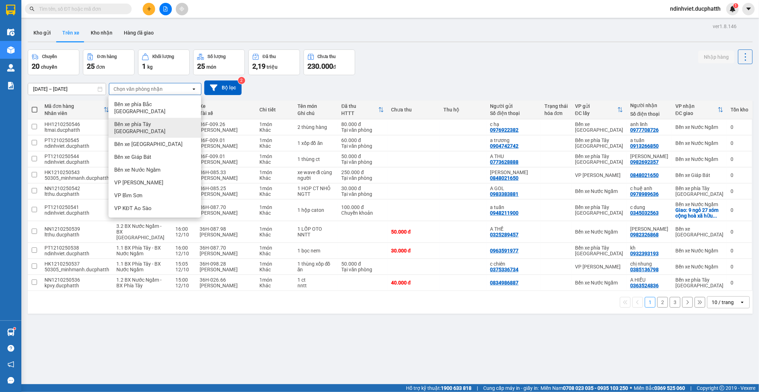
click at [148, 121] on span "Bến xe phía Tây [GEOGRAPHIC_DATA]" at bounding box center [156, 128] width 84 height 14
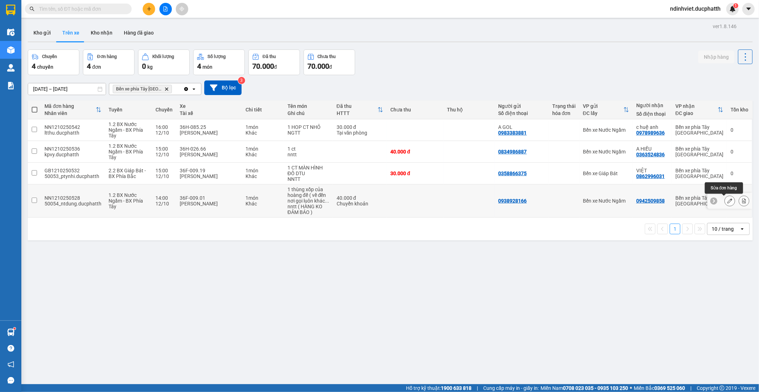
click at [727, 202] on icon at bounding box center [729, 200] width 5 height 5
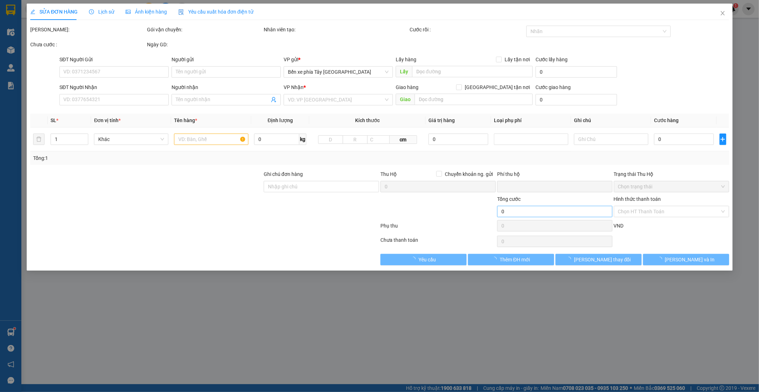
type input "0938928166"
type input "0942509858"
type input "CK 12/10 12:38 LE HOANG LINH"
type input "0"
type input "40.000"
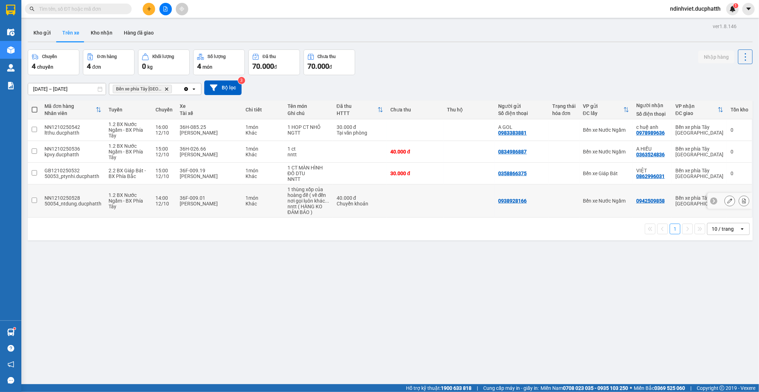
click at [36, 200] on input "checkbox" at bounding box center [34, 200] width 5 height 5
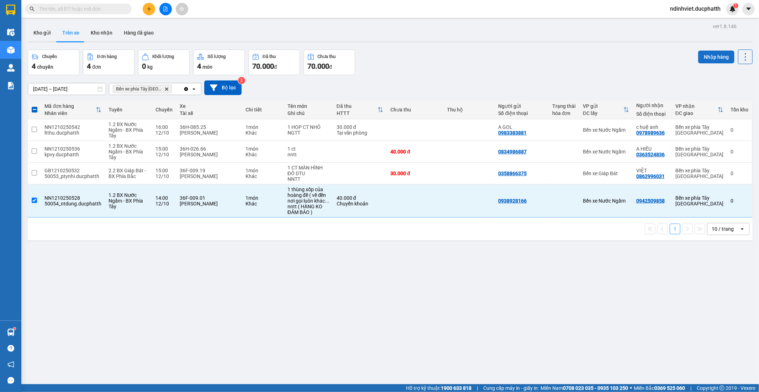
click at [719, 58] on button "Nhập hàng" at bounding box center [716, 57] width 36 height 13
checkbox input "false"
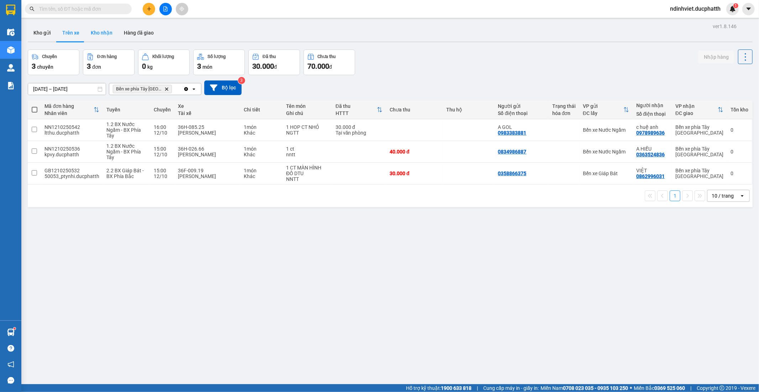
click at [101, 34] on button "Kho nhận" at bounding box center [101, 32] width 33 height 17
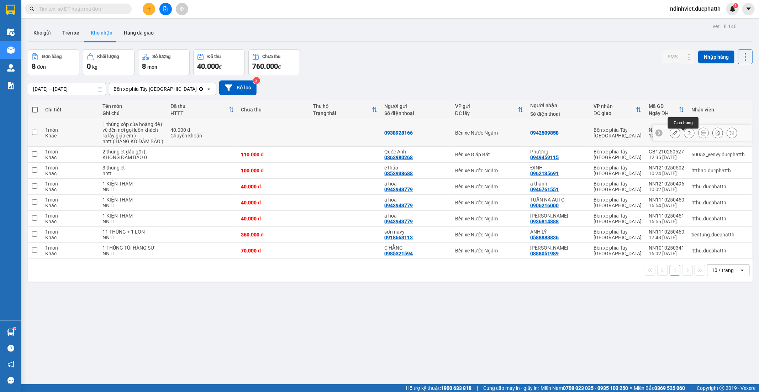
click at [687, 135] on icon at bounding box center [689, 132] width 5 height 5
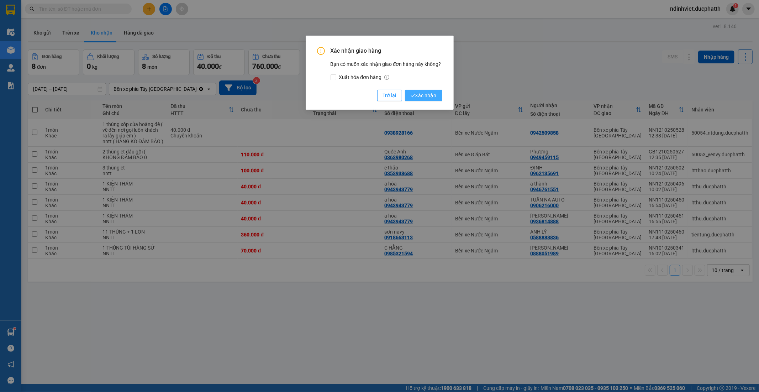
click at [422, 91] on span "Xác nhận" at bounding box center [424, 95] width 26 height 8
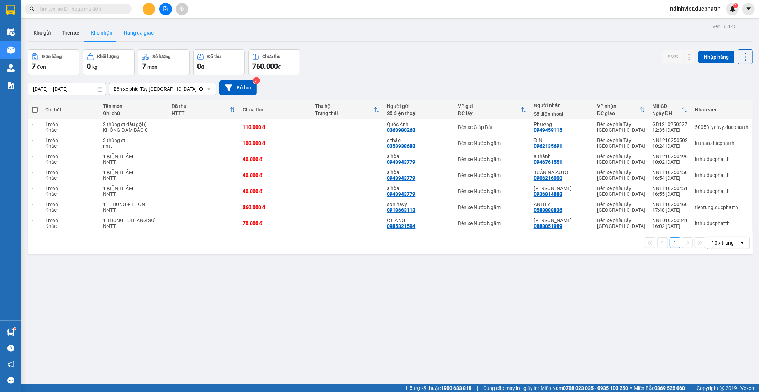
click at [141, 31] on button "Hàng đã giao" at bounding box center [138, 32] width 41 height 17
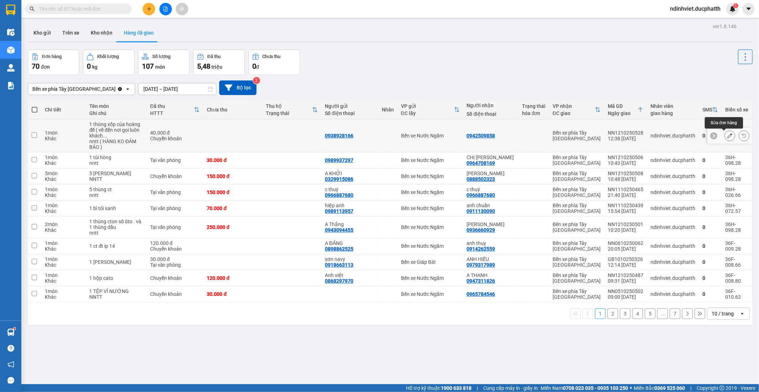
click at [727, 136] on icon at bounding box center [729, 135] width 5 height 5
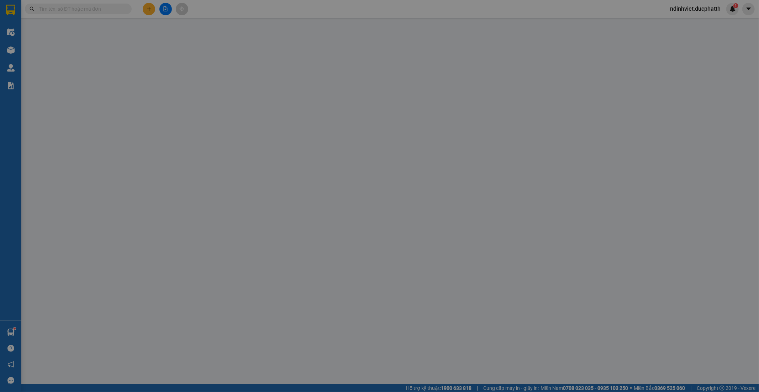
type input "0938928166"
type input "0942509858"
type input "CK 12/10 12:38 LE HOANG LINH"
type input "0"
type input "40.000"
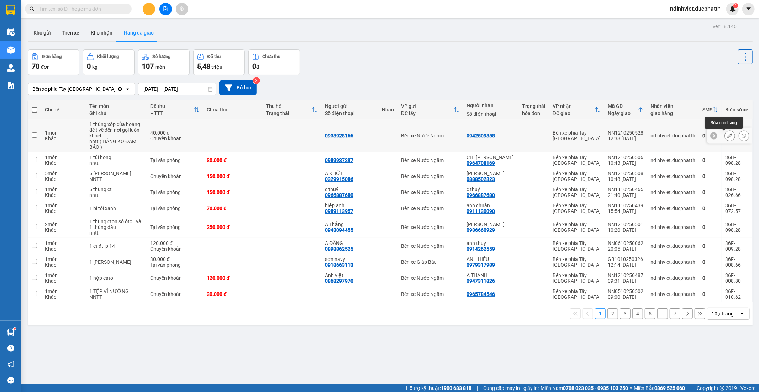
click at [727, 137] on icon at bounding box center [729, 135] width 5 height 5
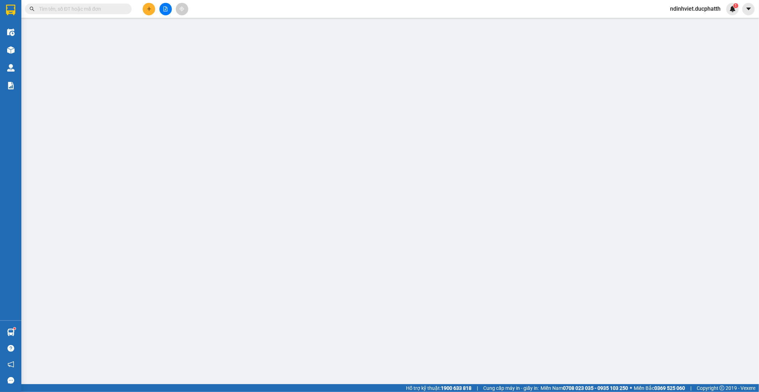
type input "0938928166"
type input "0942509858"
type input "CK 12/10 12:38 LE HOANG LINH"
type input "0"
type input "40.000"
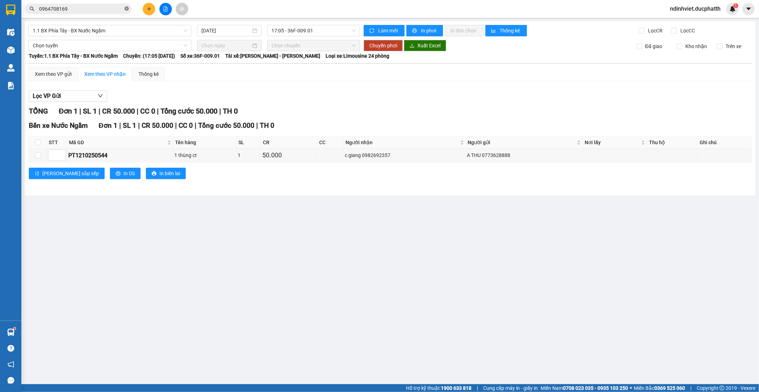
click at [128, 9] on icon "close-circle" at bounding box center [127, 8] width 4 height 4
click at [120, 6] on input "text" at bounding box center [81, 9] width 84 height 8
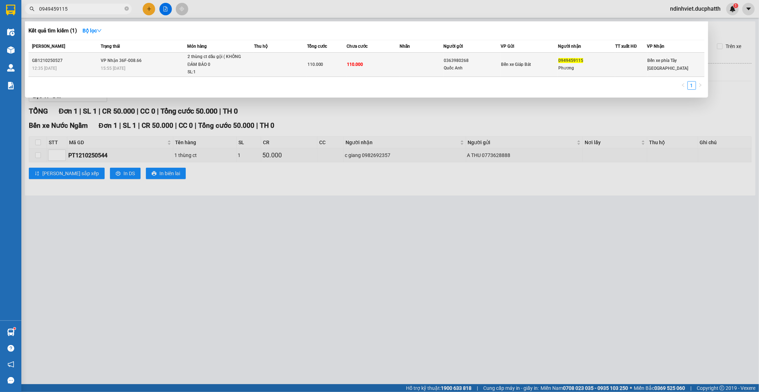
type input "0949459115"
click at [226, 67] on div "2 thùng ct dầu gội ( KHÔNG ĐẢM BẢO 0" at bounding box center [214, 60] width 53 height 15
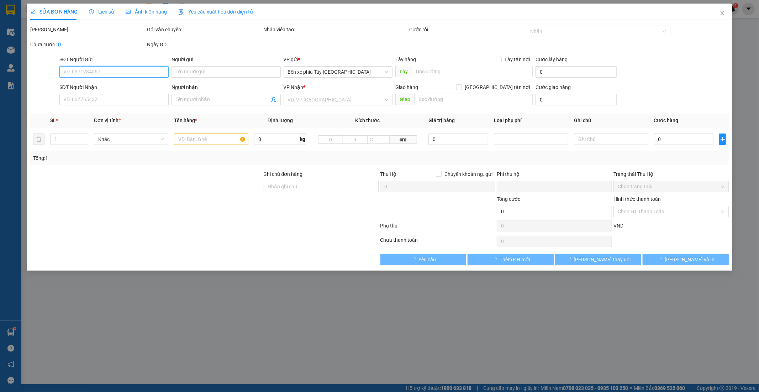
type input "0363980268"
type input "Quốc Anh"
type input "0949459115"
type input "Phương"
type input "0"
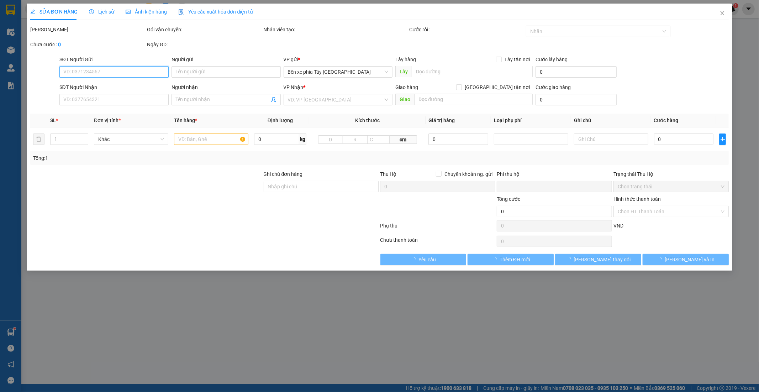
type input "110.000"
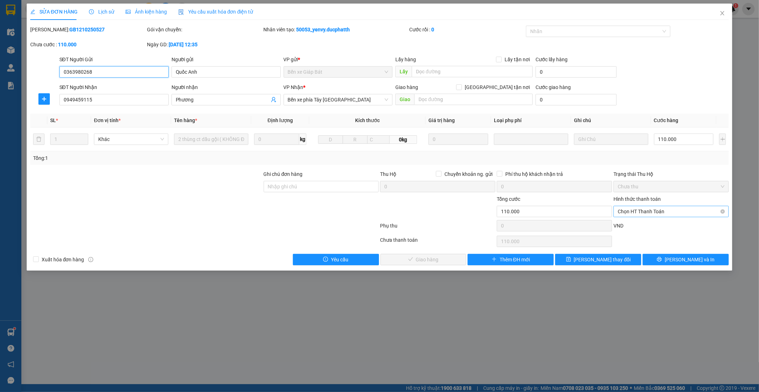
click at [642, 212] on span "Chọn HT Thanh Toán" at bounding box center [671, 211] width 107 height 11
drag, startPoint x: 642, startPoint y: 228, endPoint x: 630, endPoint y: 235, distance: 14.2
click at [642, 228] on div "Tại văn phòng" at bounding box center [671, 226] width 107 height 8
type input "0"
click at [446, 261] on span "[PERSON_NAME] và Giao hàng" at bounding box center [428, 260] width 68 height 8
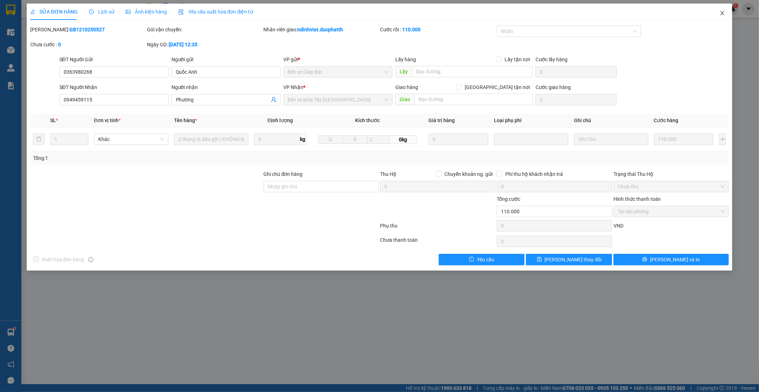
click at [722, 14] on icon "close" at bounding box center [723, 13] width 4 height 4
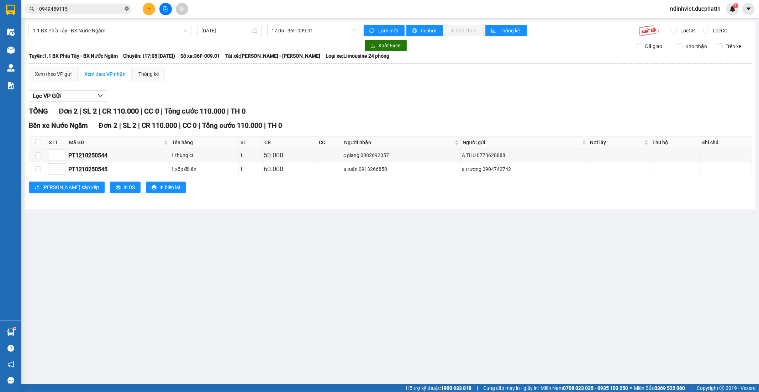
click at [126, 9] on icon "close-circle" at bounding box center [127, 8] width 4 height 4
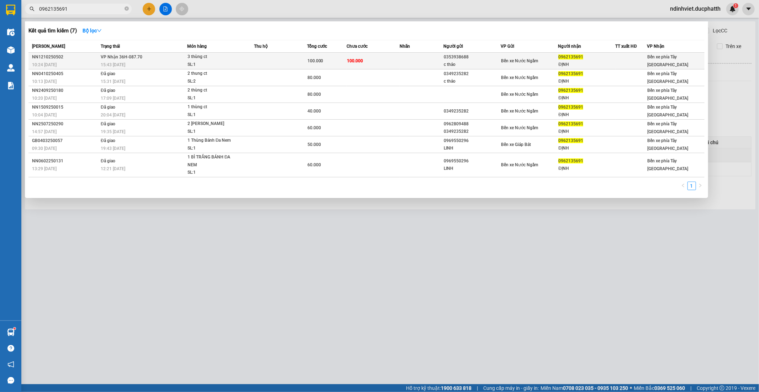
type input "0962135691"
click at [240, 63] on div "SL: 1" at bounding box center [214, 65] width 53 height 8
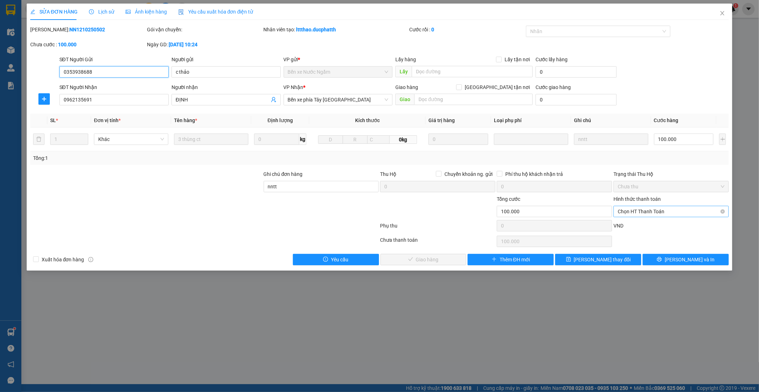
click at [657, 209] on span "Chọn HT Thanh Toán" at bounding box center [671, 211] width 107 height 11
click at [656, 224] on div "Tại văn phòng" at bounding box center [671, 226] width 107 height 8
type input "0"
click at [433, 262] on span "[PERSON_NAME] và Giao hàng" at bounding box center [428, 260] width 68 height 8
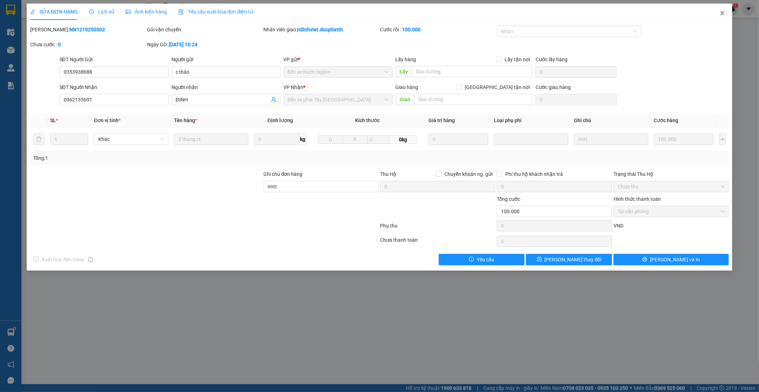
click at [723, 11] on icon "close" at bounding box center [723, 13] width 6 height 6
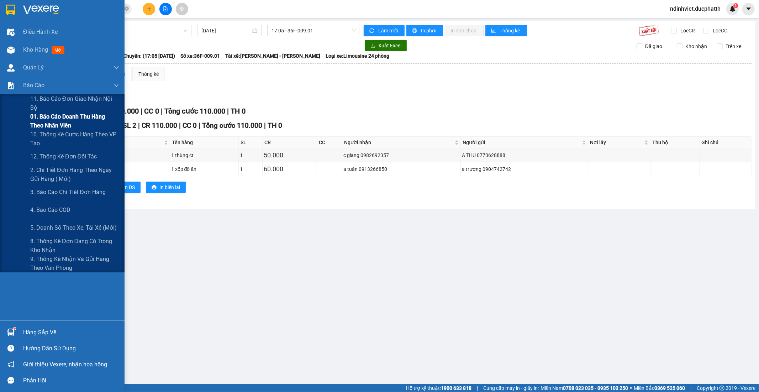
click at [51, 124] on span "01. Báo cáo doanh thu hàng theo nhân viên" at bounding box center [74, 121] width 89 height 18
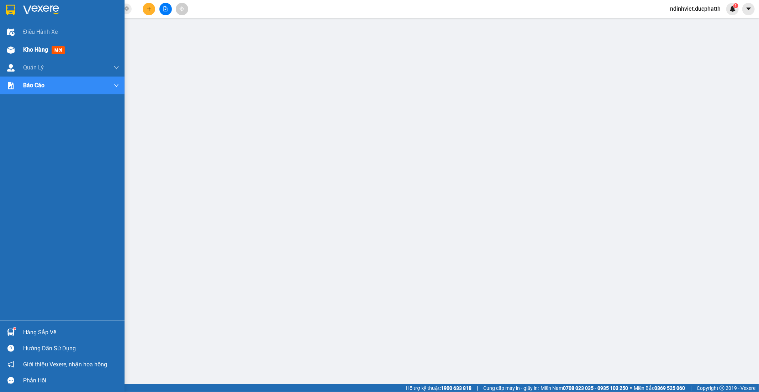
click at [38, 49] on span "Kho hàng" at bounding box center [35, 49] width 25 height 7
